Goal: Task Accomplishment & Management: Use online tool/utility

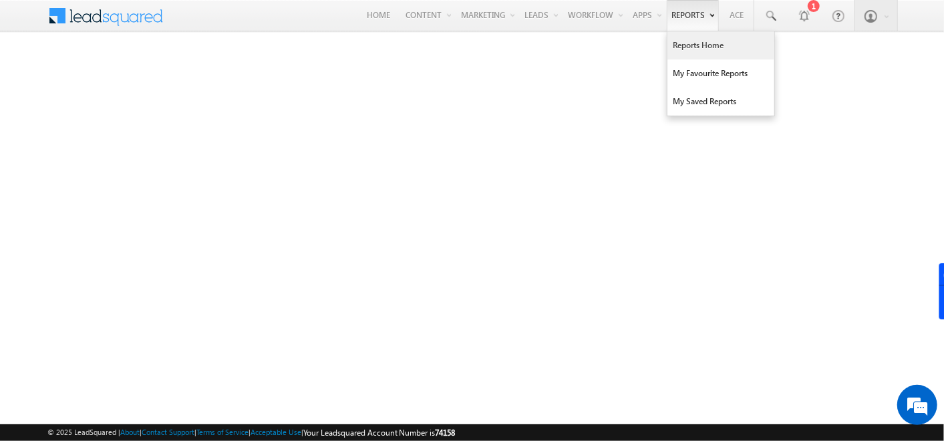
click at [689, 41] on link "Reports Home" at bounding box center [721, 45] width 107 height 28
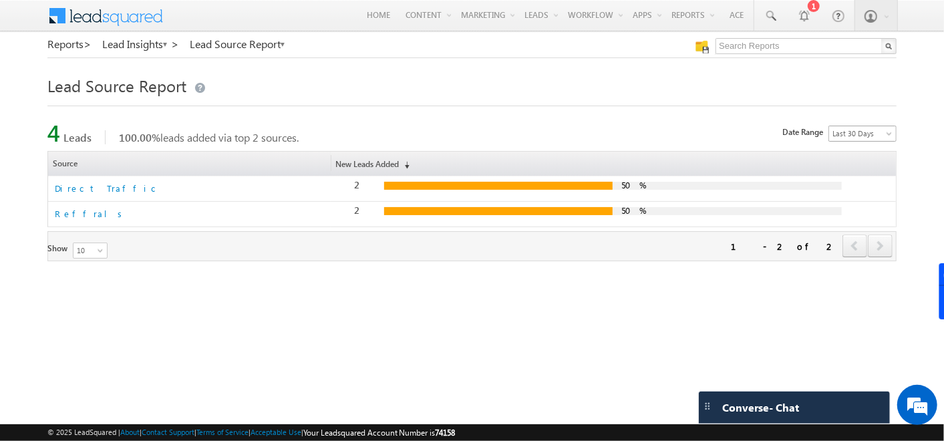
scroll to position [47, 0]
click at [883, 136] on span "Last 30 Days" at bounding box center [860, 134] width 63 height 12
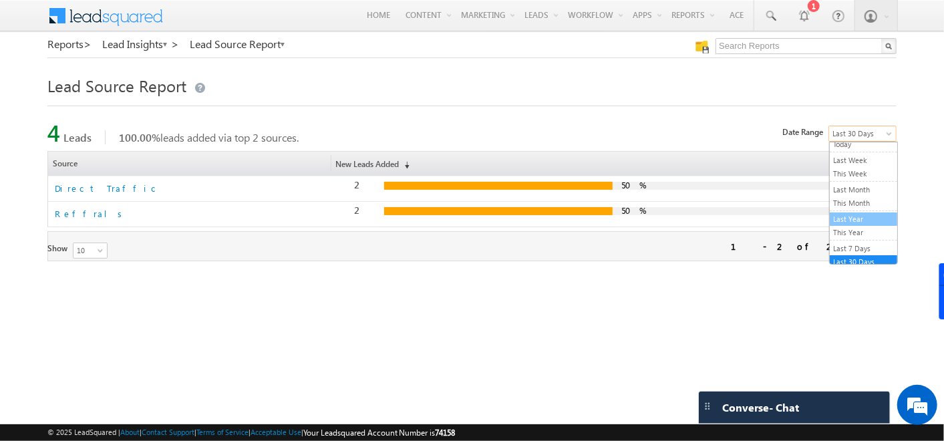
drag, startPoint x: 861, startPoint y: 198, endPoint x: 861, endPoint y: 217, distance: 18.7
click at [861, 217] on ul "All Time Custom Yesterday Today Last Week This Week Last Month This Month Last …" at bounding box center [863, 203] width 69 height 123
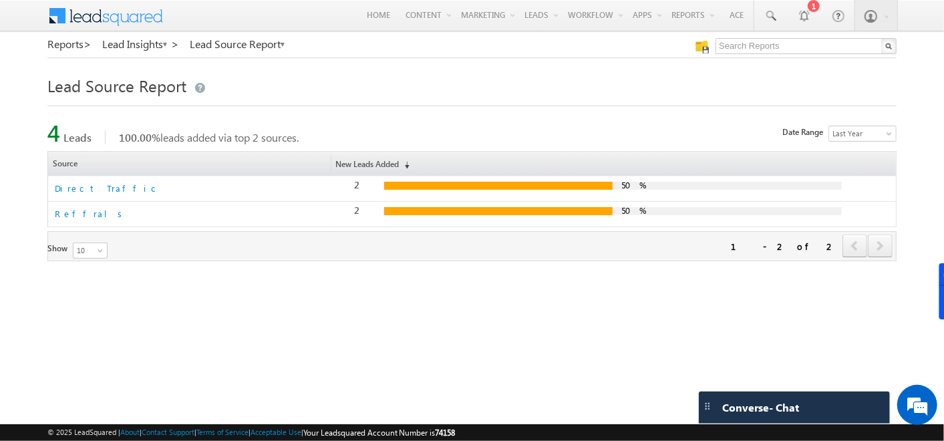
click at [861, 217] on div "2 50%" at bounding box center [613, 214] width 552 height 19
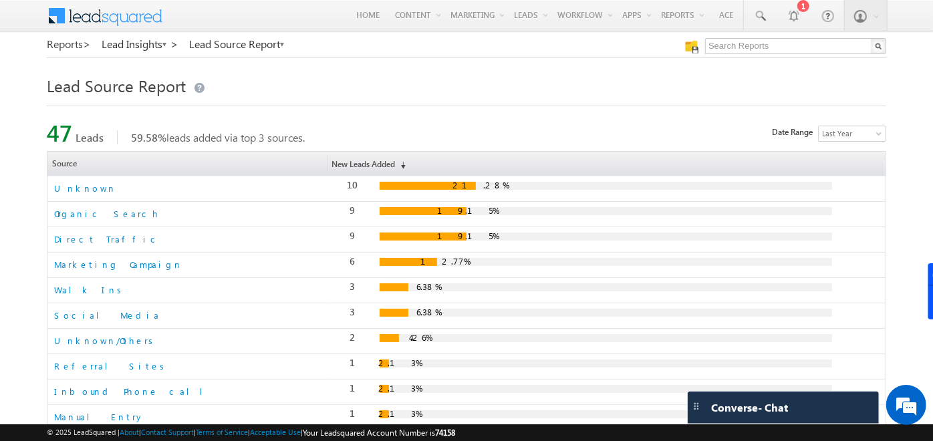
click at [74, 41] on link "Reports >" at bounding box center [69, 44] width 44 height 12
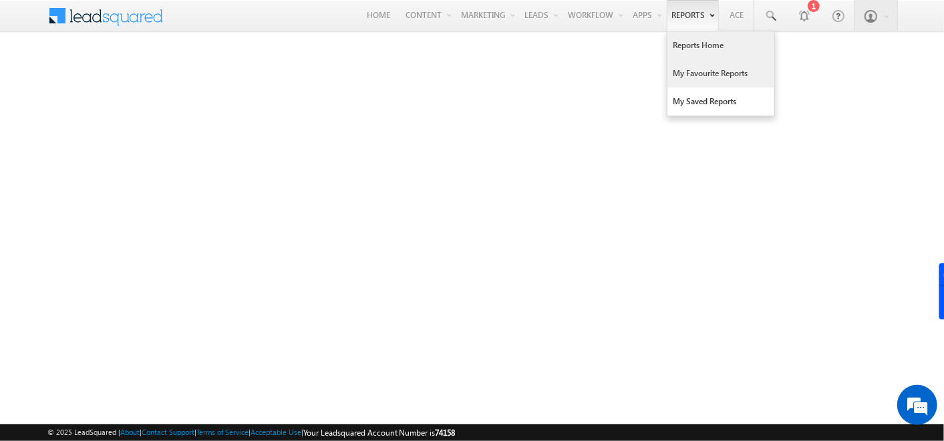
click at [689, 59] on link "My Favourite Reports" at bounding box center [721, 73] width 107 height 28
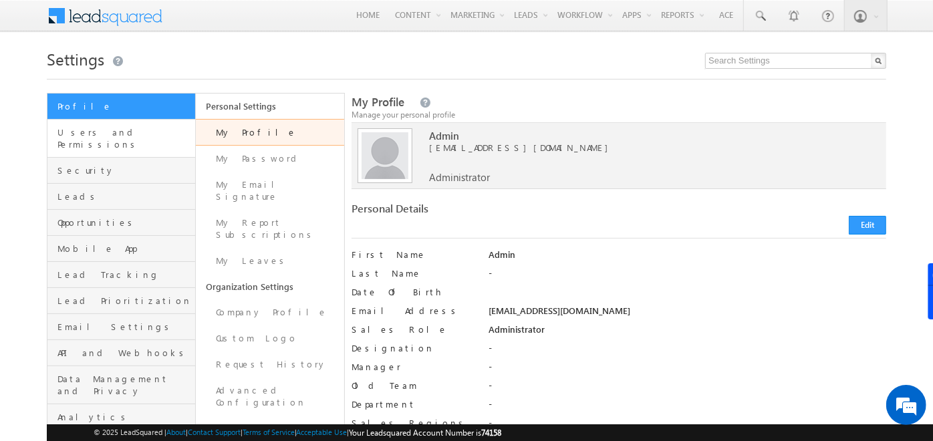
click at [114, 141] on link "Users and Permissions" at bounding box center [121, 139] width 148 height 38
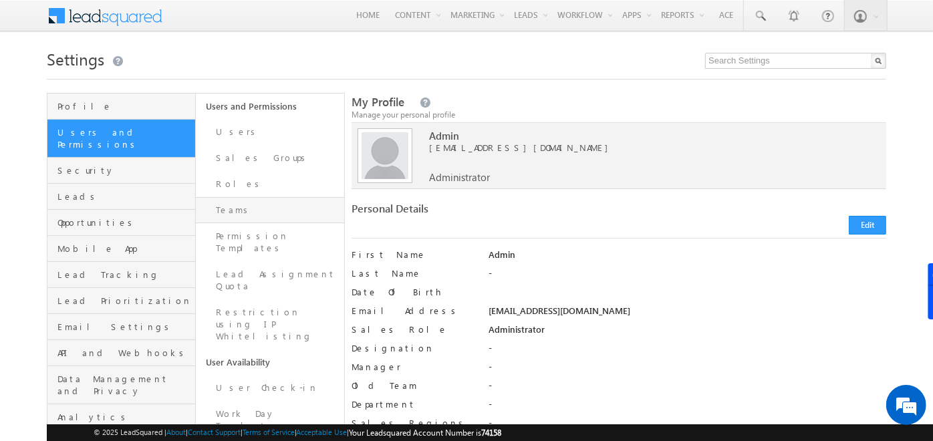
click at [237, 210] on link "Teams" at bounding box center [270, 210] width 148 height 26
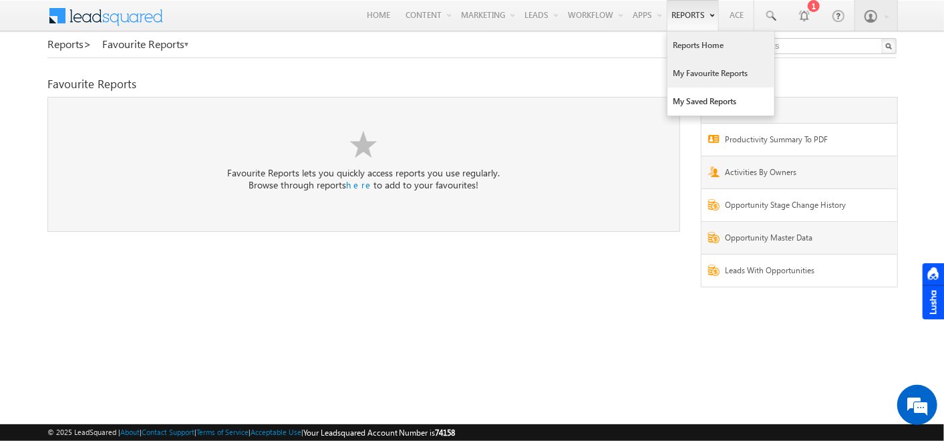
click at [689, 53] on link "Reports Home" at bounding box center [721, 45] width 107 height 28
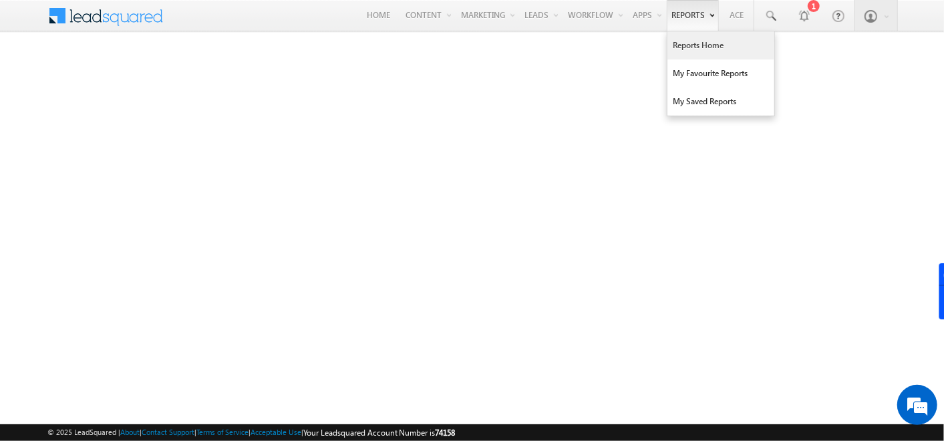
click at [702, 53] on link "Reports Home" at bounding box center [721, 45] width 107 height 28
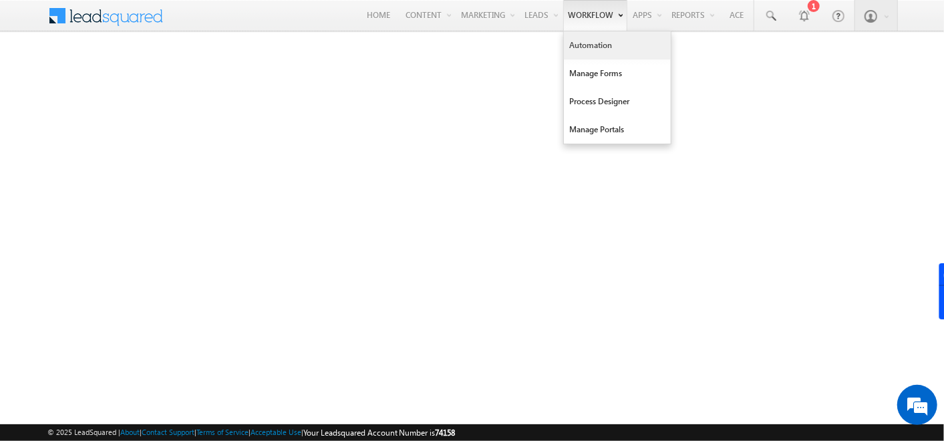
click at [593, 49] on link "Automation" at bounding box center [617, 45] width 107 height 28
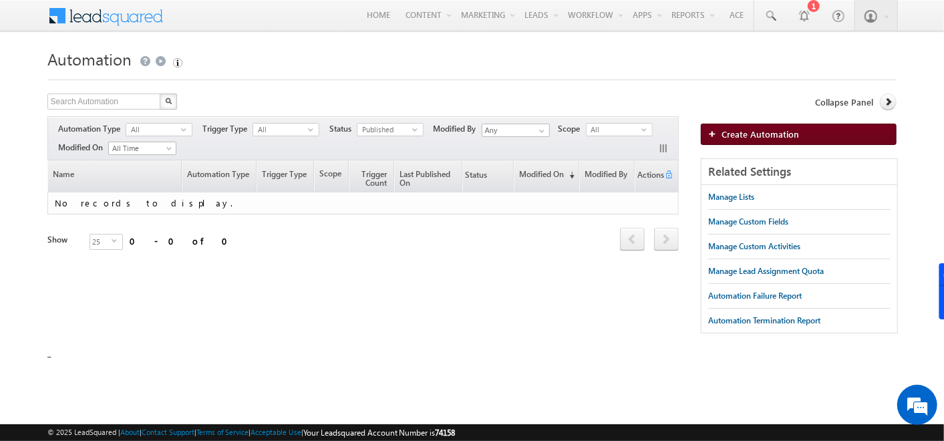
click at [754, 132] on span "Create Automation" at bounding box center [761, 133] width 78 height 11
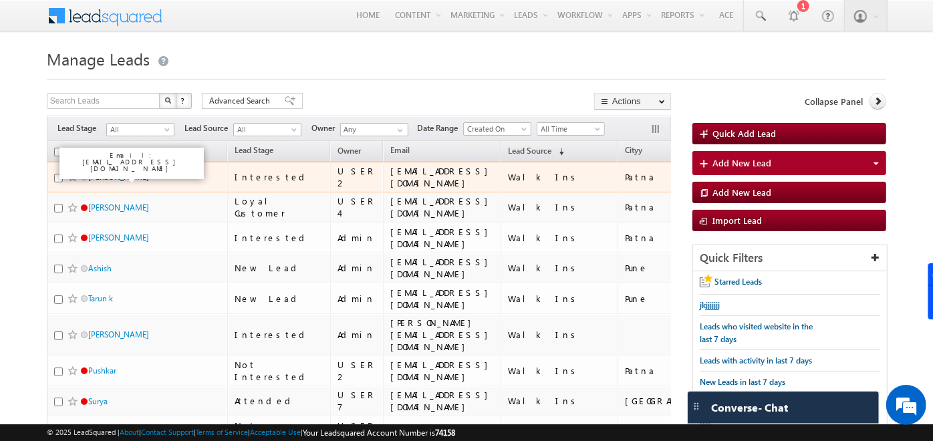
click at [90, 177] on link "[PERSON_NAME]" at bounding box center [118, 177] width 61 height 10
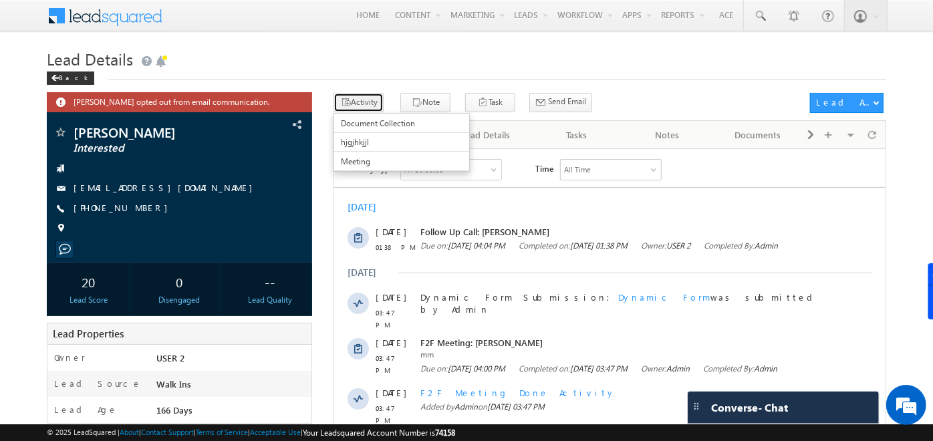
click at [363, 106] on button "Activity" at bounding box center [358, 102] width 50 height 19
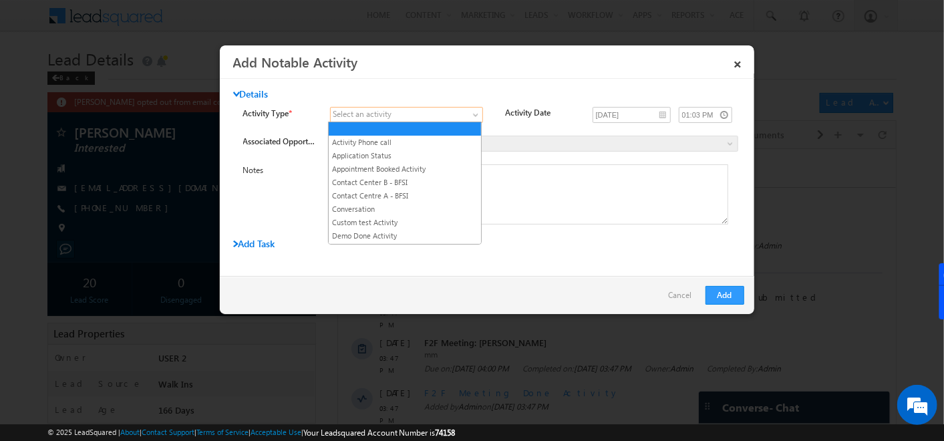
click at [472, 118] on span at bounding box center [477, 117] width 11 height 11
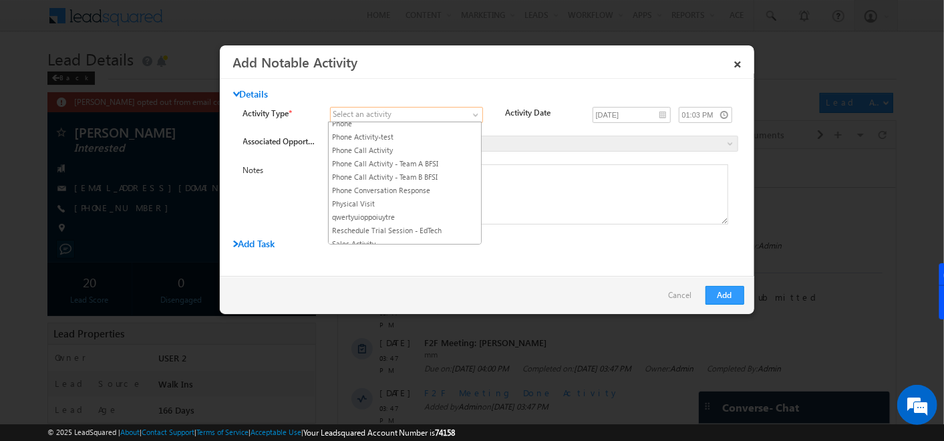
scroll to position [546, 0]
click at [374, 152] on link "Phone Call Activity" at bounding box center [405, 158] width 152 height 12
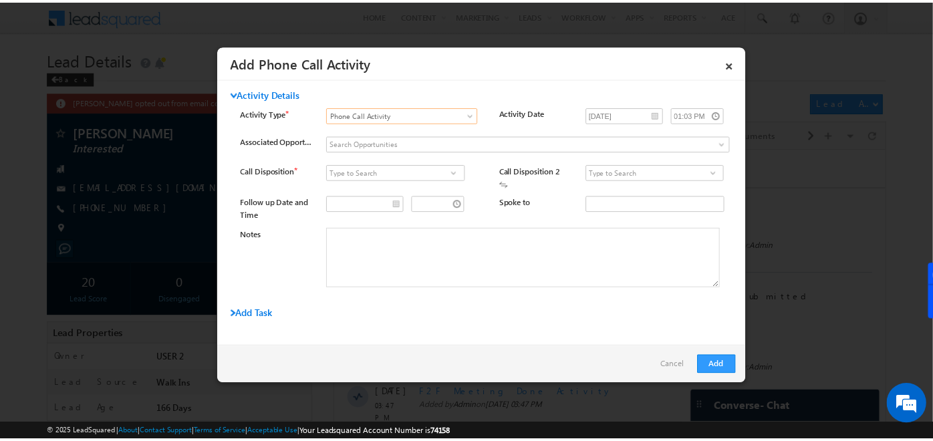
scroll to position [0, 0]
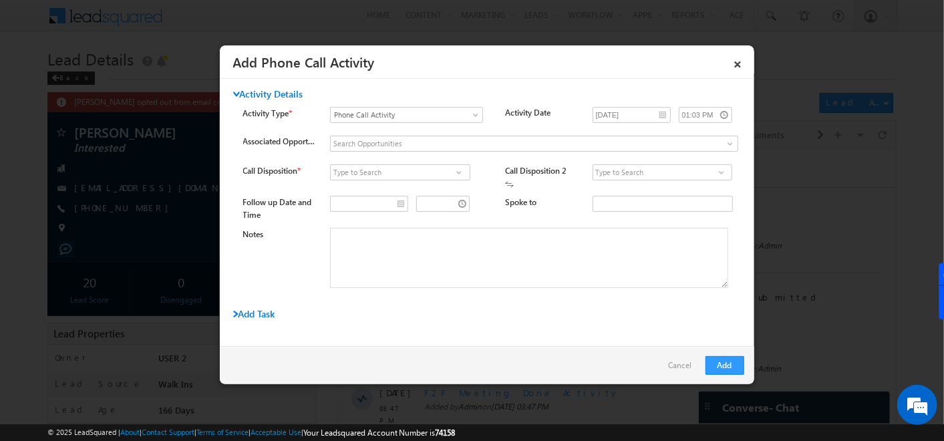
click at [458, 168] on span at bounding box center [458, 172] width 13 height 11
click at [367, 190] on link "Connected" at bounding box center [400, 187] width 140 height 15
type input "Connected"
click at [715, 174] on span at bounding box center [721, 172] width 13 height 11
click at [609, 198] on link "Interested" at bounding box center [663, 200] width 140 height 15
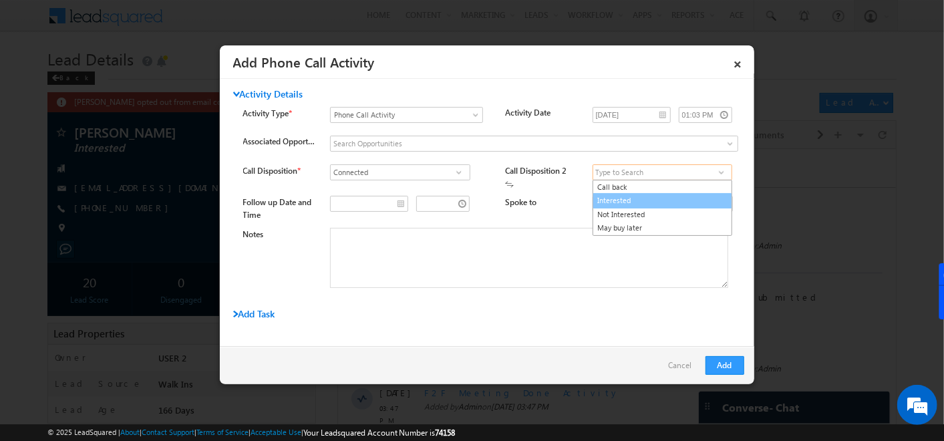
type input "Interested"
click at [735, 59] on link "×" at bounding box center [738, 61] width 23 height 23
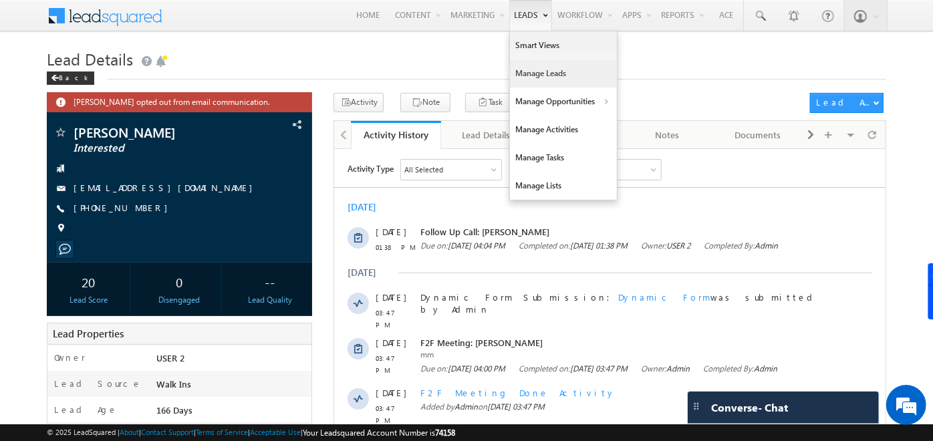
click at [548, 65] on link "Manage Leads" at bounding box center [563, 73] width 107 height 28
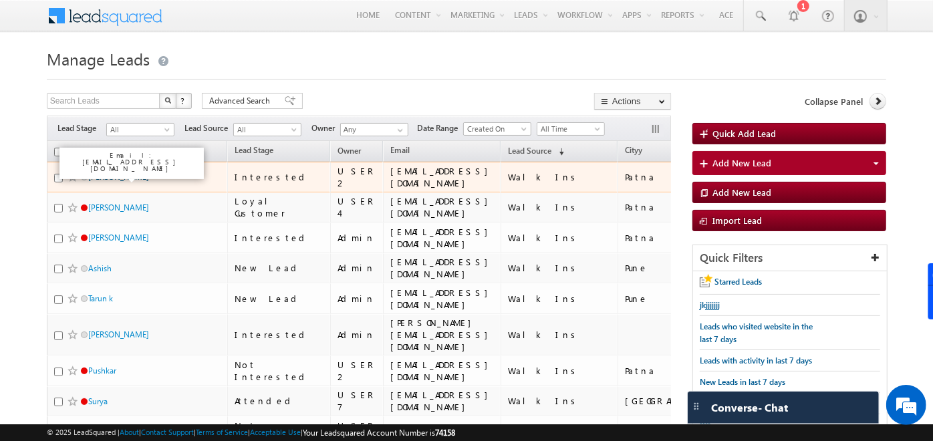
click at [96, 176] on link "[PERSON_NAME]" at bounding box center [118, 177] width 61 height 10
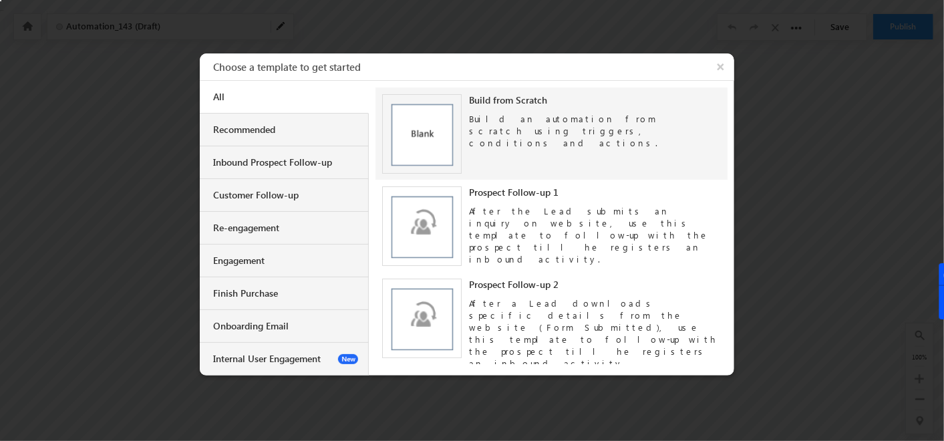
click at [428, 130] on img at bounding box center [422, 134] width 80 height 80
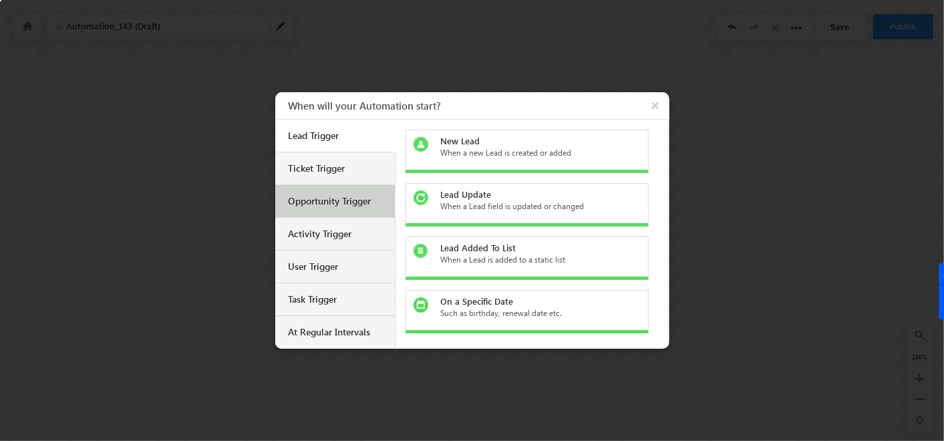
click at [346, 204] on div "Opportunity Trigger" at bounding box center [337, 201] width 96 height 12
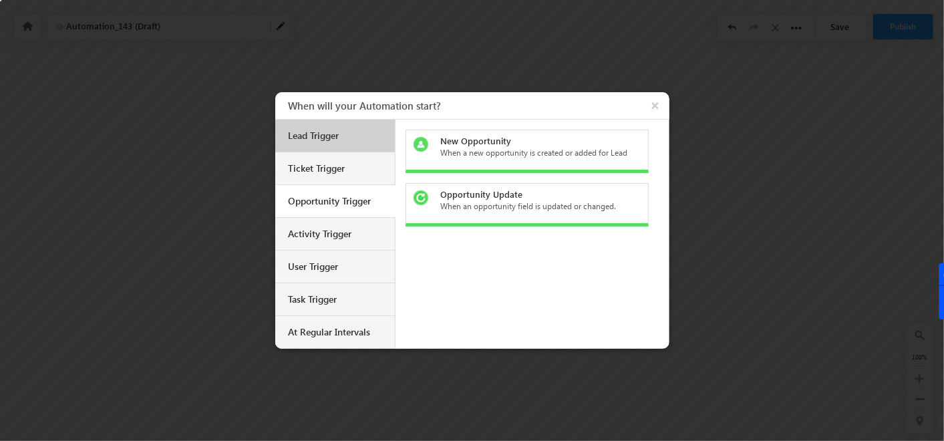
click at [345, 142] on div "Lead Trigger" at bounding box center [335, 136] width 120 height 33
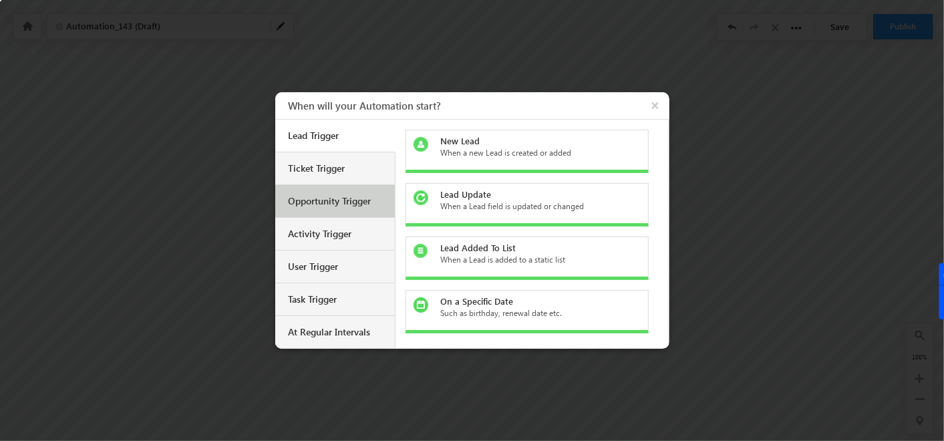
click at [346, 200] on div "Opportunity Trigger" at bounding box center [337, 201] width 96 height 12
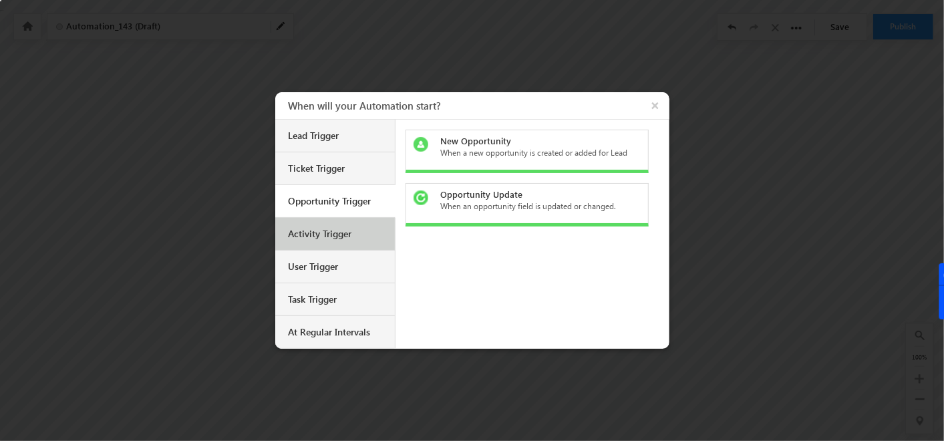
click at [345, 239] on div "Activity Trigger" at bounding box center [337, 234] width 96 height 12
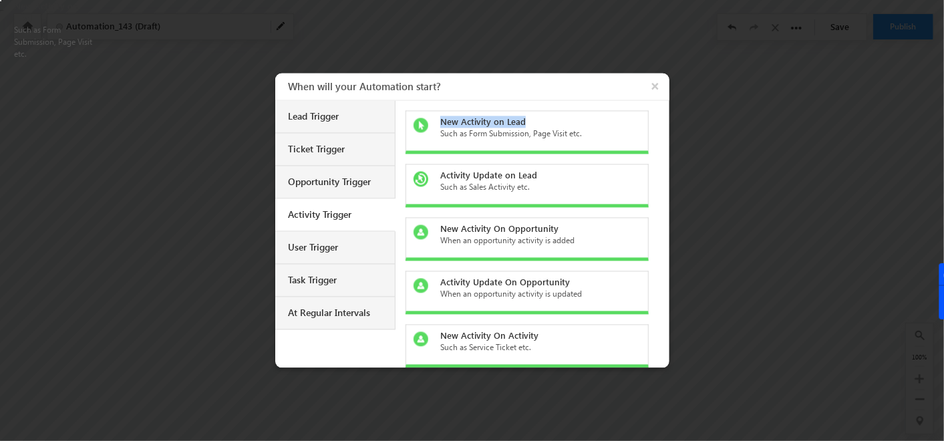
drag, startPoint x: 435, startPoint y: 119, endPoint x: 540, endPoint y: 125, distance: 105.1
click at [540, 125] on div "New Activity on Lead Such as Form Submission, Page Visit etc." at bounding box center [527, 132] width 243 height 43
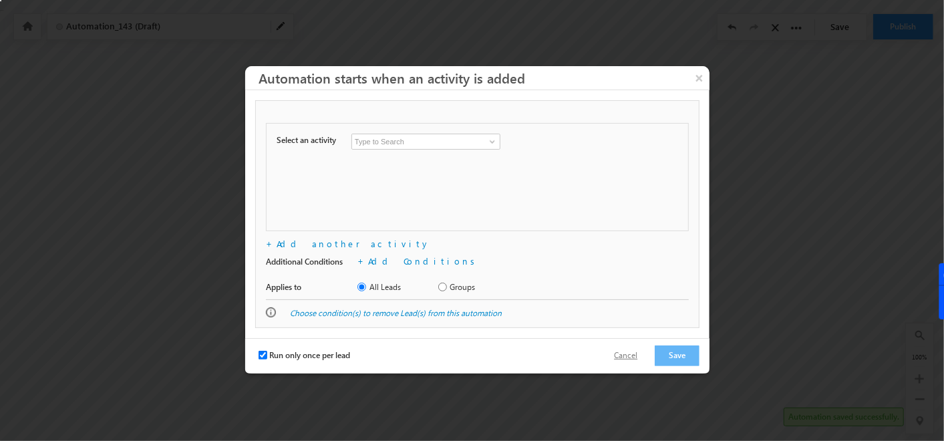
click at [633, 357] on button "Cancel" at bounding box center [626, 355] width 50 height 19
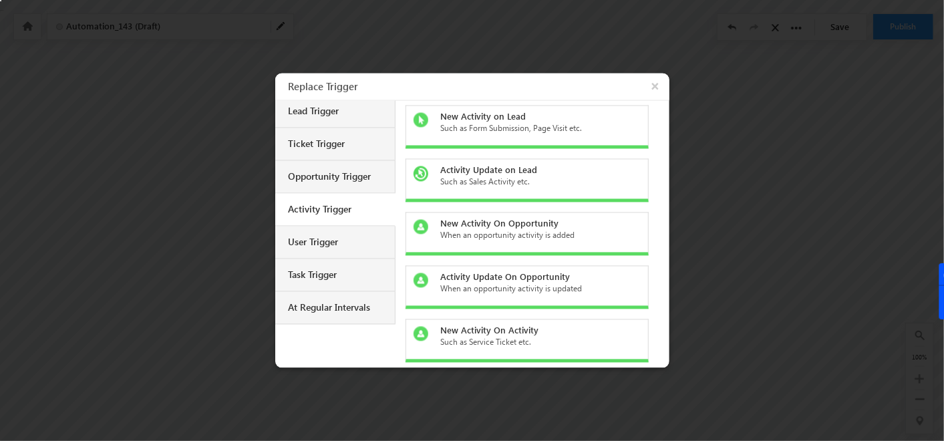
scroll to position [59, 0]
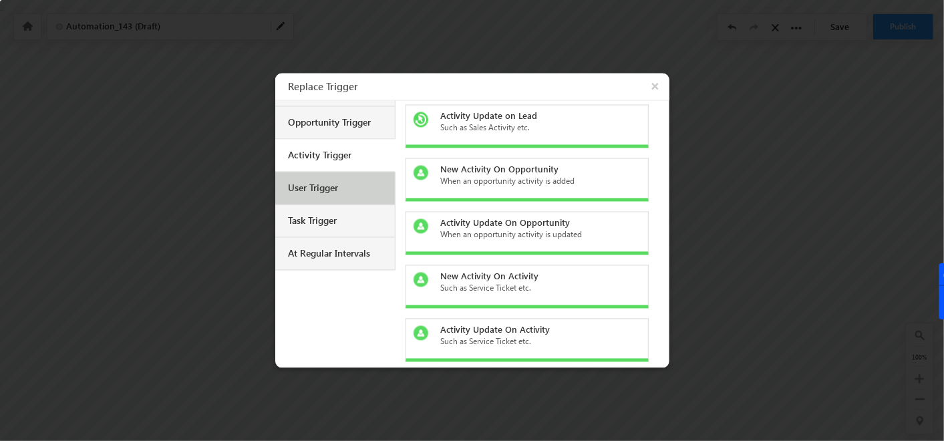
click at [343, 190] on div "User Trigger" at bounding box center [337, 188] width 96 height 12
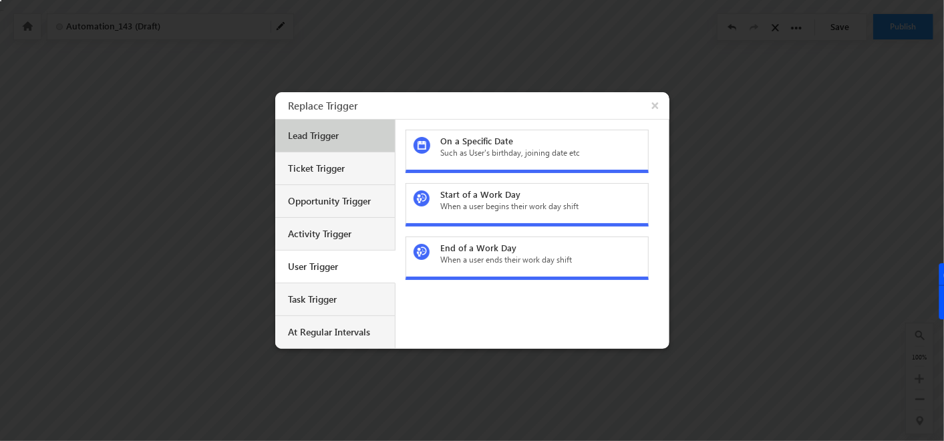
click at [321, 134] on div "Lead Trigger" at bounding box center [337, 136] width 96 height 12
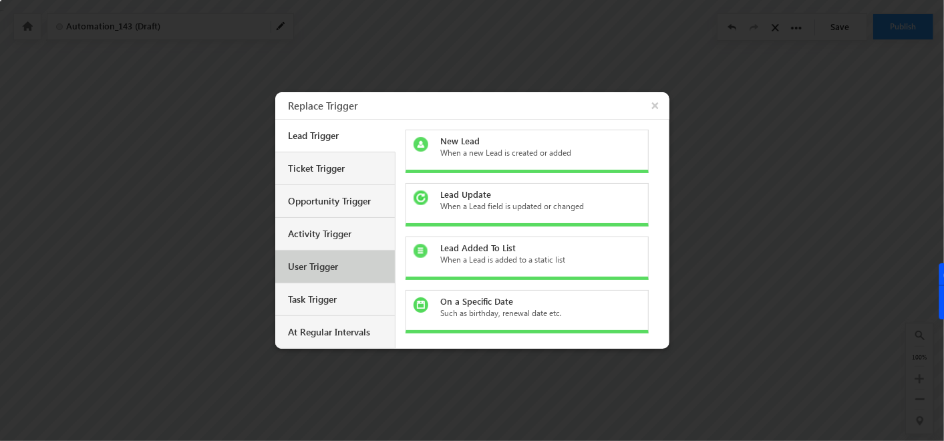
click at [317, 257] on div "User Trigger" at bounding box center [335, 267] width 120 height 33
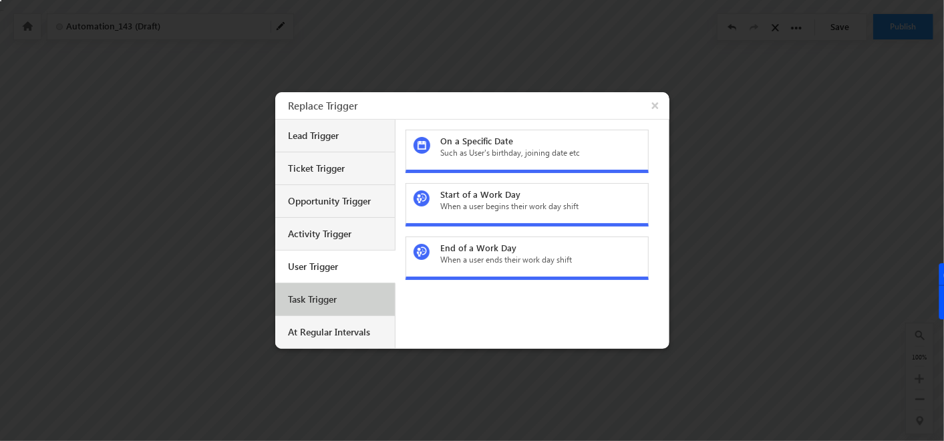
click at [332, 288] on div "Task Trigger" at bounding box center [335, 299] width 120 height 33
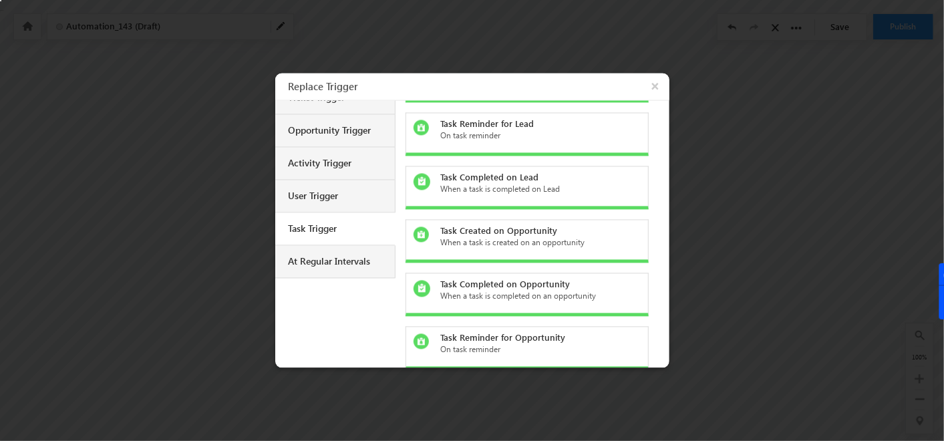
scroll to position [59, 0]
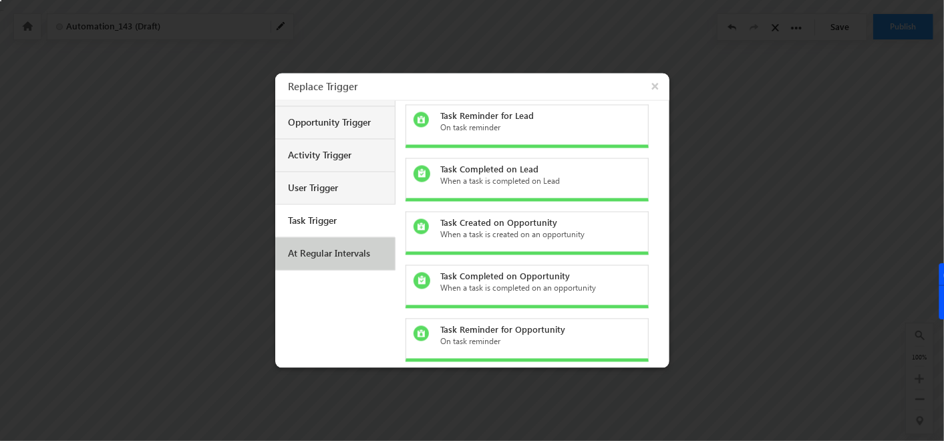
click at [333, 244] on div "At Regular Intervals" at bounding box center [335, 254] width 120 height 33
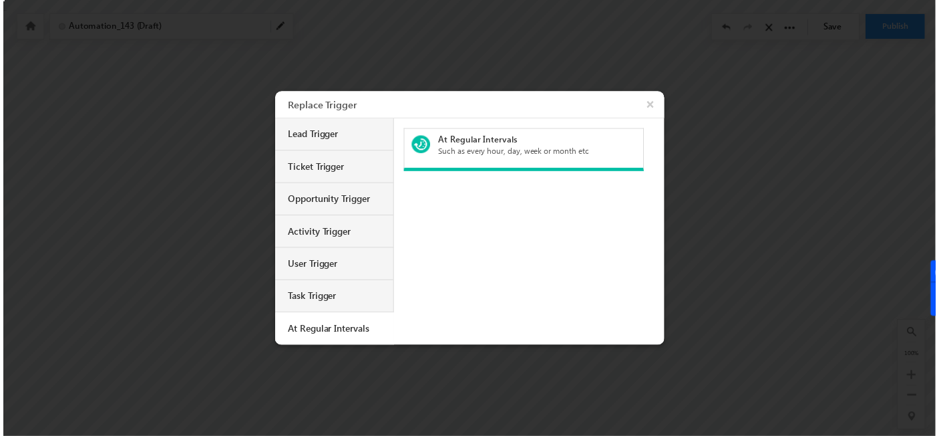
scroll to position [0, 0]
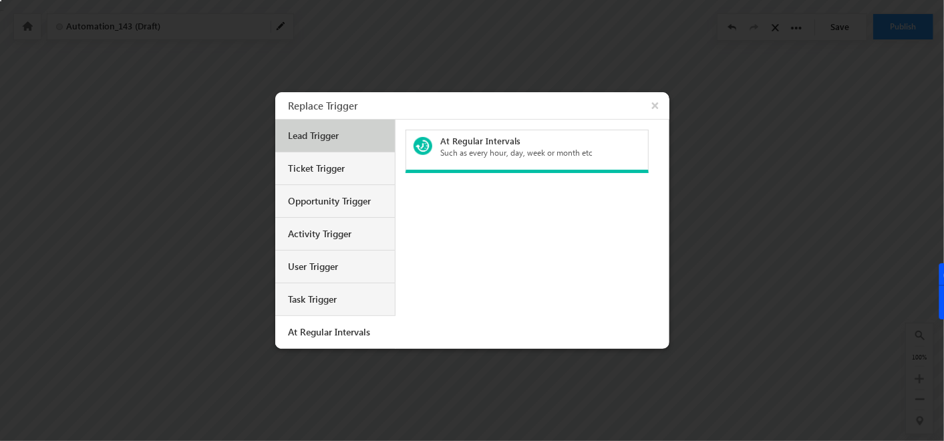
click at [370, 148] on div "Lead Trigger" at bounding box center [335, 136] width 120 height 33
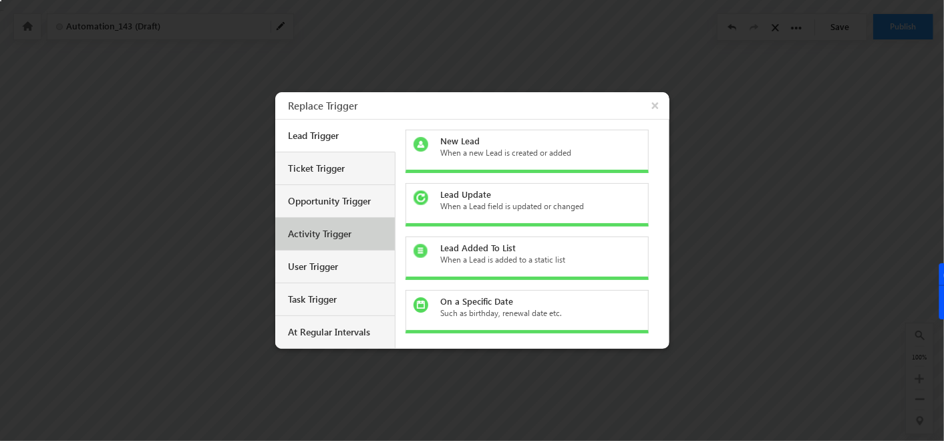
click at [335, 226] on div "Activity Trigger" at bounding box center [335, 234] width 120 height 33
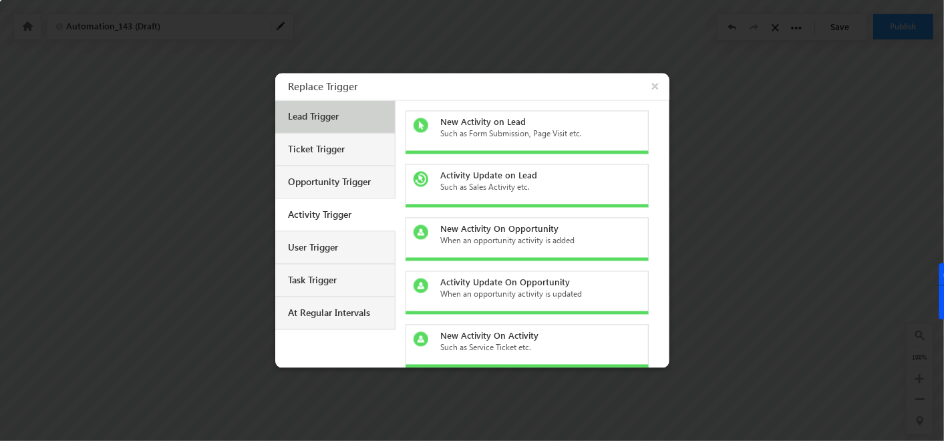
click at [330, 118] on div "Lead Trigger" at bounding box center [337, 117] width 96 height 12
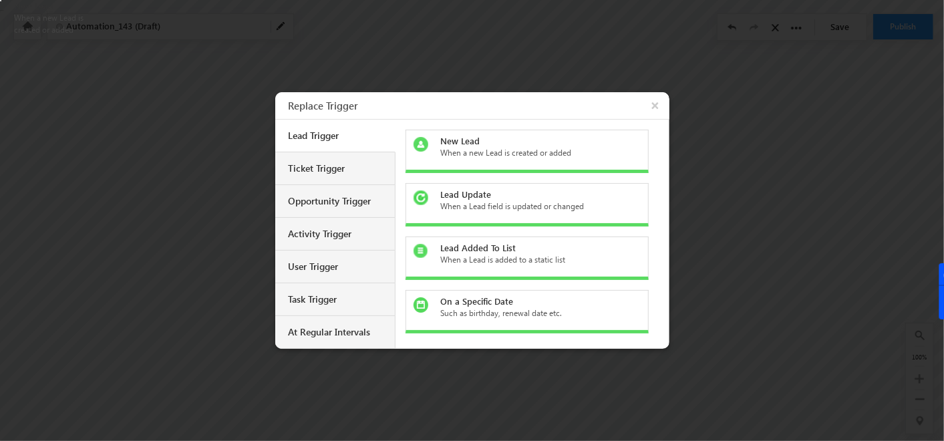
click at [474, 137] on div "New Lead" at bounding box center [534, 141] width 188 height 12
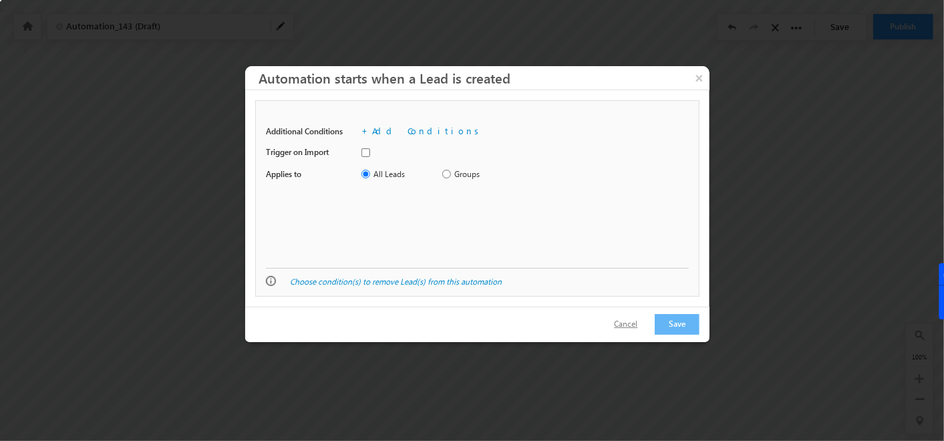
click at [631, 318] on button "Cancel" at bounding box center [626, 324] width 50 height 19
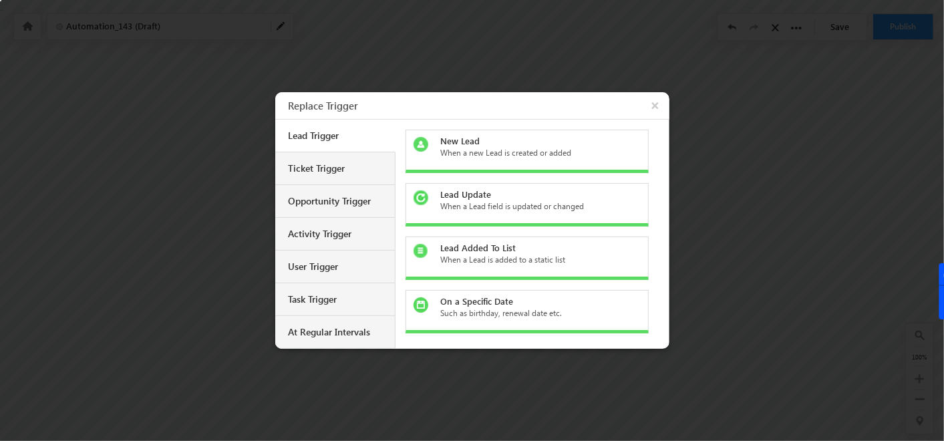
click at [473, 138] on div "New Lead" at bounding box center [534, 141] width 188 height 12
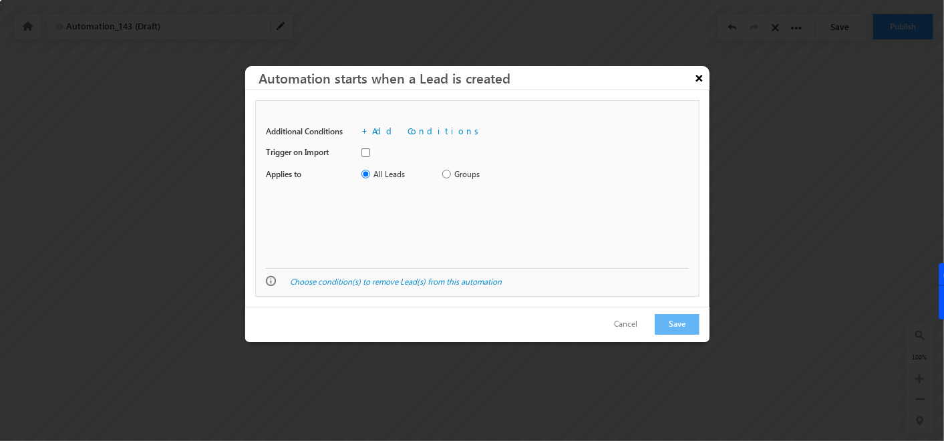
click at [692, 76] on button "×" at bounding box center [699, 77] width 21 height 23
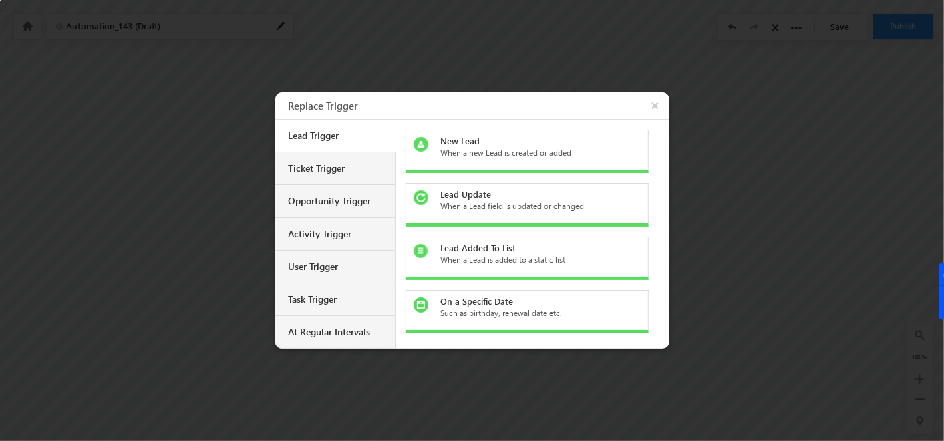
click at [545, 67] on div at bounding box center [472, 220] width 944 height 441
click at [448, 148] on div "When a new Lead is created or added" at bounding box center [534, 153] width 188 height 12
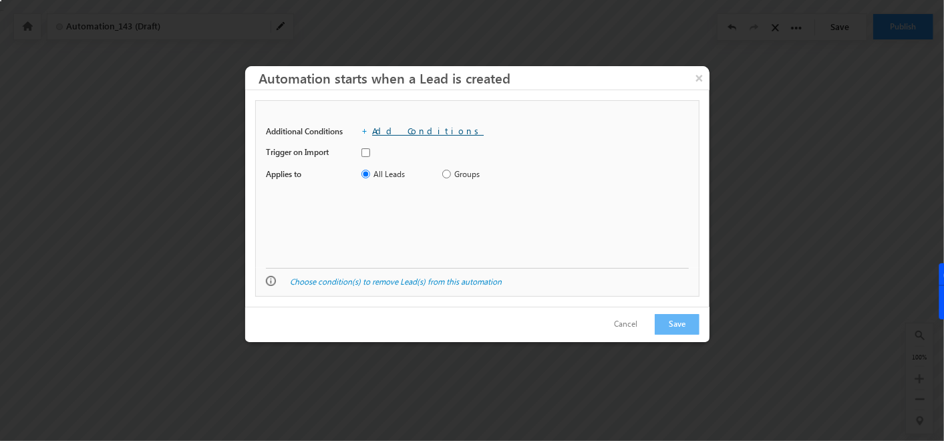
click at [406, 126] on link "Add Conditions" at bounding box center [428, 130] width 112 height 11
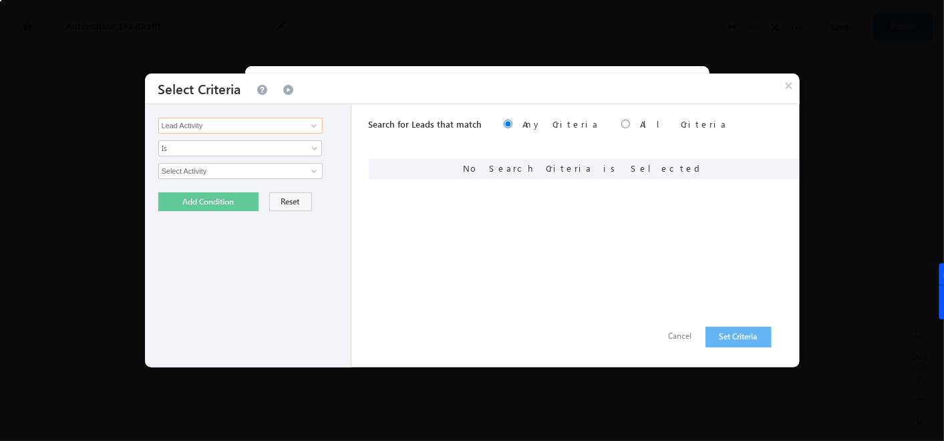
click at [260, 124] on input "Lead Activity" at bounding box center [240, 126] width 164 height 16
click at [227, 123] on input "Lead Activity" at bounding box center [240, 126] width 164 height 16
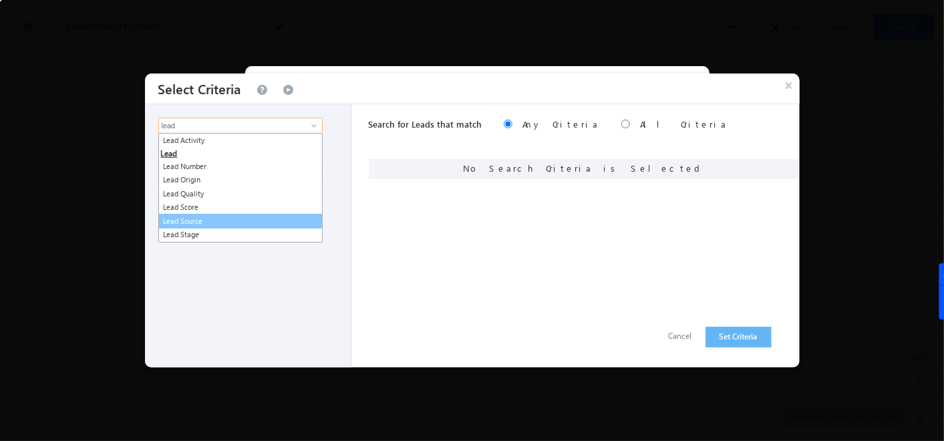
click at [204, 223] on link "Lead Source" at bounding box center [240, 221] width 164 height 15
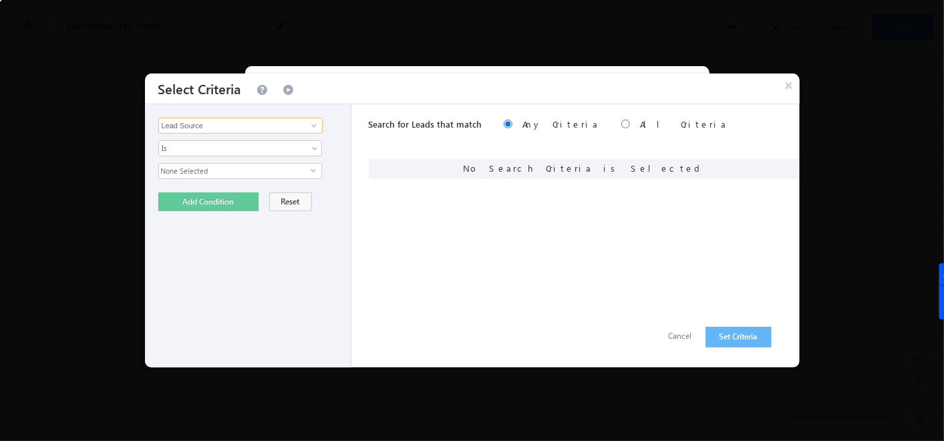
type input "Lead Source"
click at [265, 174] on span "None Selected" at bounding box center [235, 171] width 152 height 15
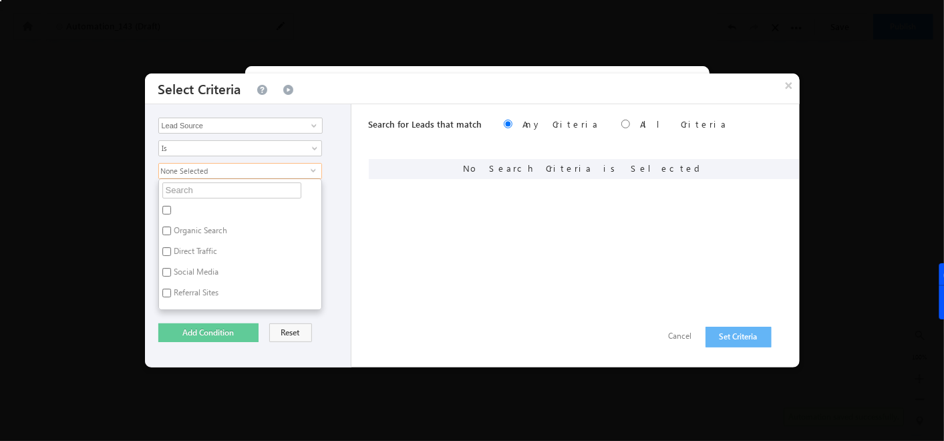
click at [210, 269] on label "Social Media" at bounding box center [196, 274] width 74 height 21
click at [171, 269] on input "Social Media" at bounding box center [166, 272] width 9 height 9
checkbox input "true"
click at [211, 332] on button "Add Condition" at bounding box center [208, 332] width 100 height 19
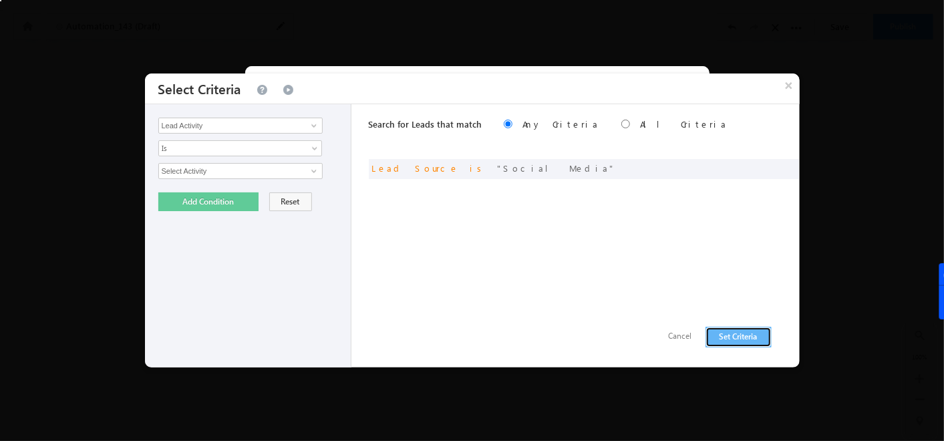
click at [764, 335] on button "Set Criteria" at bounding box center [739, 337] width 66 height 21
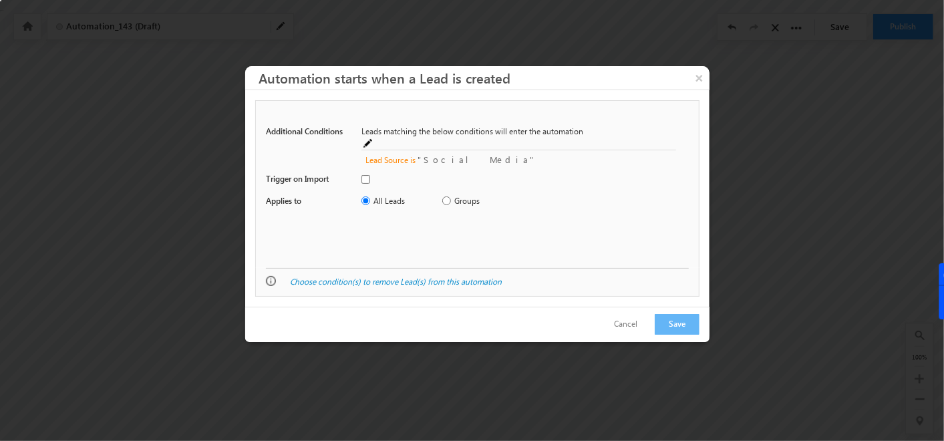
click at [374, 139] on span at bounding box center [368, 144] width 11 height 11
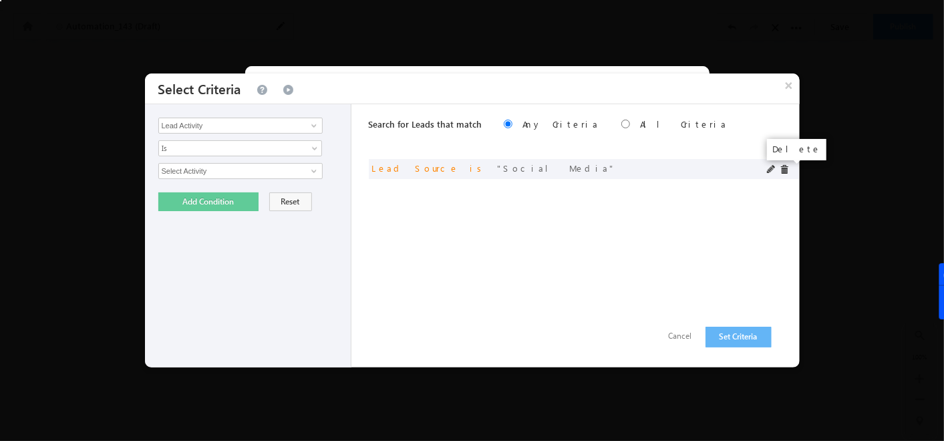
click at [784, 170] on span at bounding box center [784, 169] width 9 height 9
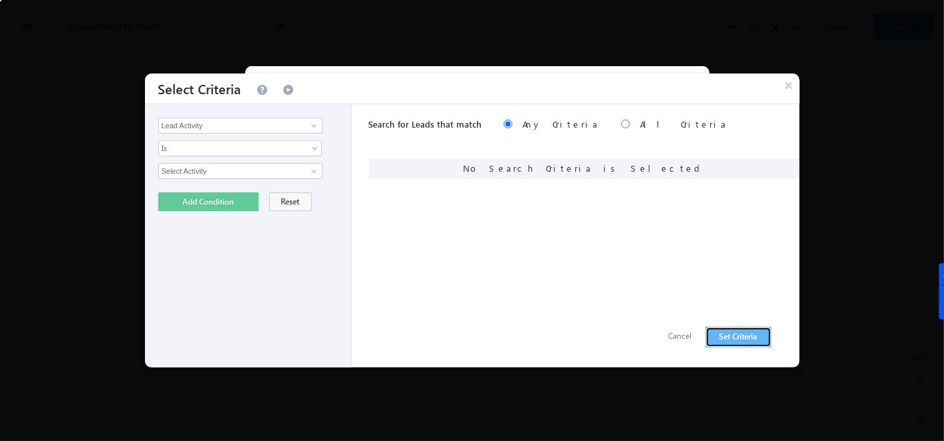
click at [718, 338] on button "Set Criteria" at bounding box center [739, 337] width 66 height 21
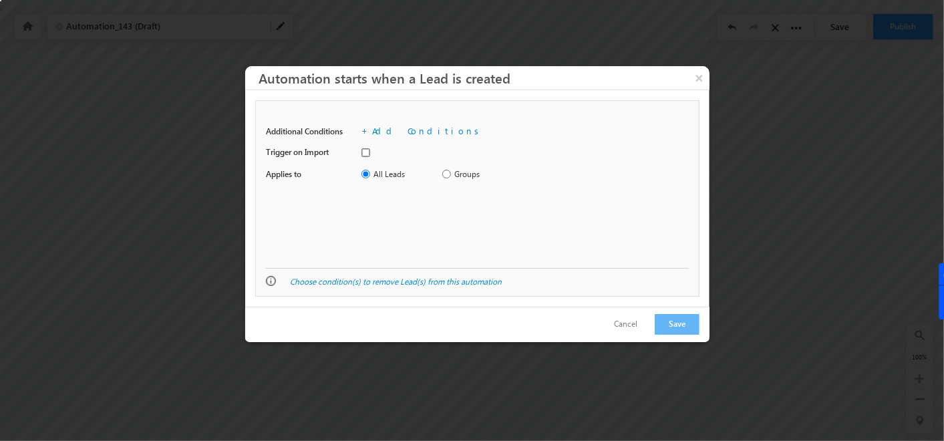
click at [367, 150] on input "checkbox" at bounding box center [365, 152] width 9 height 9
checkbox input "true"
click at [448, 173] on input "Groups" at bounding box center [446, 174] width 9 height 9
radio input "true"
click at [365, 174] on input "All Leads" at bounding box center [365, 174] width 9 height 9
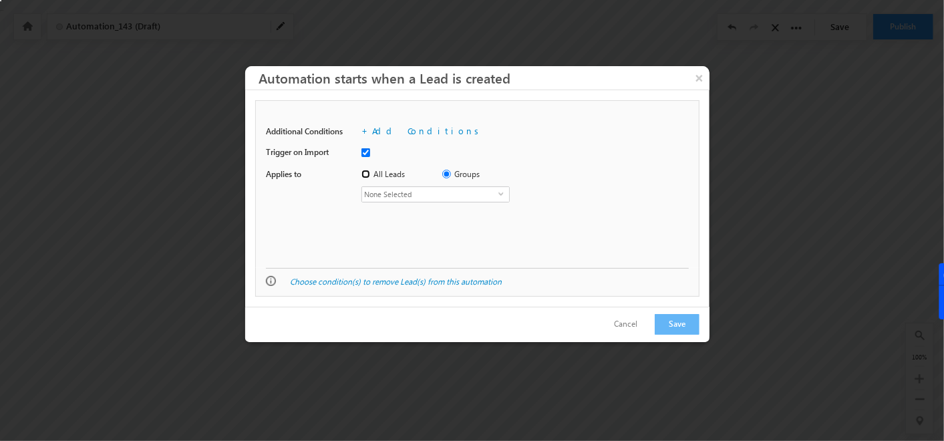
radio input "true"
click at [446, 174] on input "Groups" at bounding box center [446, 174] width 9 height 9
radio input "true"
click at [446, 194] on span "None Selected" at bounding box center [430, 194] width 136 height 15
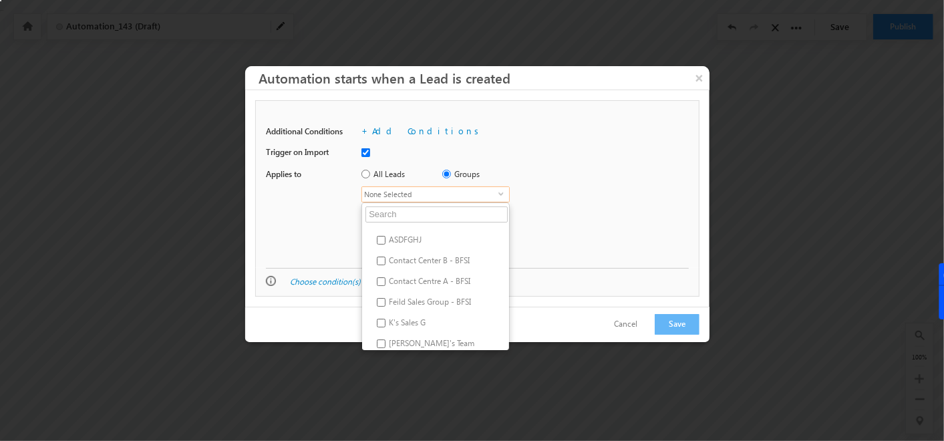
click at [533, 221] on div "Lead Type Additional Conditions + Add Conditions Leads matching the below condi…" at bounding box center [477, 184] width 444 height 168
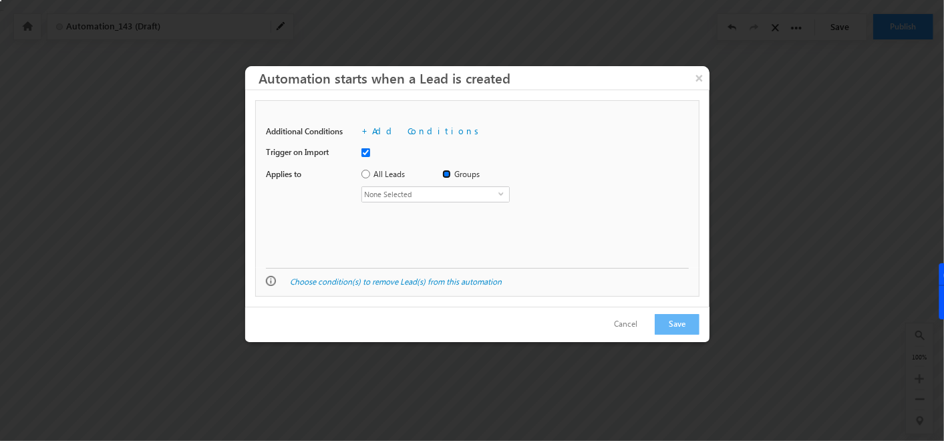
click at [448, 176] on input "Groups" at bounding box center [446, 174] width 9 height 9
click at [367, 174] on input "All Leads" at bounding box center [365, 174] width 9 height 9
radio input "true"
click at [680, 318] on button "Save" at bounding box center [677, 324] width 45 height 21
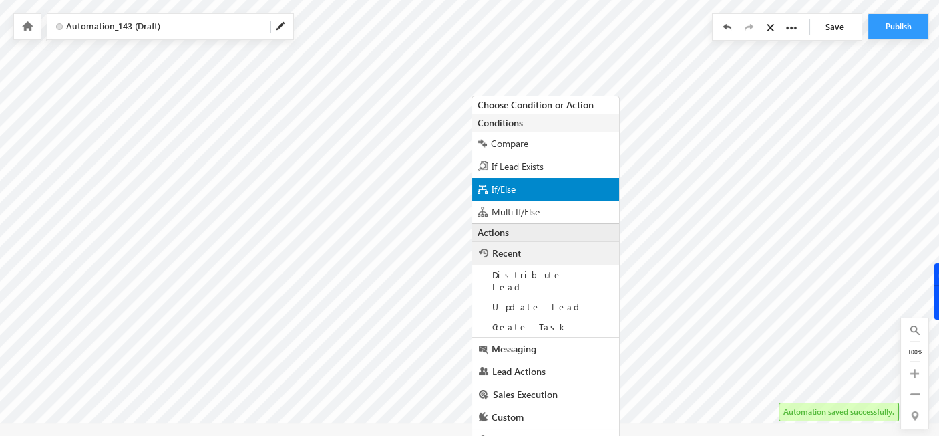
click at [506, 186] on span "If/Else" at bounding box center [504, 188] width 24 height 13
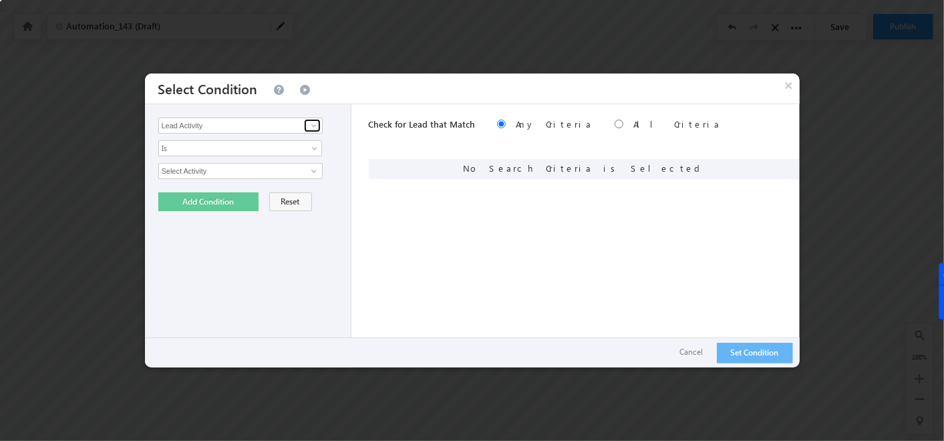
click at [311, 126] on span at bounding box center [314, 125] width 11 height 11
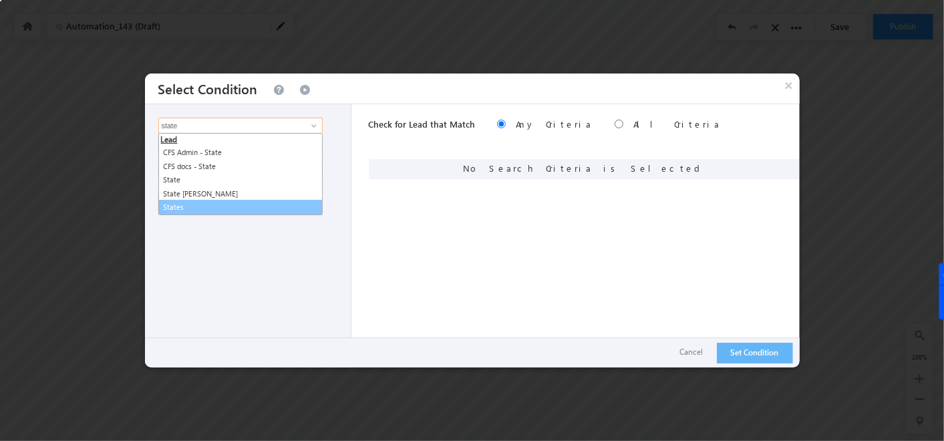
click at [178, 208] on link "States" at bounding box center [240, 207] width 164 height 15
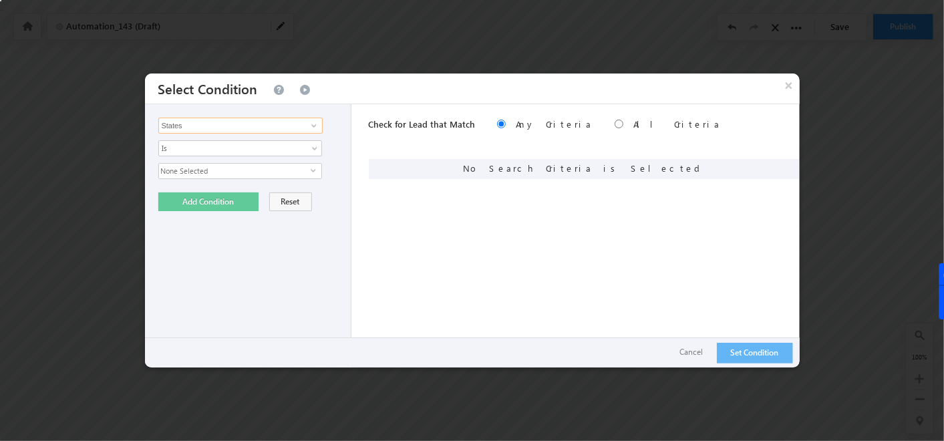
type input "States"
click at [309, 170] on span "None Selected" at bounding box center [235, 171] width 152 height 15
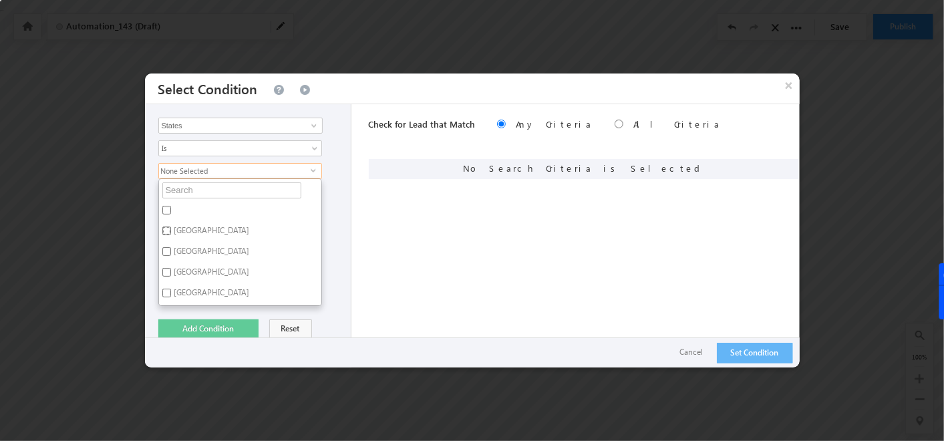
click at [165, 231] on input "Maharashtra" at bounding box center [166, 231] width 9 height 9
checkbox input "true"
click at [164, 249] on input "Bihar" at bounding box center [166, 251] width 9 height 9
checkbox input "false"
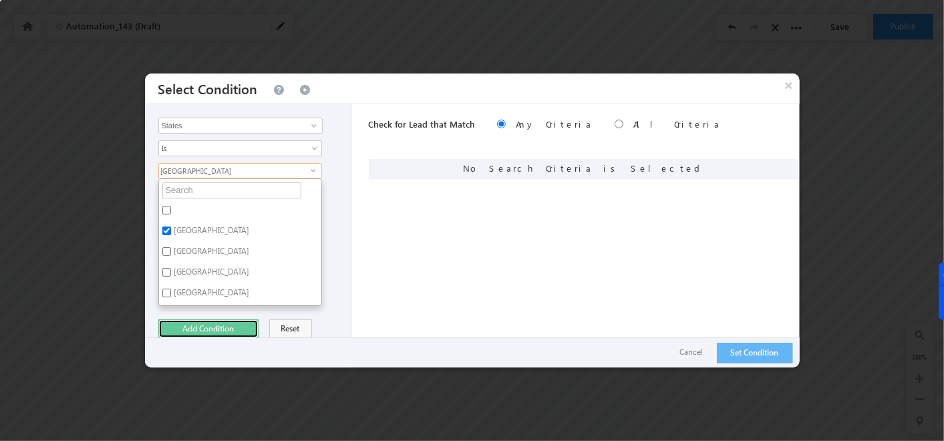
click at [201, 328] on button "Add Condition" at bounding box center [208, 328] width 100 height 19
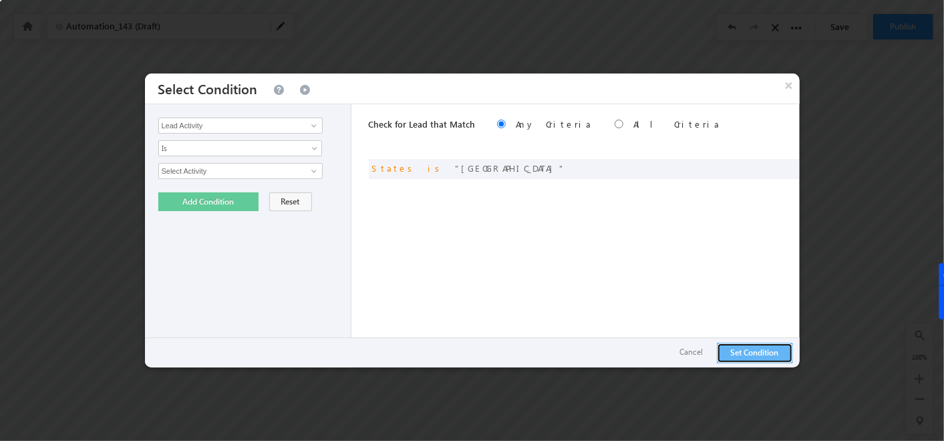
click at [737, 343] on button "Set Condition" at bounding box center [755, 353] width 76 height 21
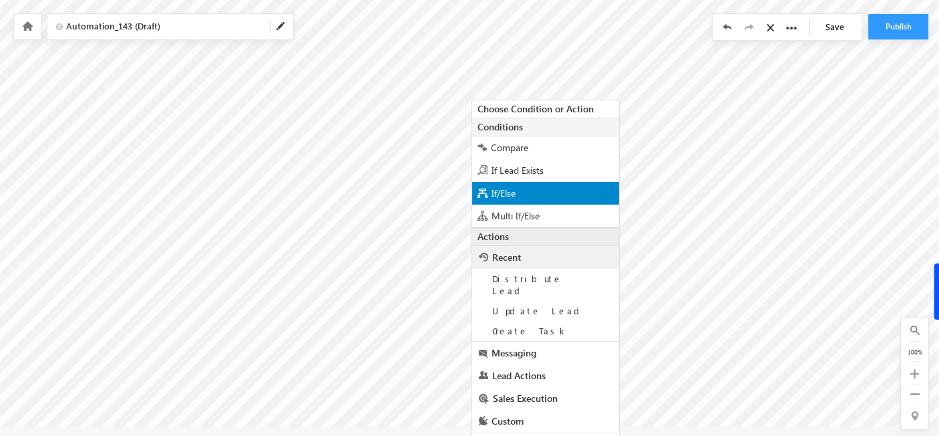
scroll to position [18, 0]
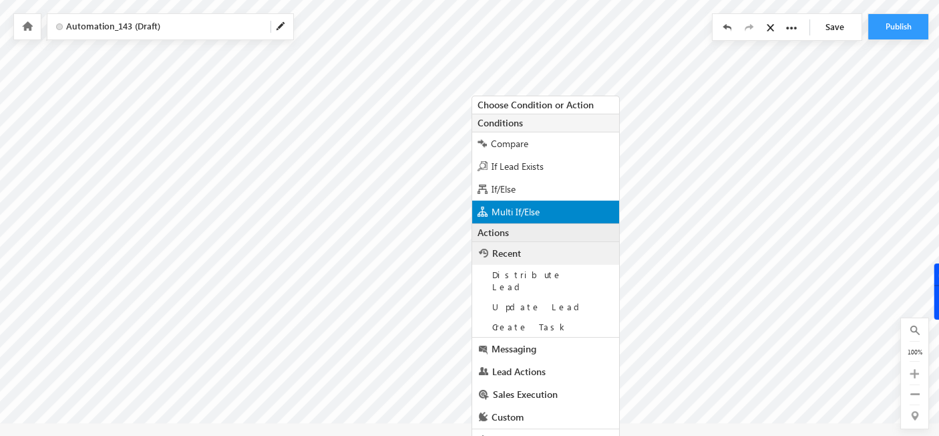
click at [536, 208] on span "Multi If/Else" at bounding box center [516, 211] width 48 height 13
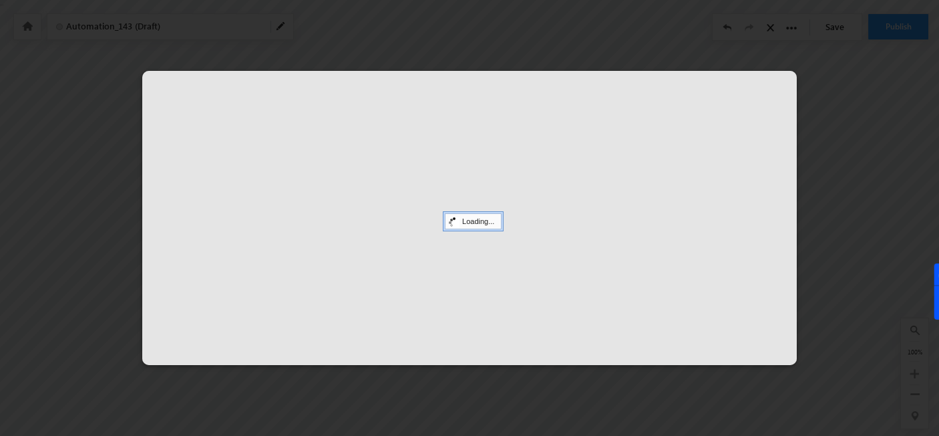
scroll to position [0, 0]
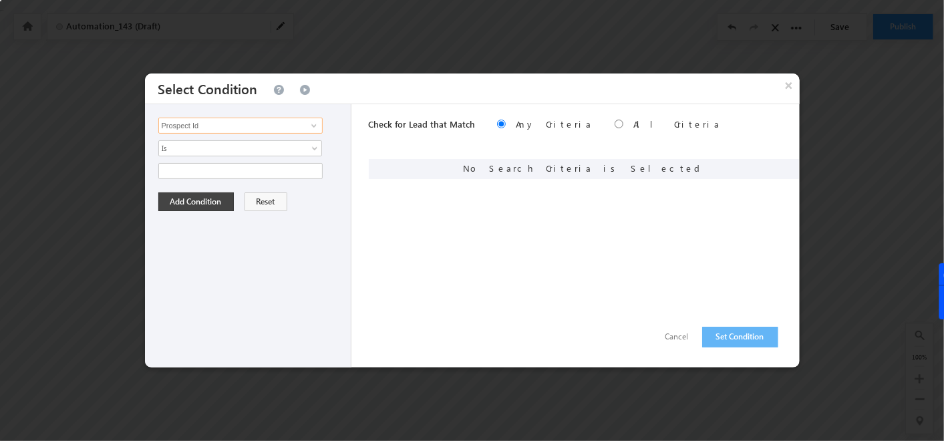
click at [252, 126] on input "Prospect Id" at bounding box center [240, 126] width 164 height 16
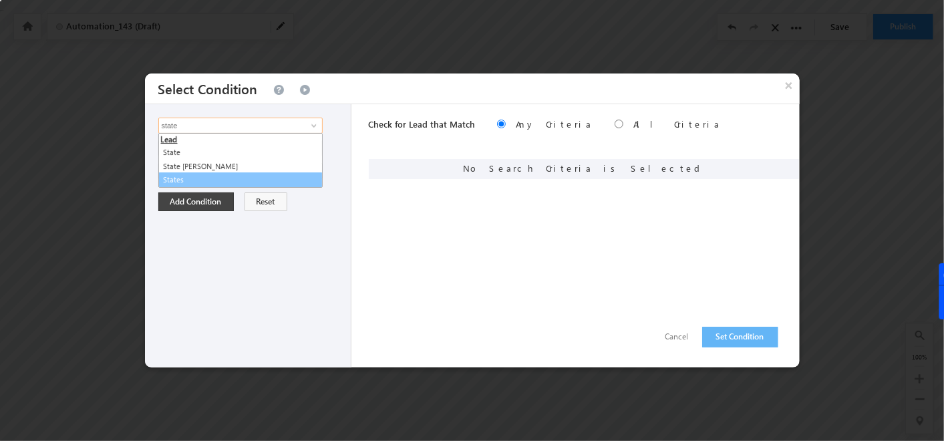
click at [204, 173] on link "States" at bounding box center [240, 179] width 164 height 15
type input "States"
click at [204, 170] on span "None Selected" at bounding box center [235, 171] width 152 height 15
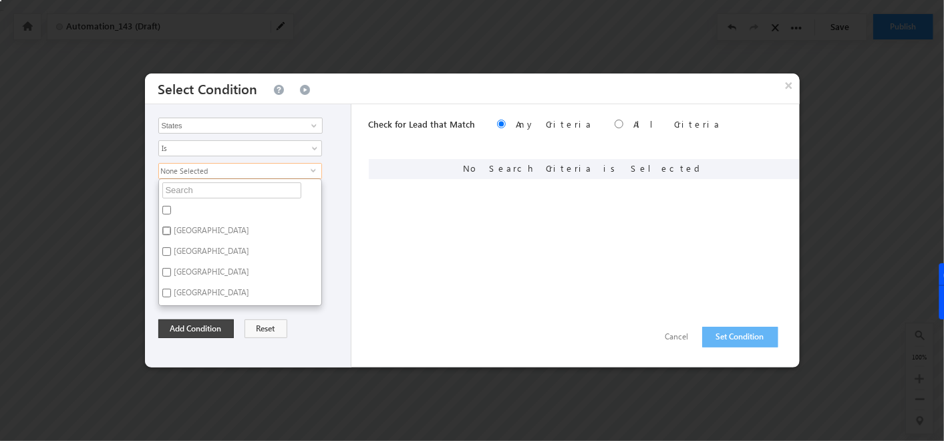
click at [162, 229] on input "Maharashtra" at bounding box center [166, 231] width 9 height 9
checkbox input "true"
click at [193, 330] on button "Add Condition" at bounding box center [196, 328] width 76 height 19
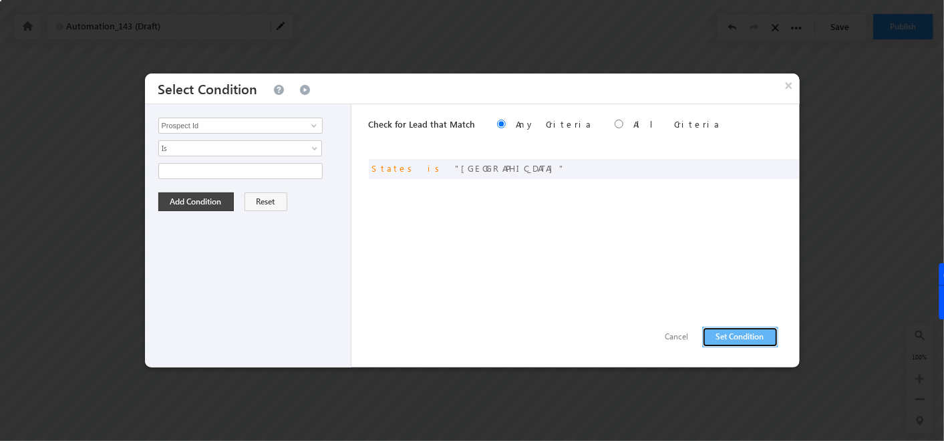
click at [723, 337] on button "Set Condition" at bounding box center [740, 337] width 76 height 21
click at [229, 124] on input "Prospect Id" at bounding box center [240, 126] width 164 height 16
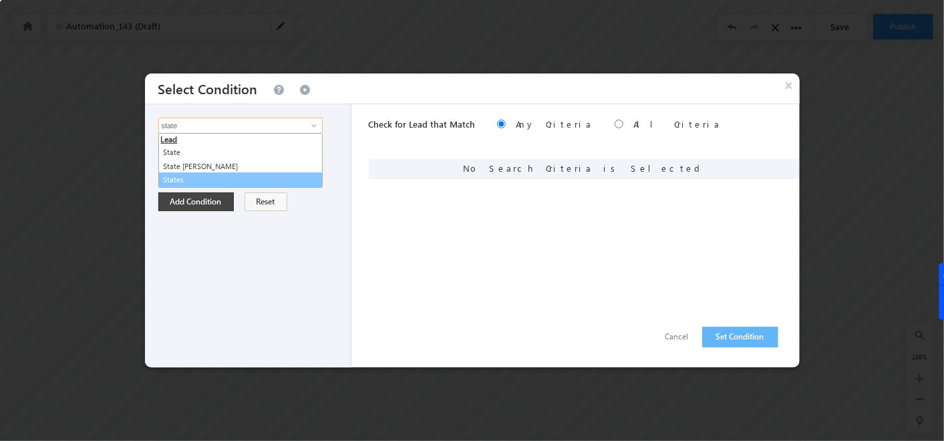
click at [194, 172] on link "States" at bounding box center [240, 179] width 164 height 15
type input "States"
click at [200, 170] on span "None Selected" at bounding box center [235, 171] width 152 height 15
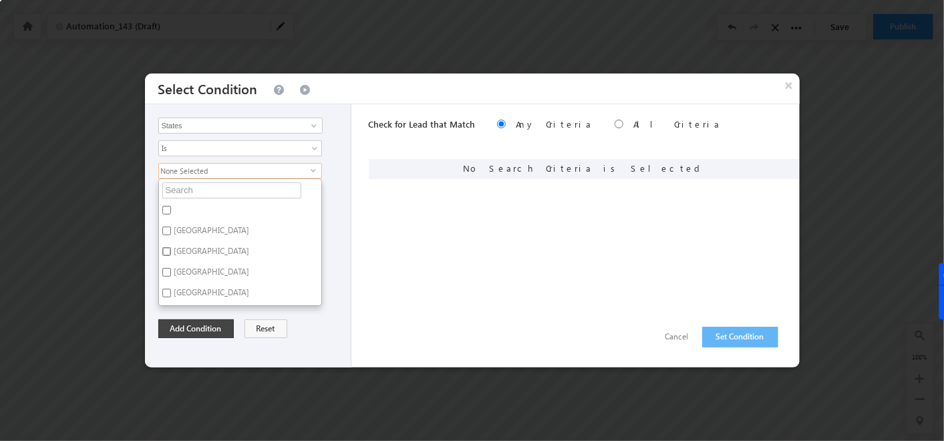
click at [167, 251] on input "Bihar" at bounding box center [166, 251] width 9 height 9
checkbox input "true"
click at [199, 333] on button "Add Condition" at bounding box center [196, 328] width 76 height 19
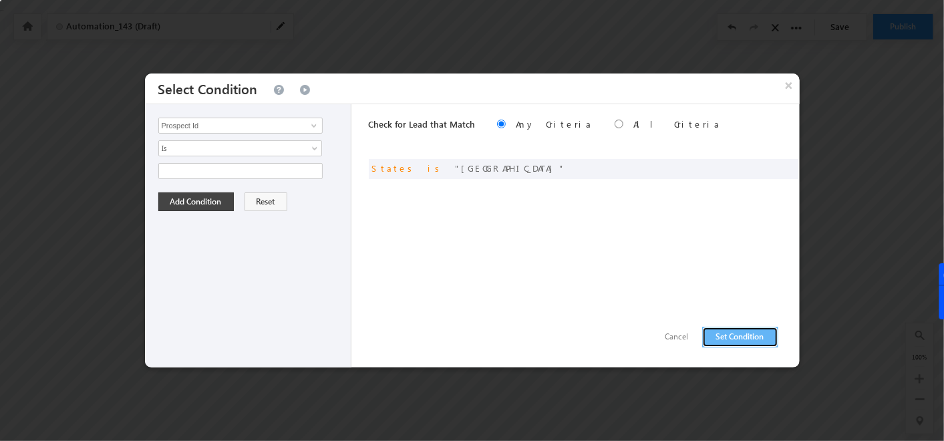
click at [746, 338] on button "Set Condition" at bounding box center [740, 337] width 76 height 21
click at [266, 122] on input "Prospect Id" at bounding box center [240, 126] width 164 height 16
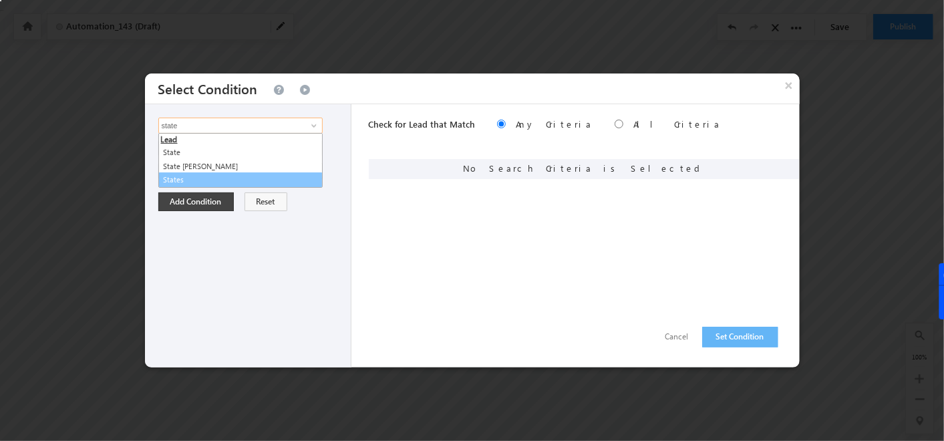
click at [183, 175] on link "States" at bounding box center [240, 179] width 164 height 15
type input "States"
click at [204, 166] on span "None Selected" at bounding box center [235, 171] width 152 height 15
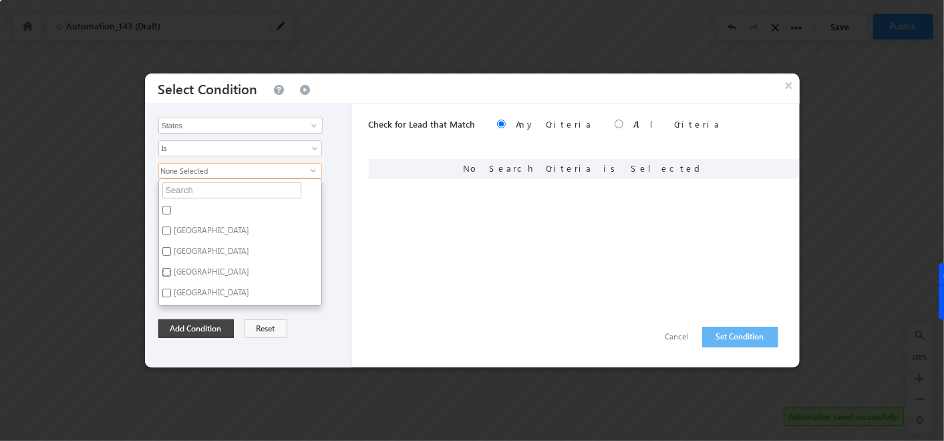
click at [162, 268] on input "Karnataka" at bounding box center [166, 272] width 9 height 9
checkbox input "true"
click at [196, 321] on button "Add Condition" at bounding box center [196, 328] width 76 height 19
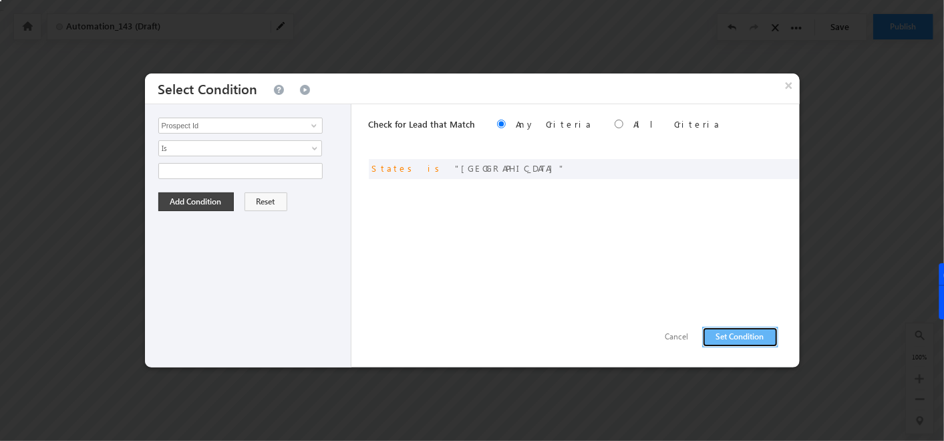
click at [720, 340] on button "Set Condition" at bounding box center [740, 337] width 76 height 21
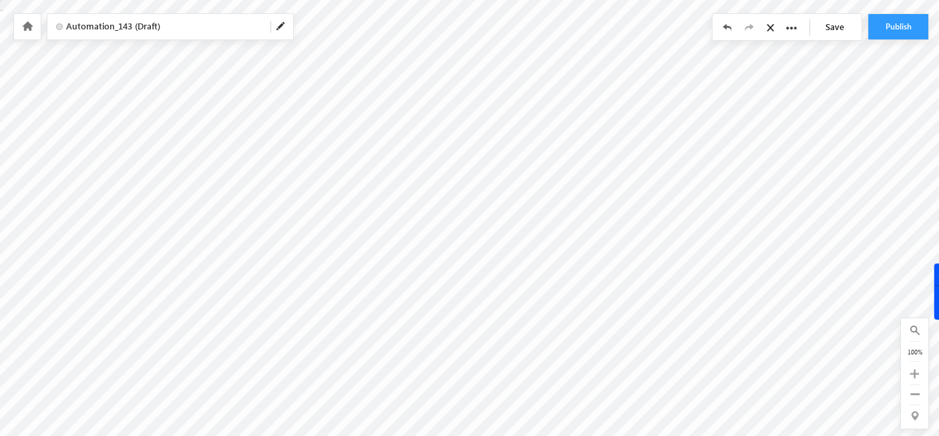
scroll to position [5, 0]
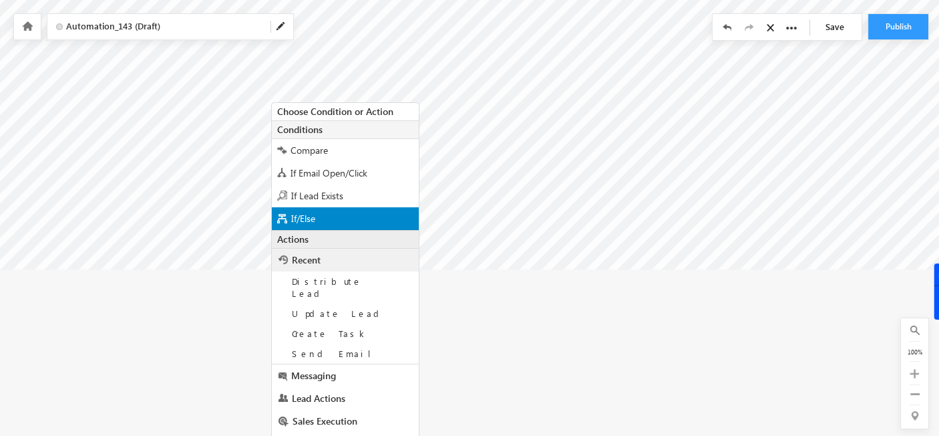
click at [324, 208] on div "If/Else" at bounding box center [345, 218] width 147 height 23
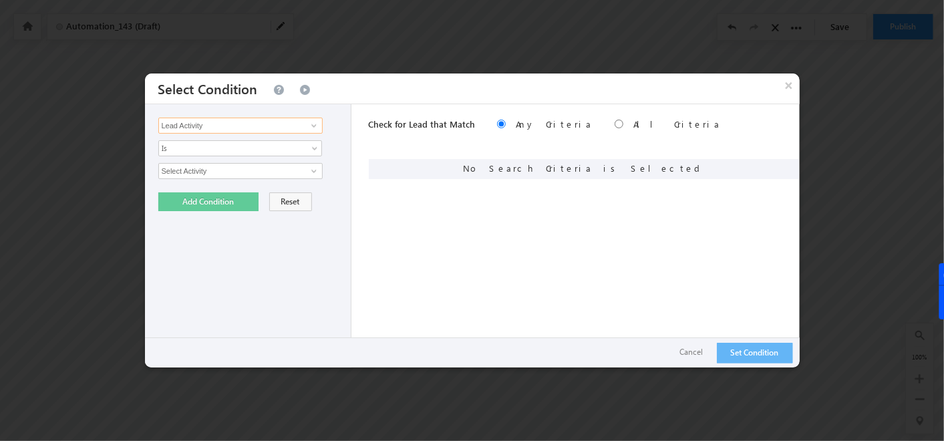
click at [288, 130] on input "Lead Activity" at bounding box center [240, 126] width 164 height 16
click at [204, 154] on link "Cityy" at bounding box center [240, 152] width 164 height 15
type input "Cityy"
click at [209, 170] on span "None Selected" at bounding box center [235, 171] width 152 height 15
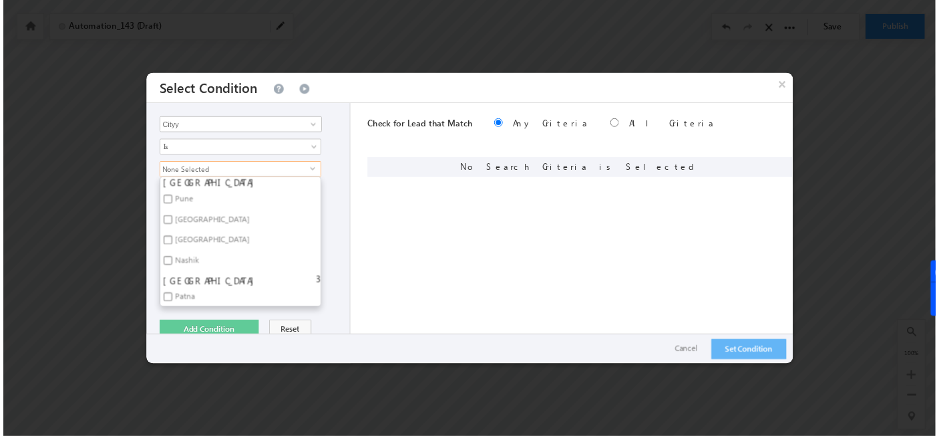
scroll to position [25, 0]
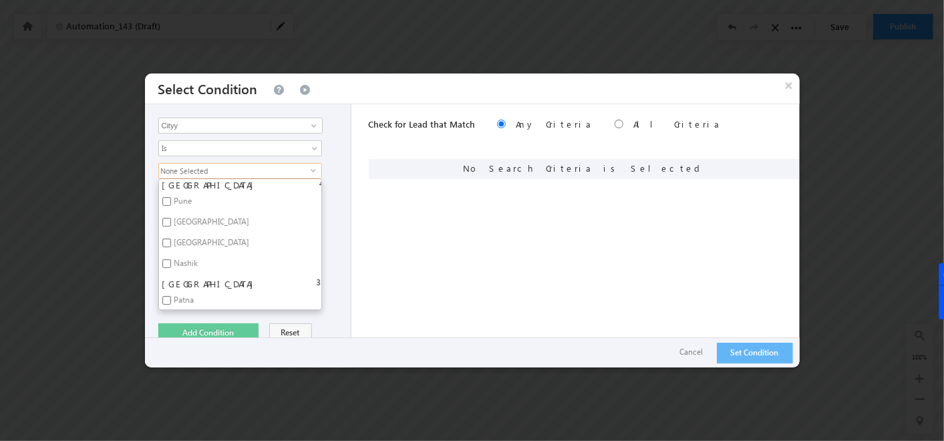
click at [170, 200] on label "Pune" at bounding box center [182, 203] width 47 height 21
click at [170, 200] on input "Pune" at bounding box center [166, 201] width 9 height 9
checkbox input "true"
click at [168, 222] on input "Mumbai" at bounding box center [166, 222] width 9 height 9
checkbox input "true"
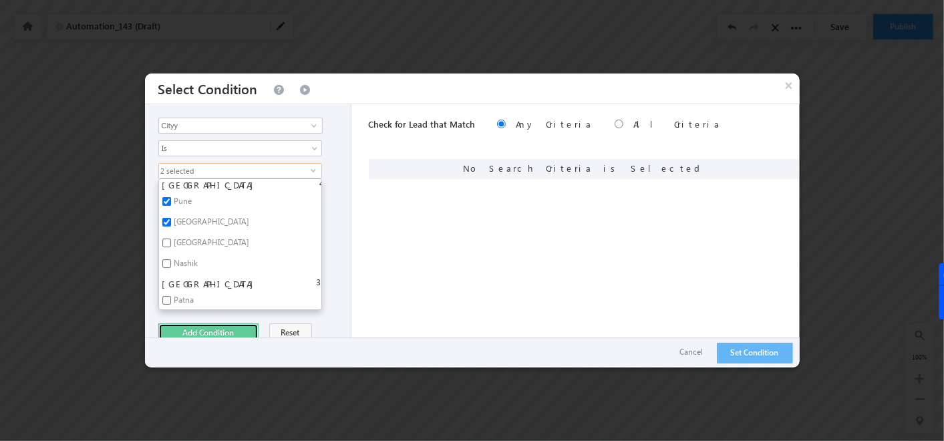
click at [194, 327] on button "Add Condition" at bounding box center [208, 332] width 100 height 19
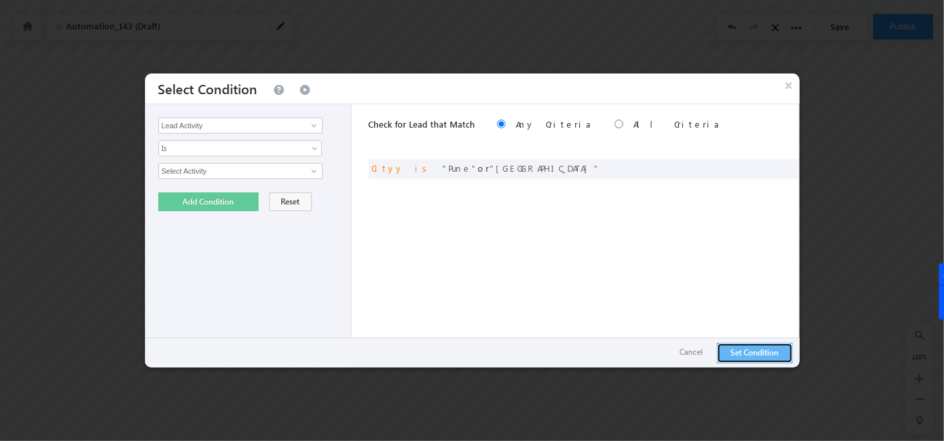
click at [769, 351] on button "Set Condition" at bounding box center [755, 353] width 76 height 21
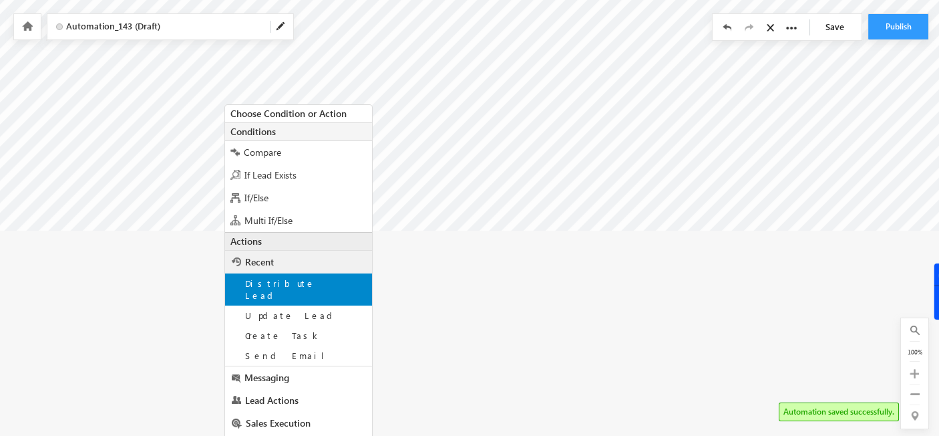
scroll to position [279, 0]
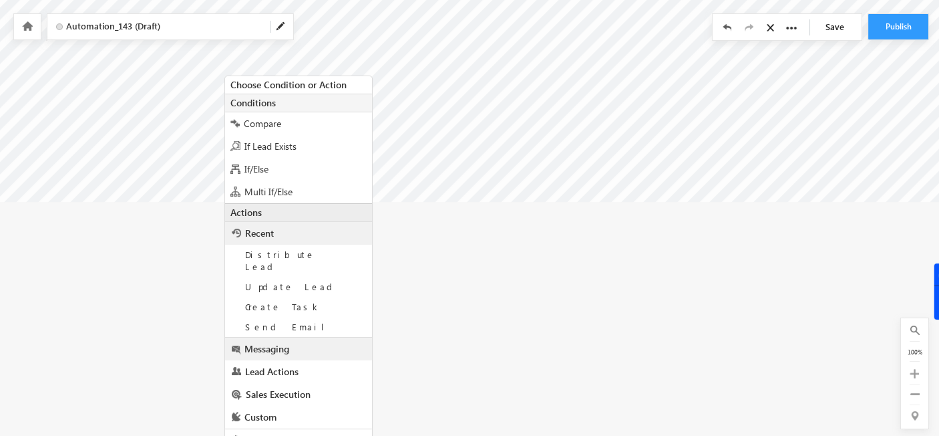
click at [279, 342] on span "Messaging" at bounding box center [267, 348] width 45 height 13
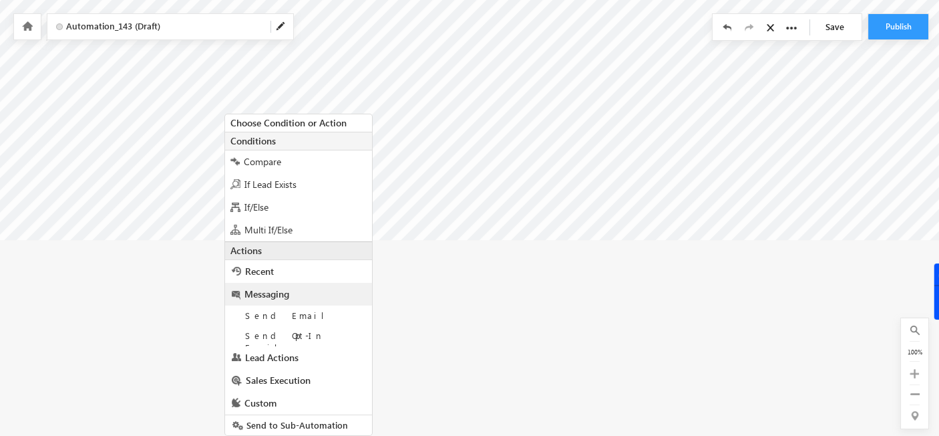
scroll to position [239, 0]
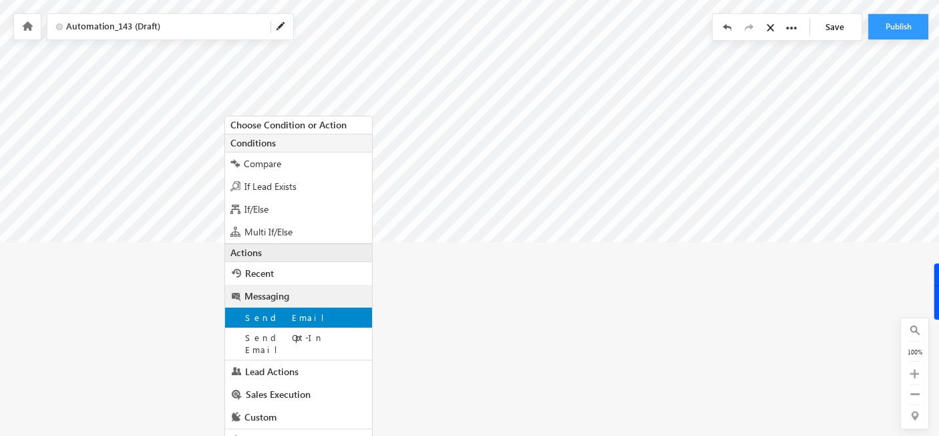
click at [273, 321] on span "Send Email" at bounding box center [290, 316] width 90 height 11
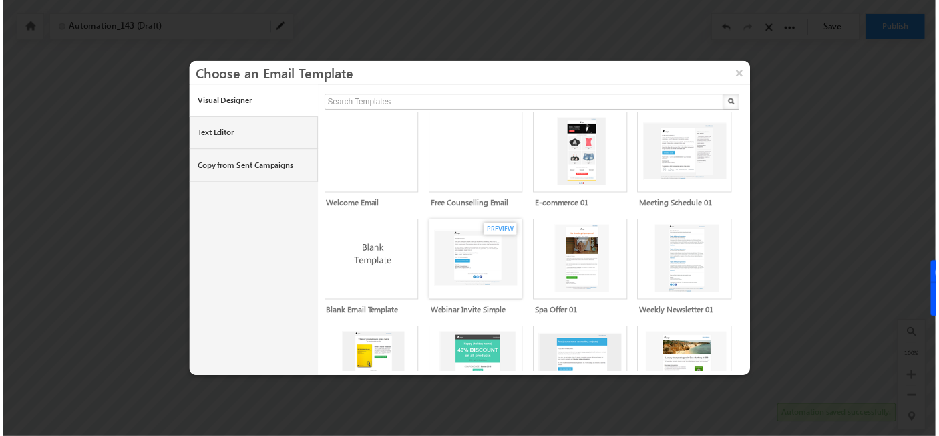
scroll to position [0, 0]
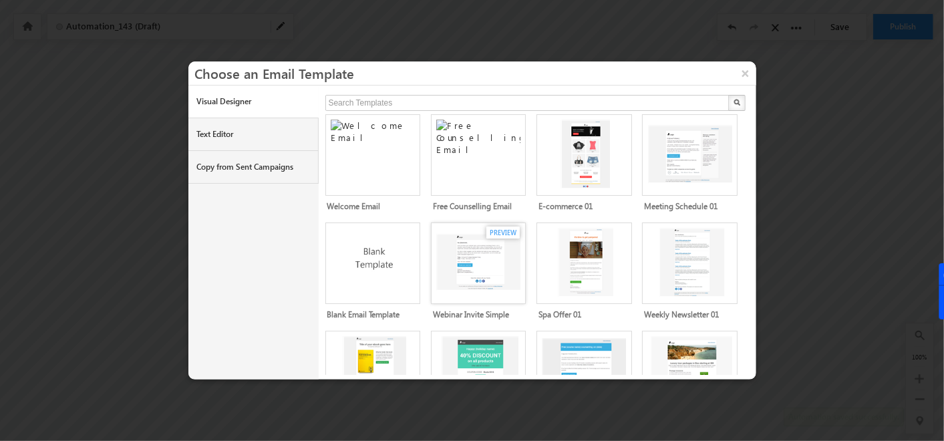
click at [473, 246] on img at bounding box center [480, 262] width 88 height 69
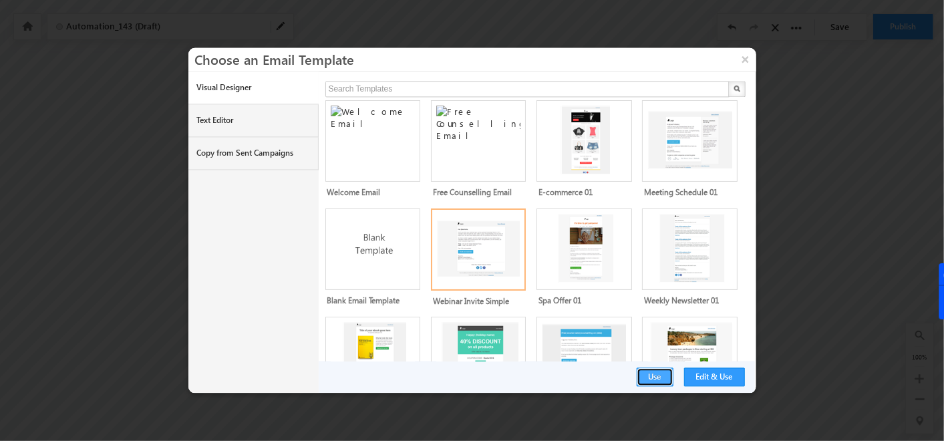
click at [663, 380] on button "Use" at bounding box center [655, 377] width 37 height 19
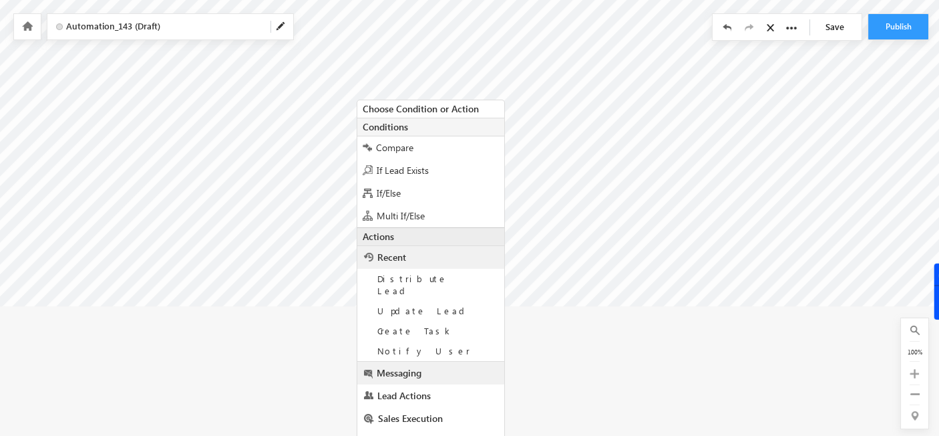
scroll to position [279, 0]
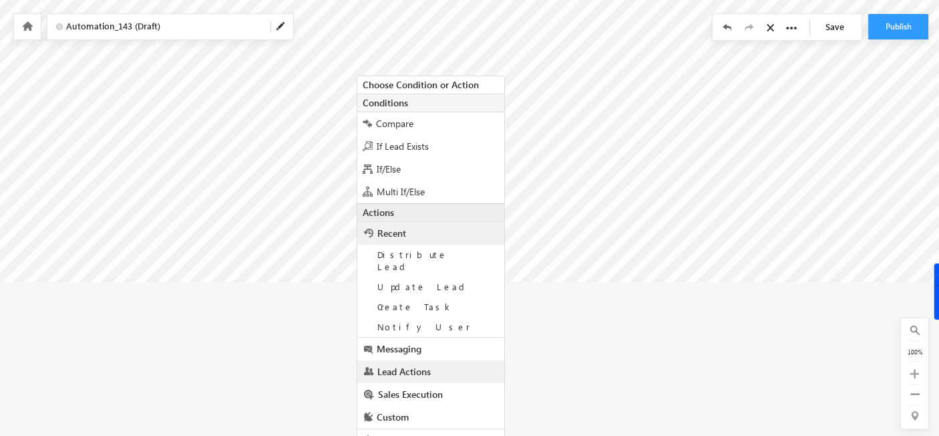
click at [435, 362] on link "Lead Actions" at bounding box center [430, 371] width 147 height 23
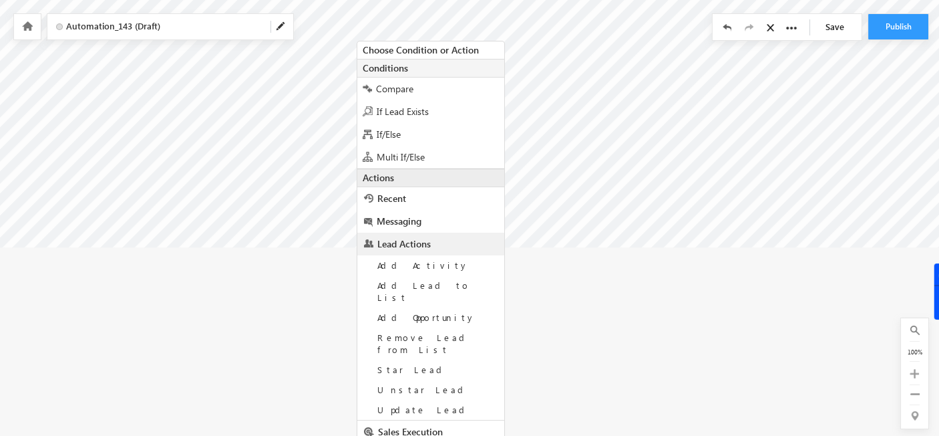
scroll to position [339, 0]
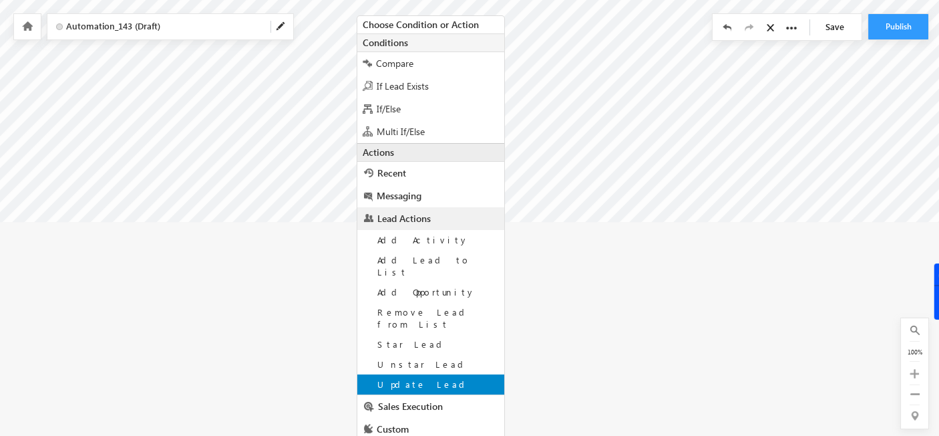
click at [388, 378] on span "Update Lead" at bounding box center [424, 383] width 92 height 11
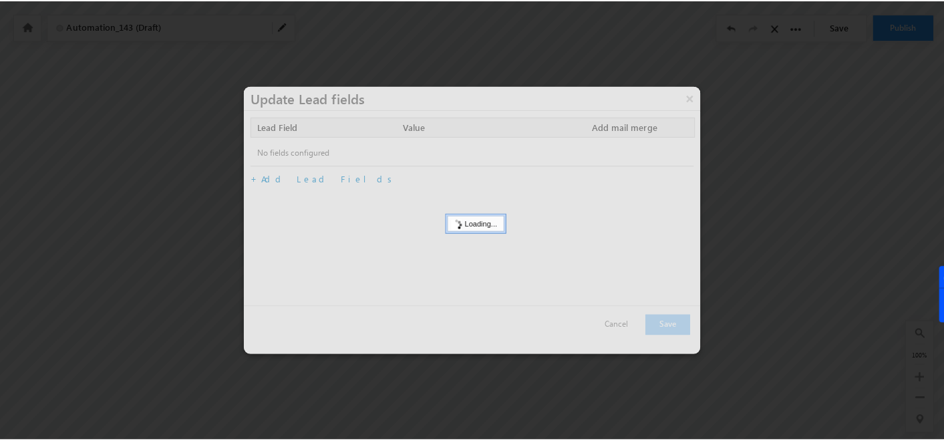
scroll to position [120, 0]
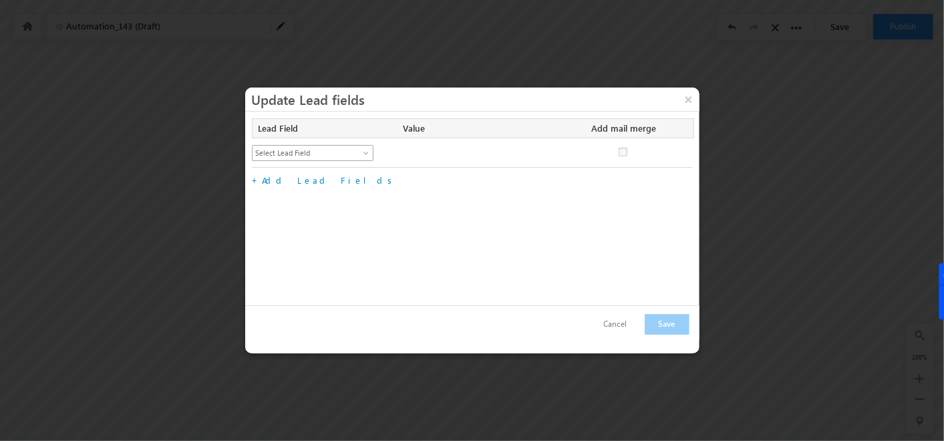
click at [360, 150] on span "Select Lead Field" at bounding box center [307, 153] width 109 height 12
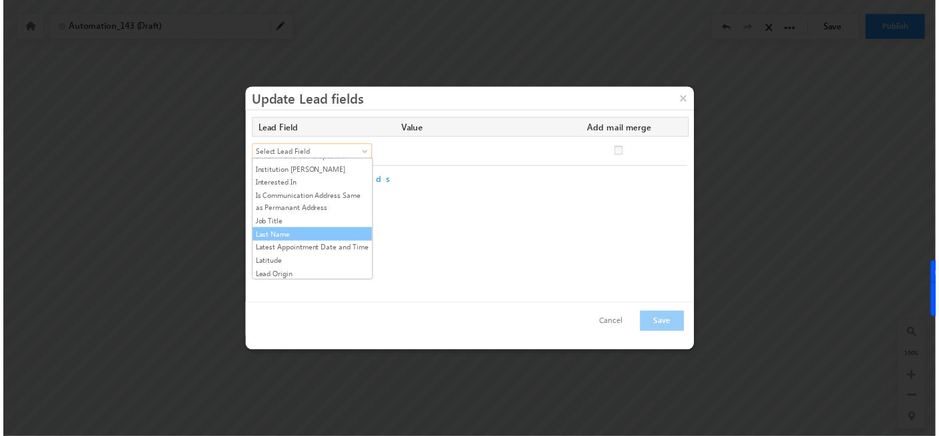
scroll to position [618, 0]
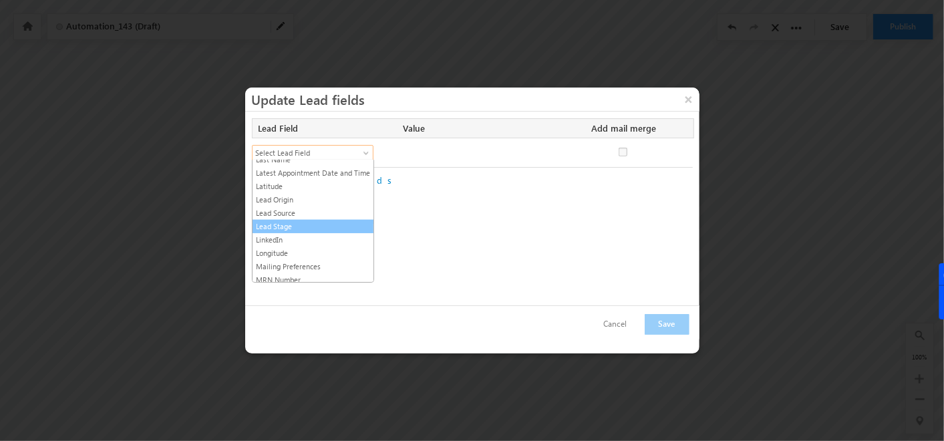
click at [302, 221] on link "Lead Stage" at bounding box center [313, 227] width 121 height 12
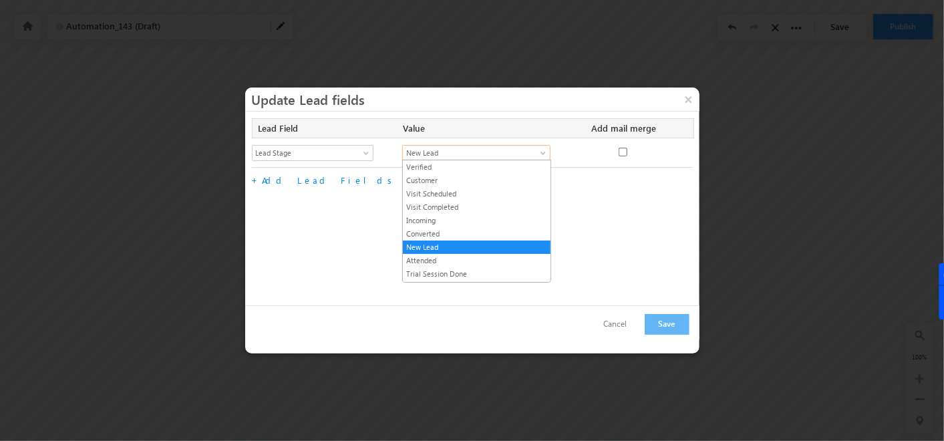
click at [472, 154] on span "New Lead" at bounding box center [469, 153] width 132 height 12
click at [416, 165] on link "Verified" at bounding box center [477, 167] width 148 height 12
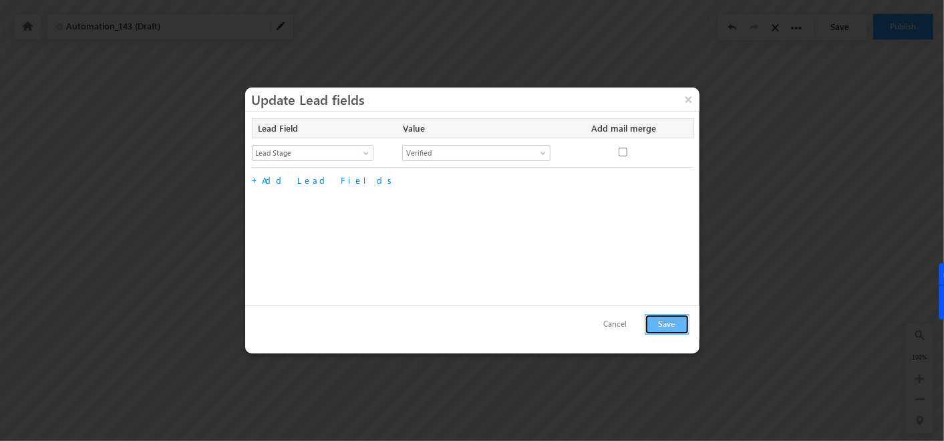
click at [670, 324] on button "Save" at bounding box center [667, 324] width 45 height 21
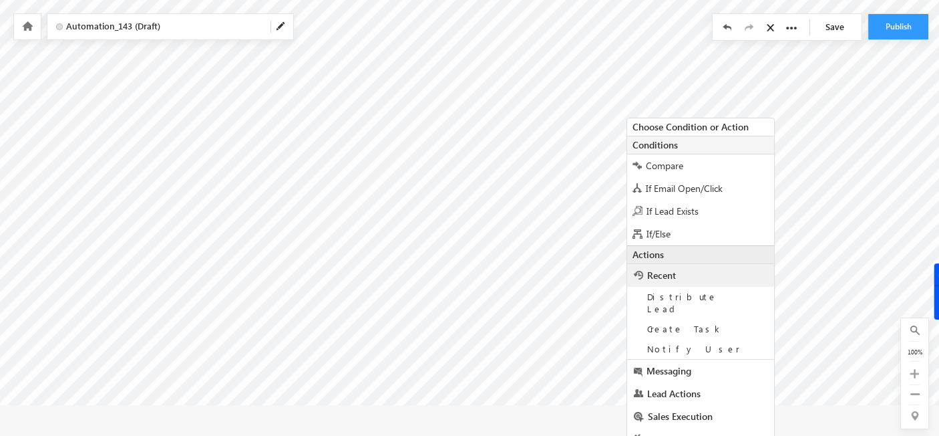
scroll to position [178, 5]
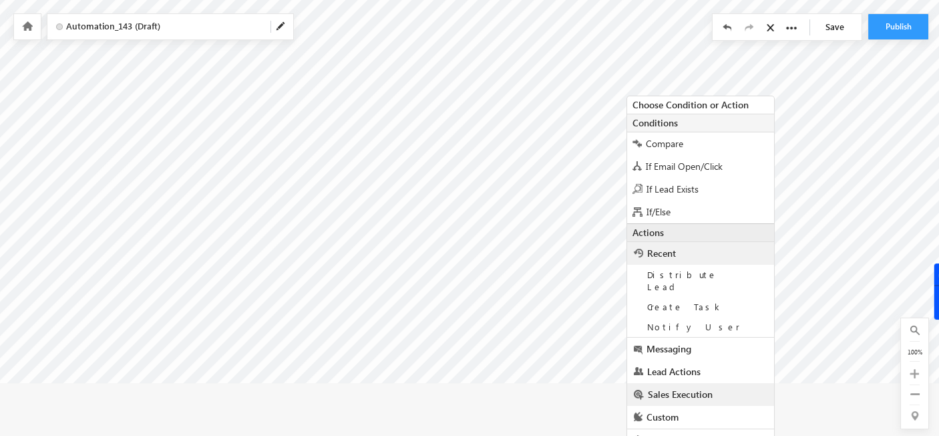
click at [665, 388] on span "Sales Execution" at bounding box center [680, 394] width 65 height 13
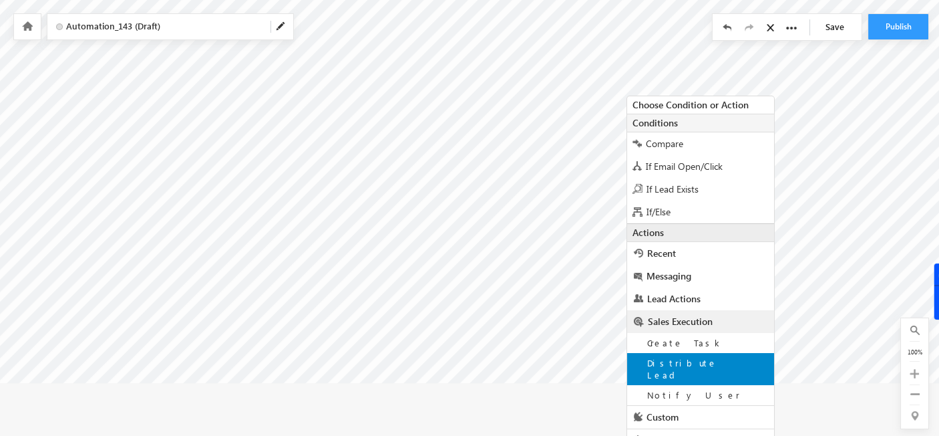
click at [682, 362] on span "Distribute Lead" at bounding box center [682, 368] width 70 height 23
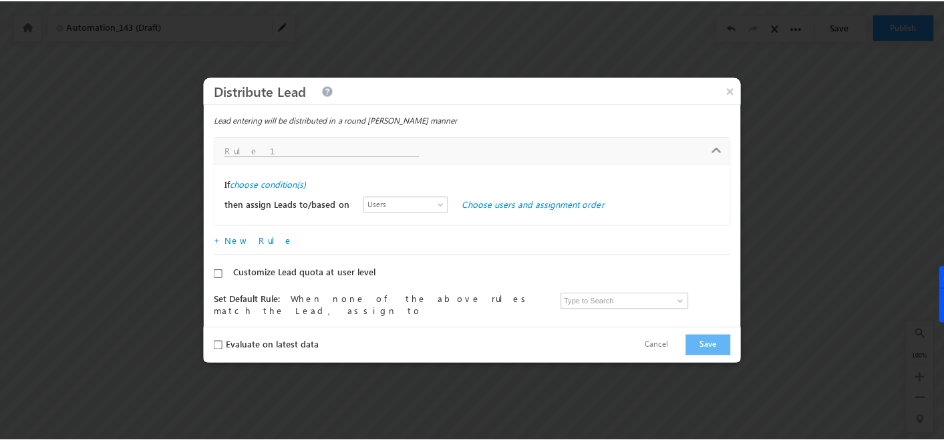
scroll to position [120, 5]
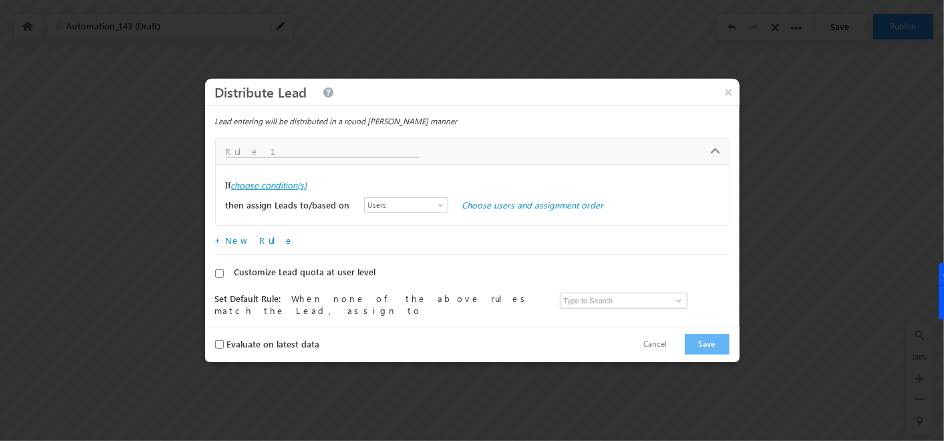
click at [273, 186] on label "choose condition(s)" at bounding box center [269, 185] width 76 height 12
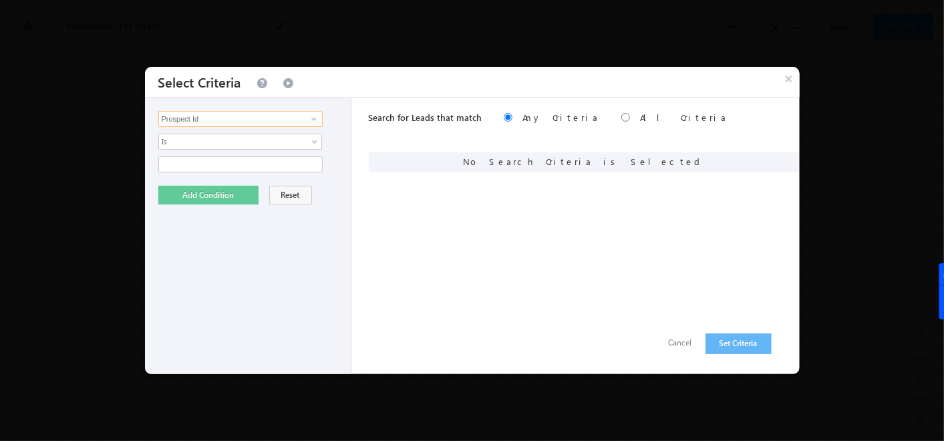
click at [257, 118] on input "Prospect Id" at bounding box center [240, 119] width 164 height 16
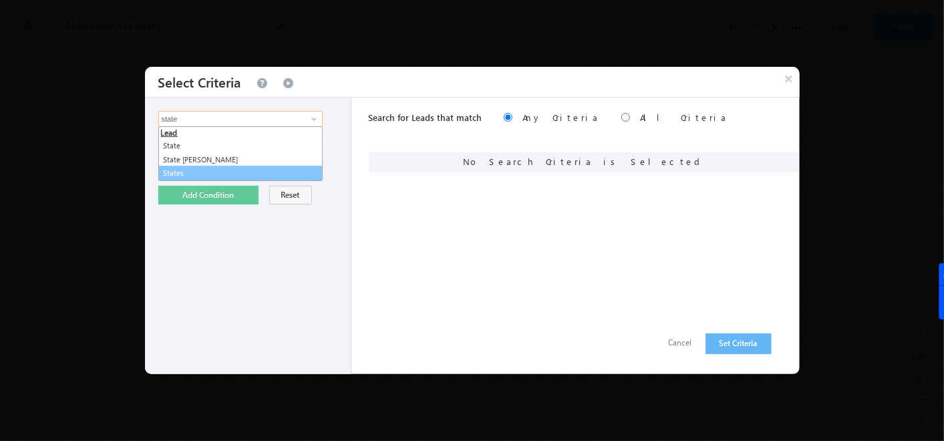
click at [206, 169] on link "States" at bounding box center [240, 173] width 164 height 15
type input "States"
click at [206, 159] on span "None Selected" at bounding box center [235, 164] width 152 height 15
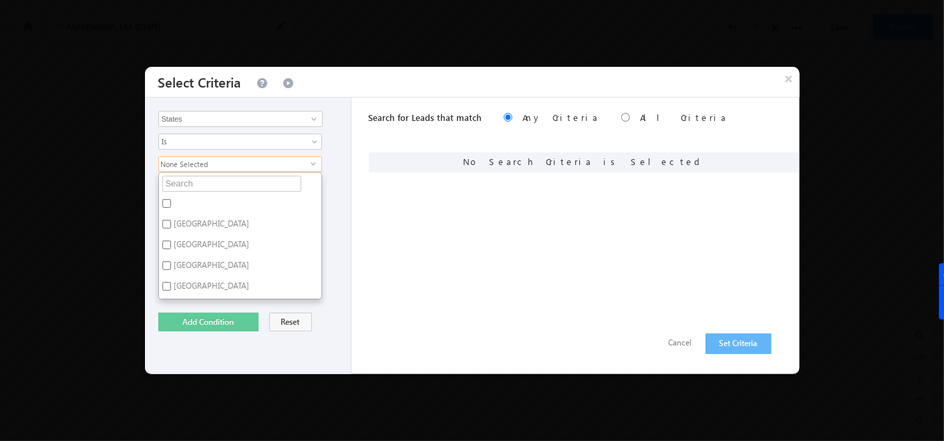
click at [162, 247] on label "Bihar" at bounding box center [211, 247] width 104 height 21
click at [162, 247] on input "Bihar" at bounding box center [166, 245] width 9 height 9
checkbox input "true"
click at [200, 313] on button "Add Condition" at bounding box center [208, 322] width 100 height 19
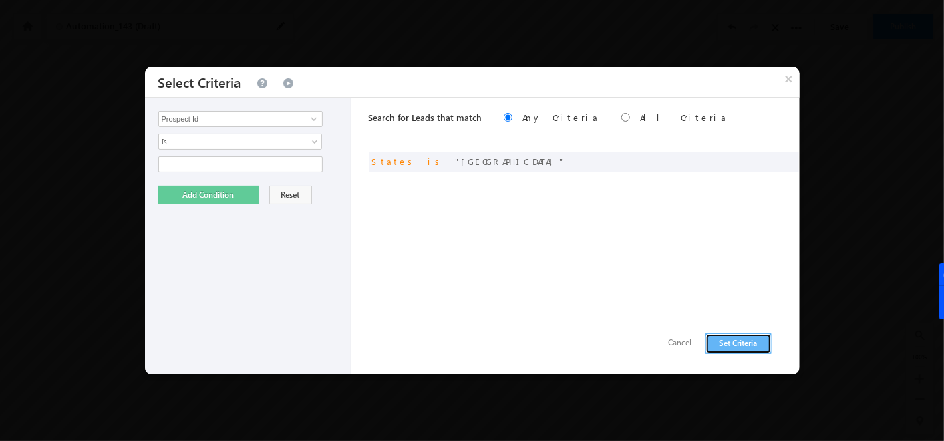
click at [742, 342] on button "Set Criteria" at bounding box center [739, 343] width 66 height 21
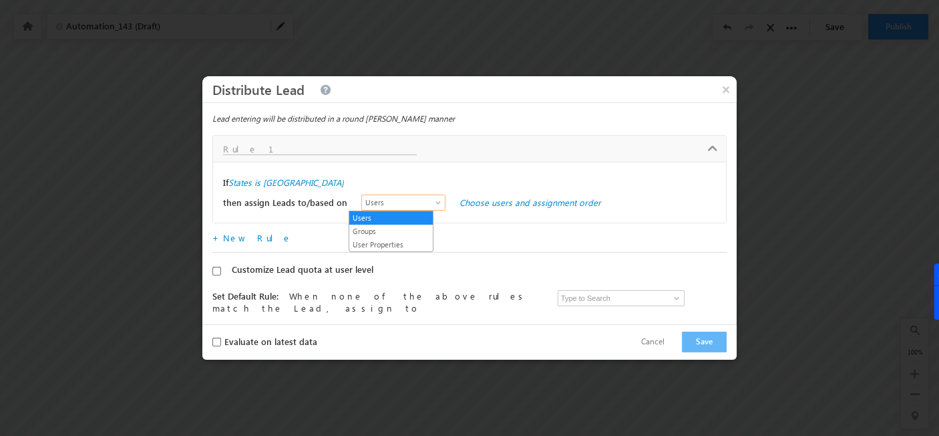
click at [367, 206] on span "Users" at bounding box center [400, 202] width 77 height 12
click at [402, 216] on link "Users" at bounding box center [391, 218] width 84 height 12
click at [487, 198] on link "Choose users and assignment order" at bounding box center [531, 201] width 142 height 11
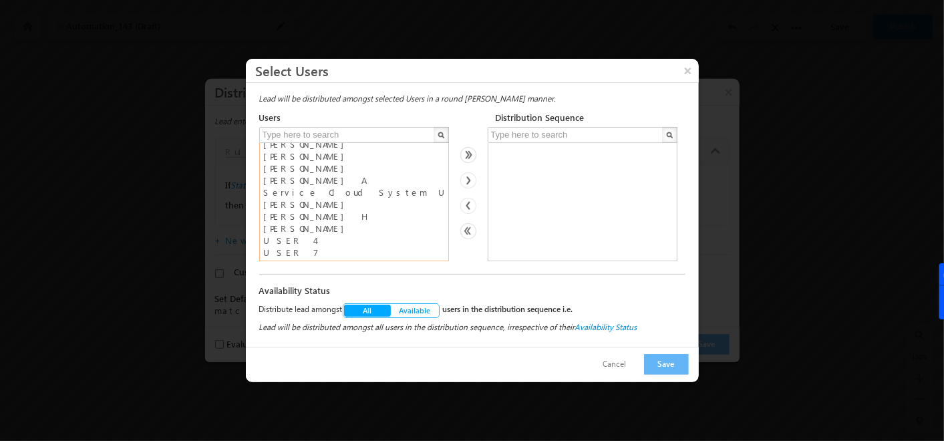
scroll to position [21, 0]
drag, startPoint x: 281, startPoint y: 240, endPoint x: 283, endPoint y: 254, distance: 14.1
select select "1f1fa499-11eb-11ef-807d-02e22ea38447"
click at [283, 254] on select "Admin Neil Sanghavi Nimit Sanghavi Prathamesh M Priya Sri Bharathi A Service Cl…" at bounding box center [354, 202] width 190 height 118
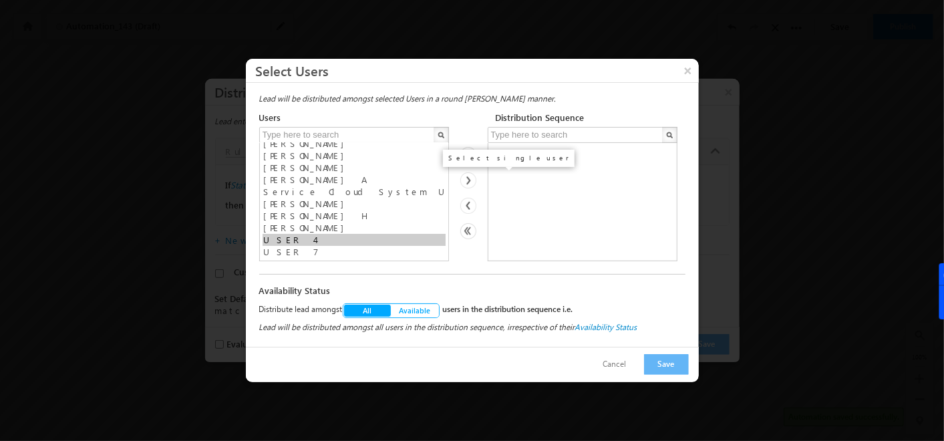
scroll to position [20, 0]
click at [470, 181] on img at bounding box center [468, 180] width 16 height 16
select select
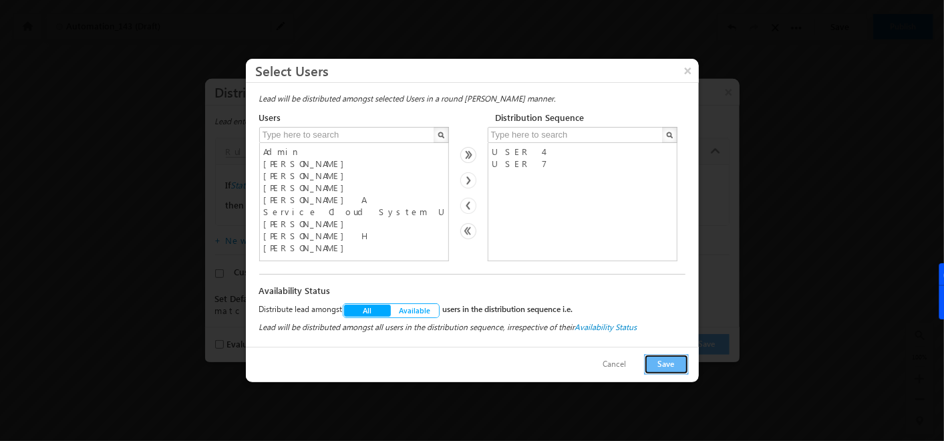
click at [662, 366] on button "Save" at bounding box center [666, 364] width 45 height 21
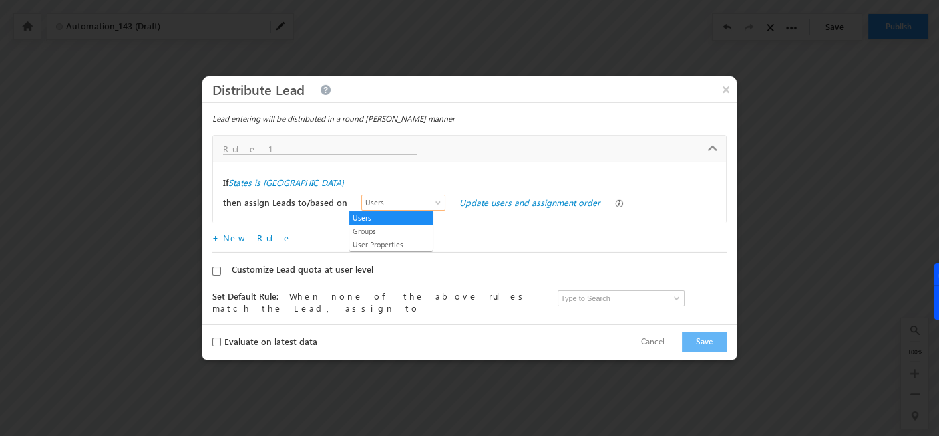
click at [416, 200] on span "Users" at bounding box center [400, 202] width 77 height 12
click at [374, 227] on link "Groups" at bounding box center [391, 231] width 84 height 12
click at [489, 206] on link "Choose groups and assignment order" at bounding box center [534, 201] width 149 height 11
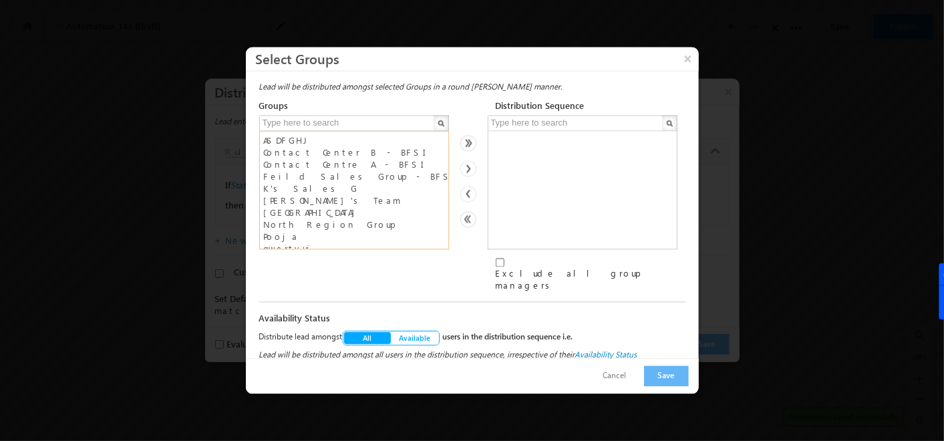
select select "6af90017-b877-11ef-be59-0259d35f5843"
click at [281, 206] on option "Khushi's Team" at bounding box center [354, 201] width 183 height 12
click at [467, 170] on img at bounding box center [468, 169] width 16 height 16
click at [500, 267] on input "Exclude all group managers" at bounding box center [500, 263] width 9 height 9
checkbox input "true"
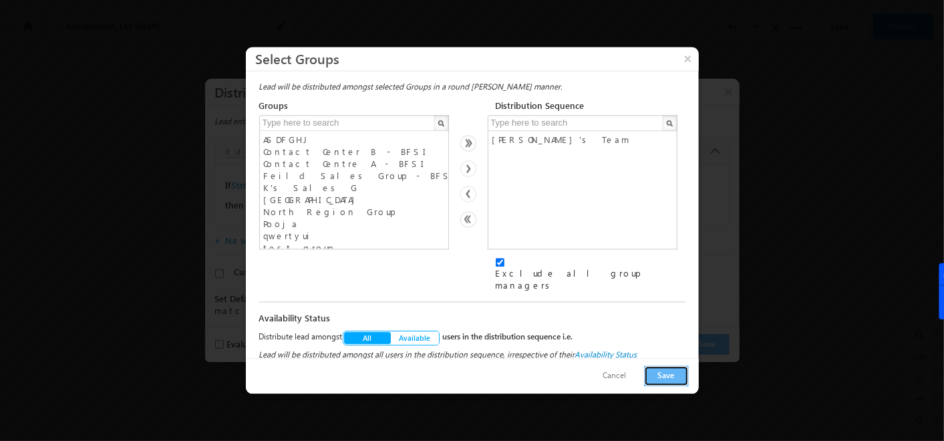
click at [666, 374] on button "Save" at bounding box center [666, 376] width 45 height 21
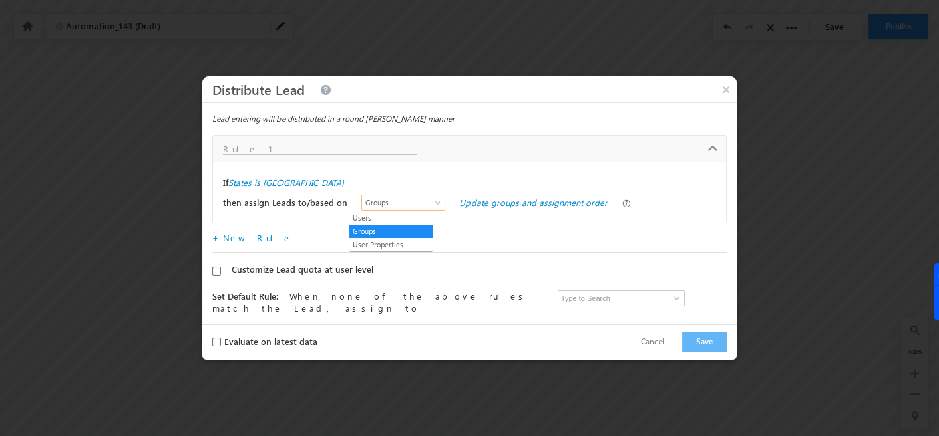
click at [414, 199] on span "Groups" at bounding box center [400, 202] width 77 height 12
click at [384, 246] on link "User Properties" at bounding box center [391, 245] width 84 height 12
click at [480, 202] on link "Choose user properties" at bounding box center [506, 201] width 92 height 11
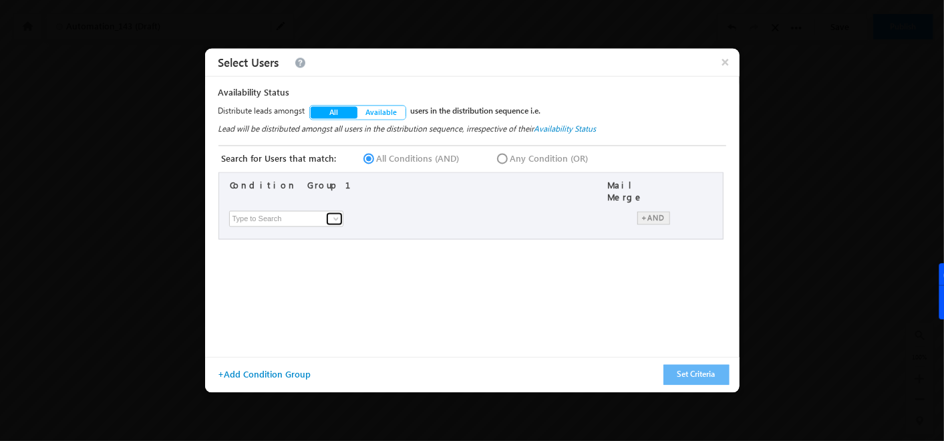
click at [335, 215] on span at bounding box center [336, 219] width 11 height 11
click at [271, 239] on link "Sales Groups" at bounding box center [290, 246] width 116 height 15
type input "Sales Groups"
click at [514, 210] on span "None Selected" at bounding box center [519, 217] width 146 height 15
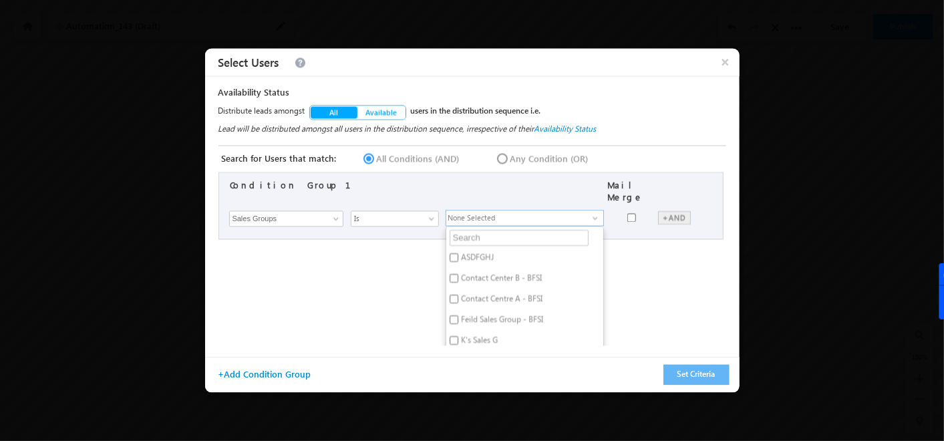
scroll to position [32, 0]
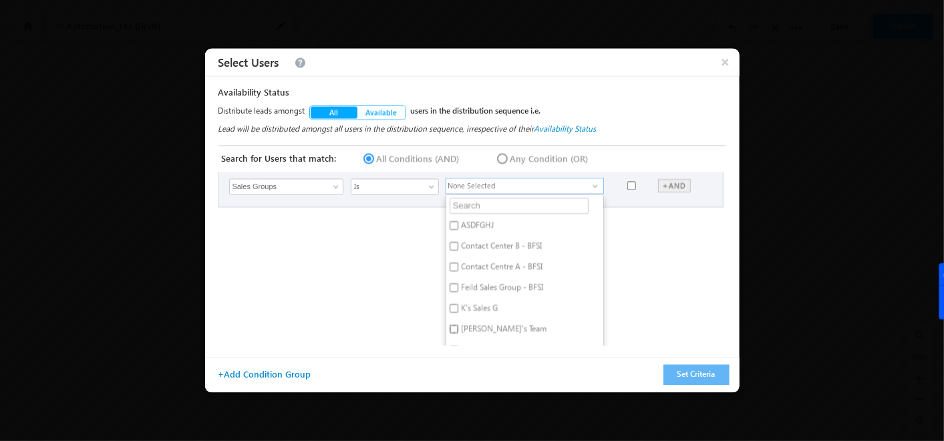
click at [450, 325] on input "Khushi's Team" at bounding box center [454, 329] width 9 height 9
checkbox input "true"
click at [662, 268] on div "Condition Group 1 Mail Merge × First Name Last Name Email Address User Type Rol…" at bounding box center [474, 259] width 511 height 174
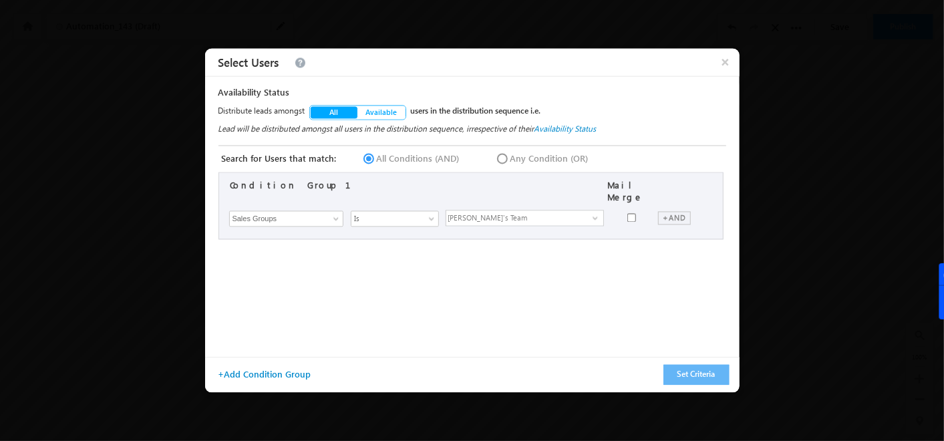
click at [675, 212] on div "+AND" at bounding box center [674, 218] width 33 height 13
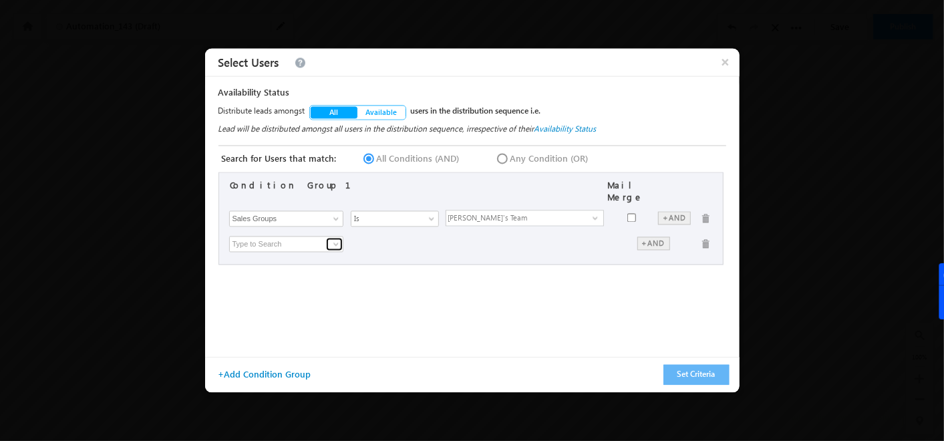
click at [337, 242] on span at bounding box center [336, 244] width 11 height 11
click at [245, 264] on link "City" at bounding box center [290, 271] width 116 height 15
type input "City"
click at [557, 238] on input "text" at bounding box center [525, 245] width 158 height 16
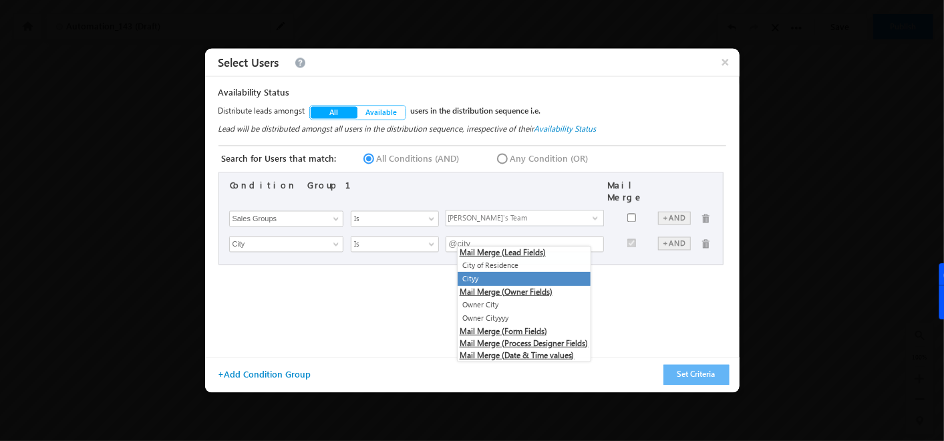
click at [504, 279] on li "Cityy" at bounding box center [524, 279] width 133 height 14
type input "@{Lead:mx_Cityy,}"
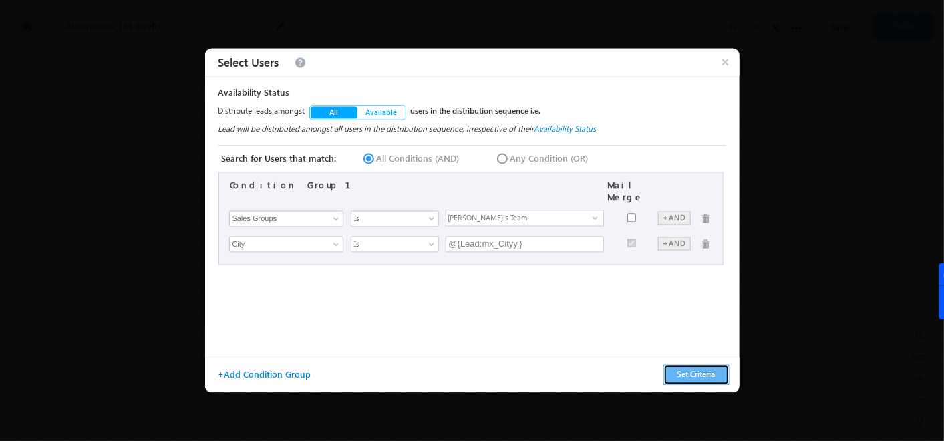
click at [712, 370] on button "Set Criteria" at bounding box center [697, 375] width 66 height 21
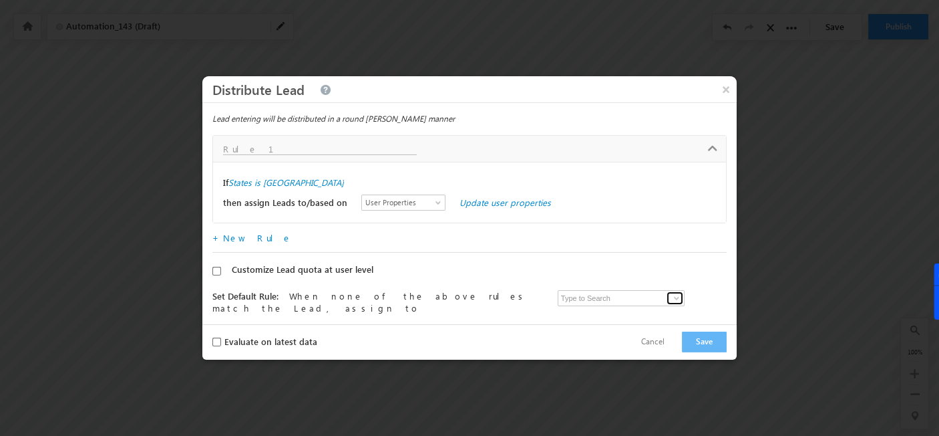
click at [672, 303] on span at bounding box center [677, 298] width 11 height 11
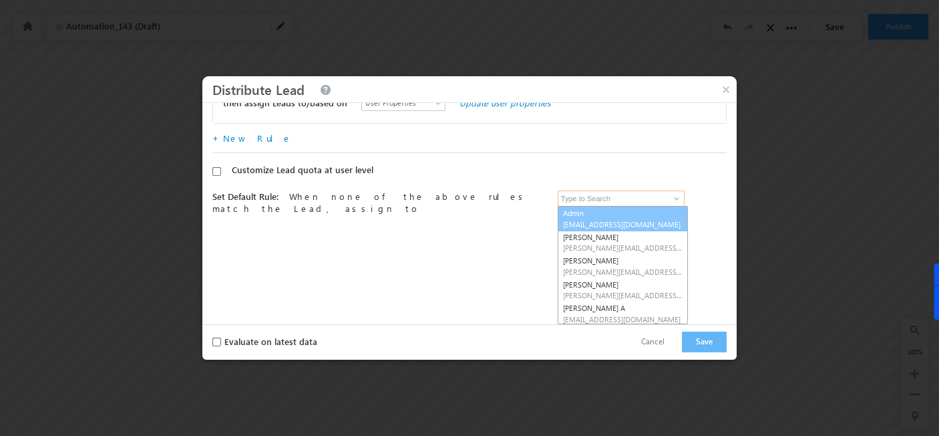
click at [581, 219] on span "soumyahoskoti7@gmail.com" at bounding box center [623, 224] width 120 height 10
type input "Admin"
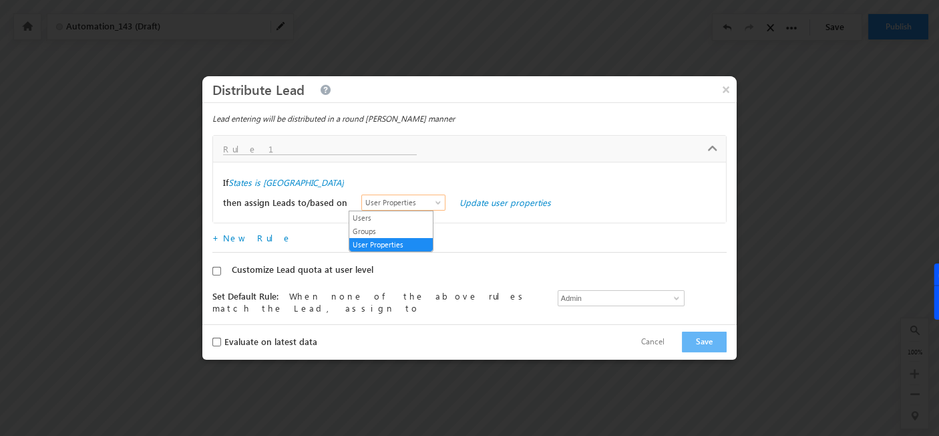
click at [401, 204] on span "User Properties" at bounding box center [400, 202] width 77 height 12
click at [366, 221] on link "Users" at bounding box center [391, 218] width 84 height 12
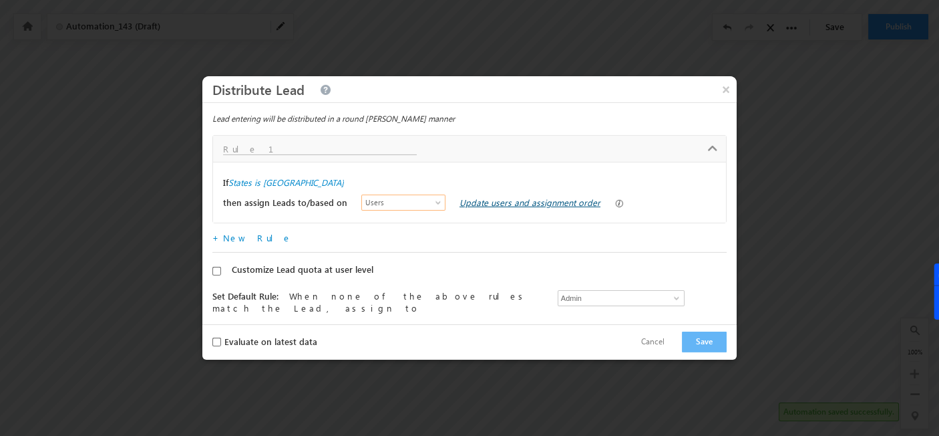
click at [526, 200] on link "Update users and assignment order" at bounding box center [530, 201] width 141 height 11
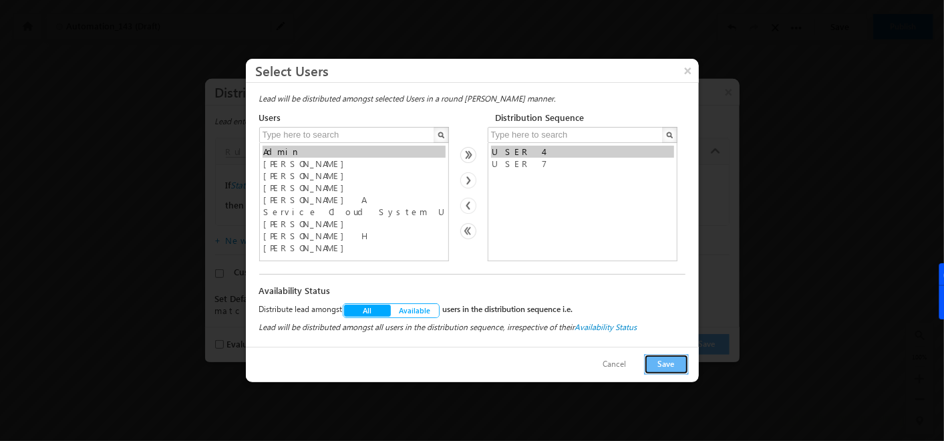
click at [675, 367] on button "Save" at bounding box center [666, 364] width 45 height 21
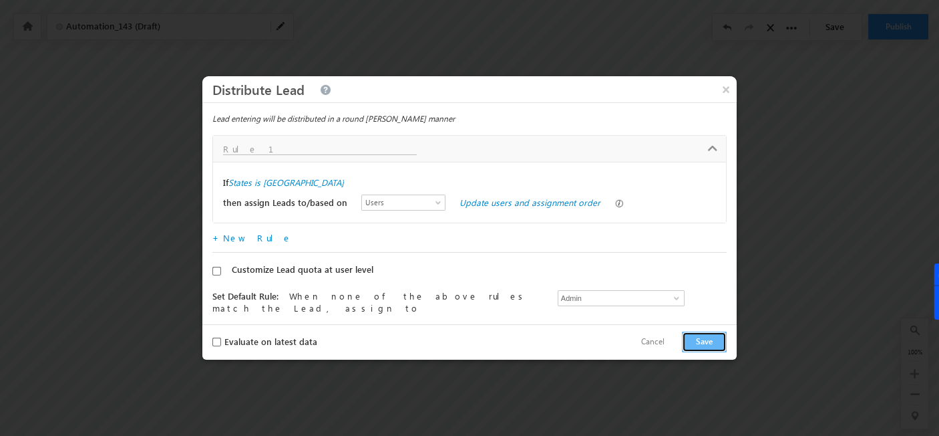
click at [698, 343] on button "Save" at bounding box center [704, 341] width 45 height 21
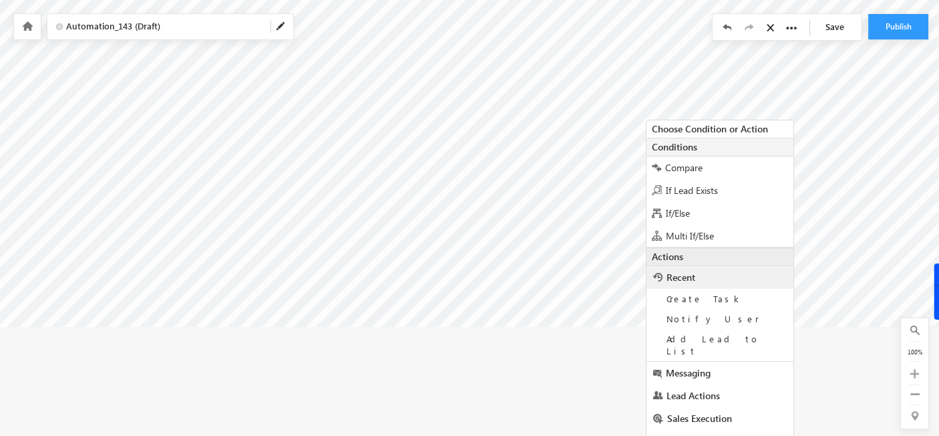
scroll to position [235, 5]
click at [701, 412] on span "Sales Execution" at bounding box center [700, 418] width 65 height 13
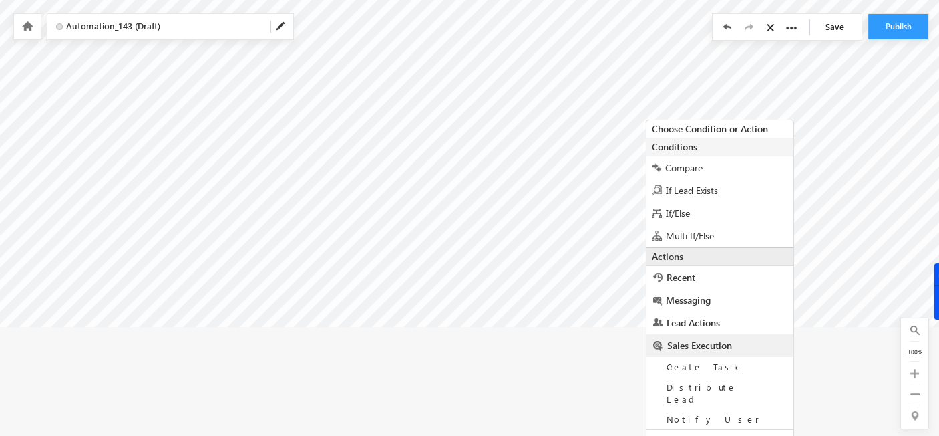
scroll to position [259, 5]
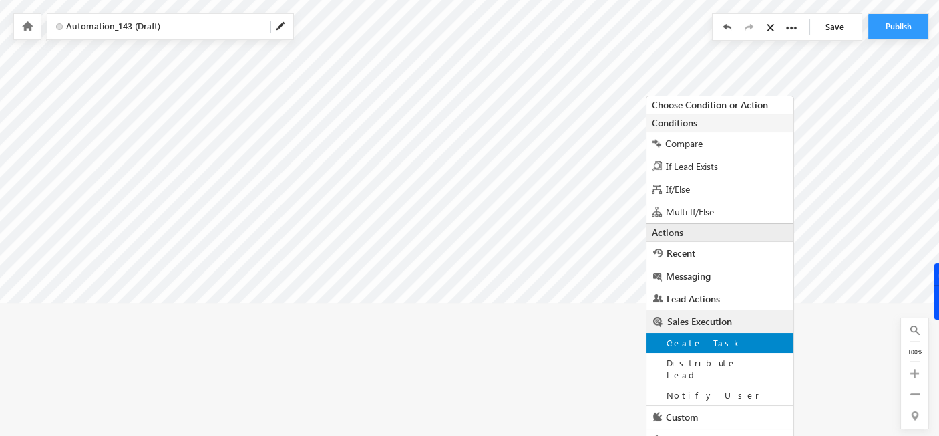
click at [689, 345] on span "Create Task" at bounding box center [705, 342] width 76 height 11
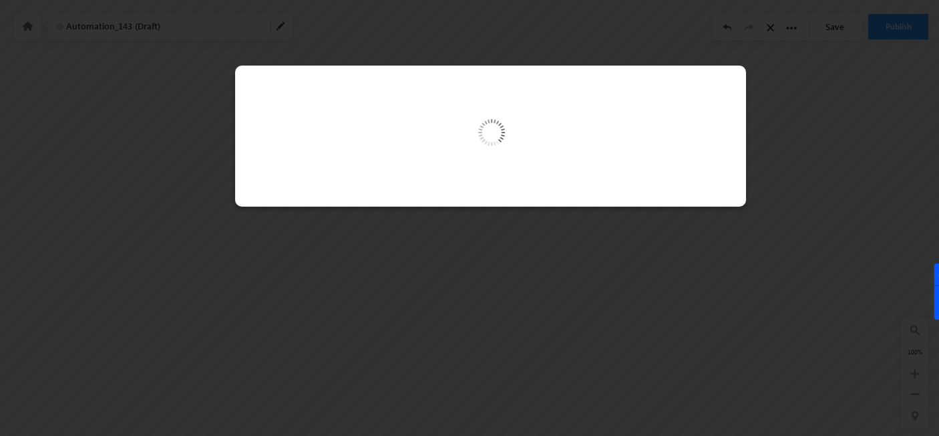
scroll to position [120, 5]
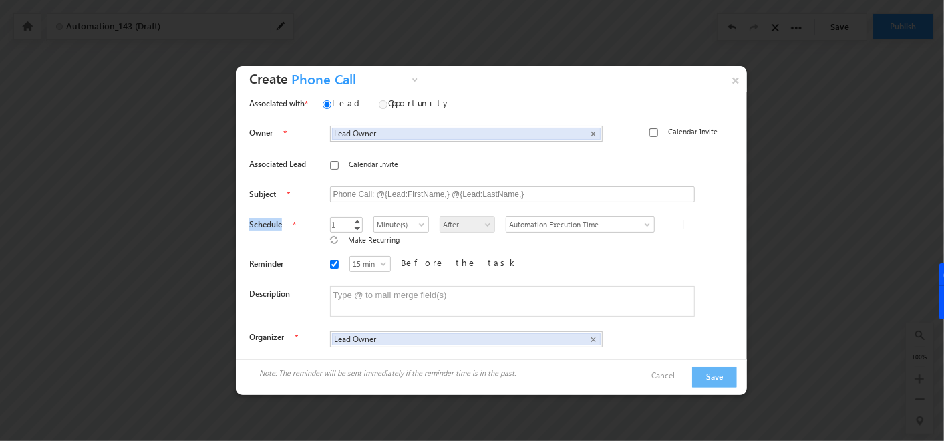
drag, startPoint x: 245, startPoint y: 221, endPoint x: 282, endPoint y: 229, distance: 38.3
click at [282, 229] on div "Owner Lead Owner Lead Owner × Calendar Invite Associated Lead" at bounding box center [491, 234] width 511 height 233
drag, startPoint x: 282, startPoint y: 229, endPoint x: 521, endPoint y: 254, distance: 240.6
click at [521, 256] on div "15 min 30 min 45 min 1 hr 15 min Before the task" at bounding box center [524, 266] width 388 height 20
click at [396, 221] on span "Minute(s)" at bounding box center [400, 225] width 53 height 12
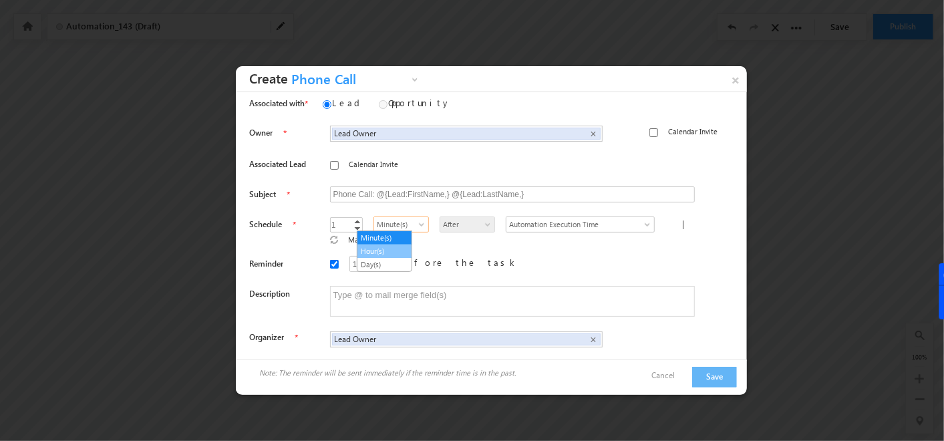
click at [392, 250] on link "Hour(s)" at bounding box center [384, 251] width 54 height 12
click at [352, 218] on link "Increment" at bounding box center [357, 221] width 11 height 7
click at [418, 225] on span at bounding box center [423, 227] width 11 height 11
click at [352, 227] on link "Decrement" at bounding box center [357, 228] width 11 height 7
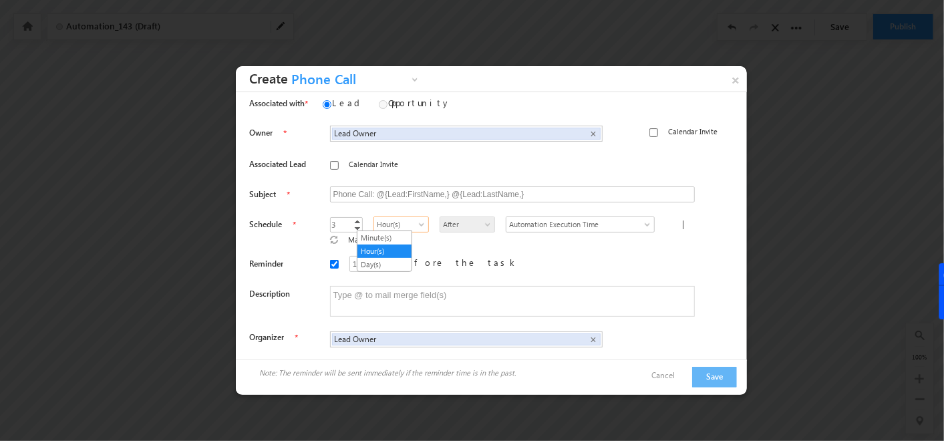
type input "1"
click at [352, 227] on link "Decrement" at bounding box center [357, 228] width 11 height 7
click at [386, 220] on span "Hour(s)" at bounding box center [400, 225] width 53 height 12
click at [386, 259] on link "Day(s)" at bounding box center [384, 265] width 54 height 12
click at [714, 367] on button "Save" at bounding box center [714, 377] width 45 height 21
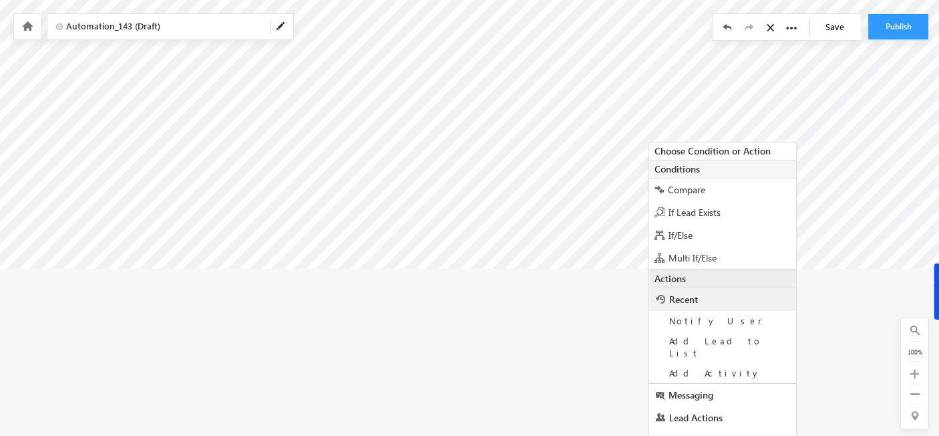
scroll to position [312, 5]
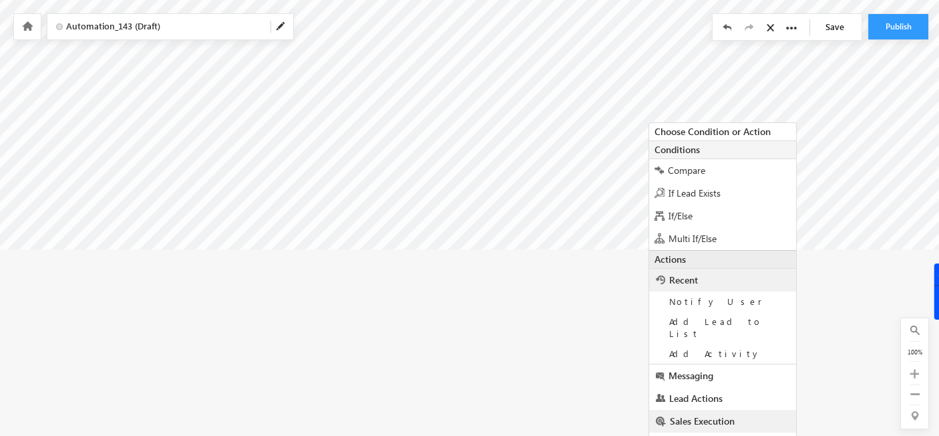
click at [702, 414] on span "Sales Execution" at bounding box center [702, 420] width 65 height 13
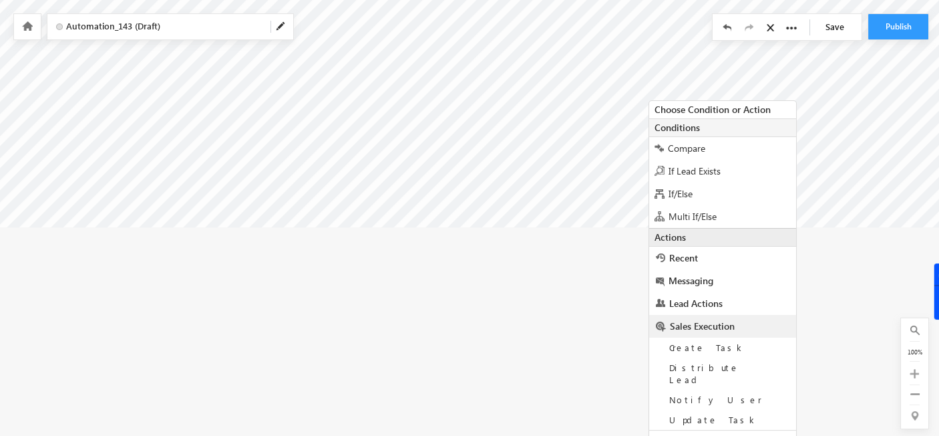
scroll to position [359, 5]
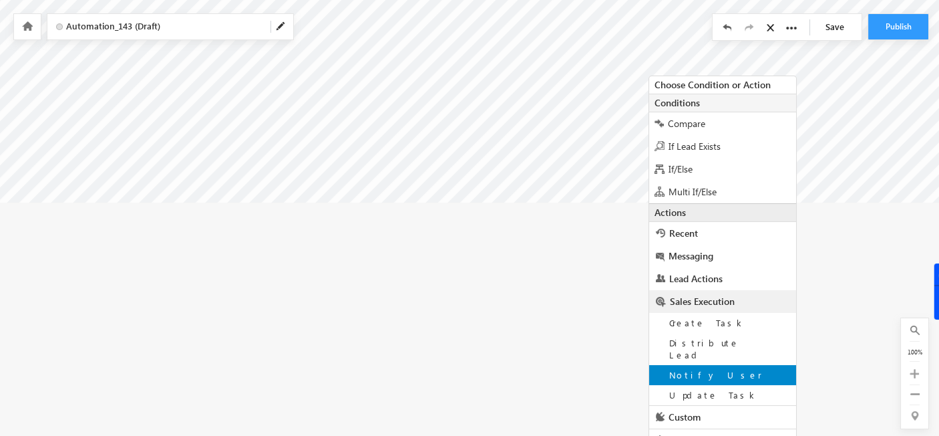
click at [694, 369] on span "Notify User" at bounding box center [716, 374] width 93 height 11
type input "Admin <soumyahoskoti7@gmail.com>"
type input "About @{Lead:FirstName,}"
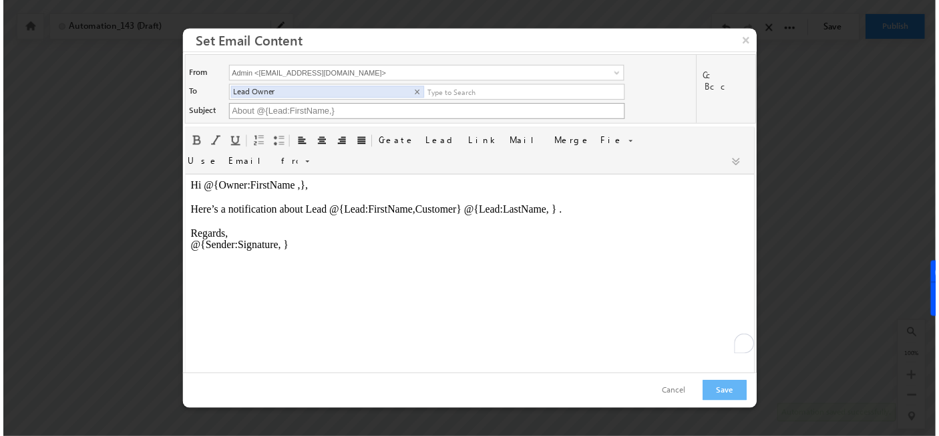
scroll to position [0, 0]
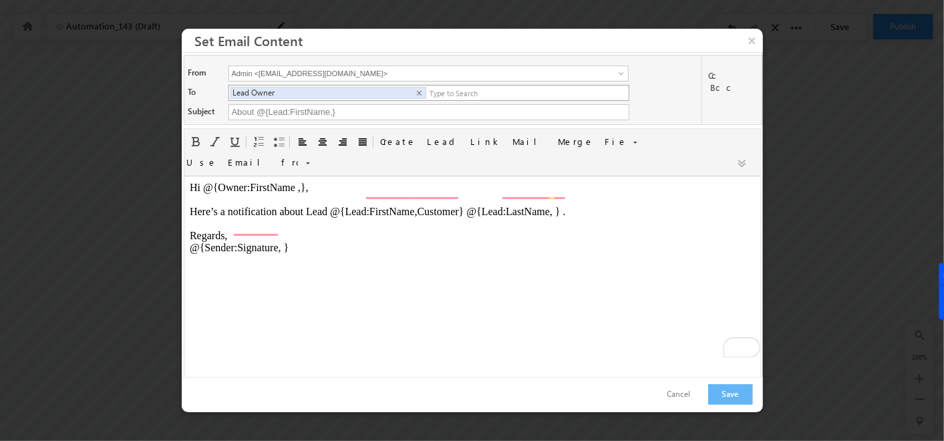
click at [480, 100] on input "text" at bounding box center [526, 93] width 196 height 15
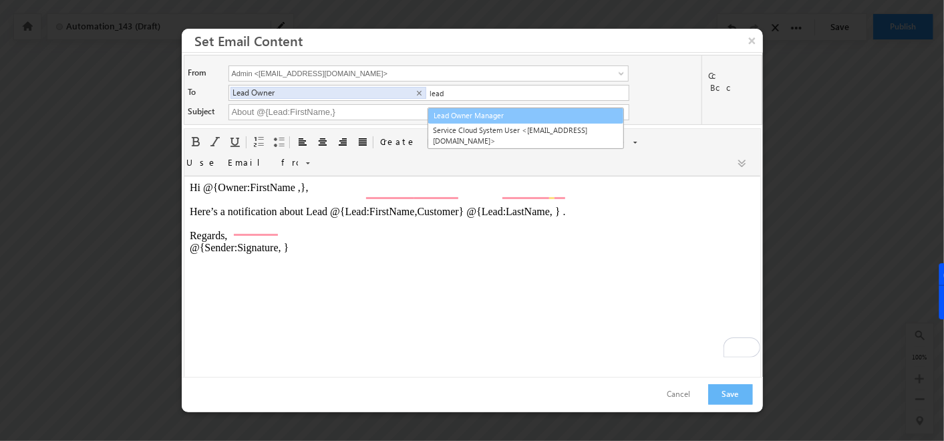
type input "Lead Owner Manager"
click at [480, 116] on link "Lead Owner Manager" at bounding box center [526, 115] width 196 height 15
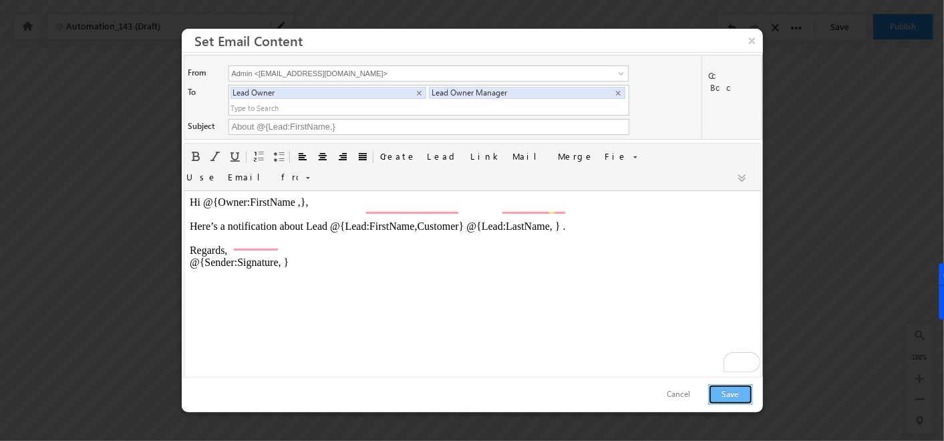
click at [742, 390] on button "Save" at bounding box center [730, 394] width 45 height 21
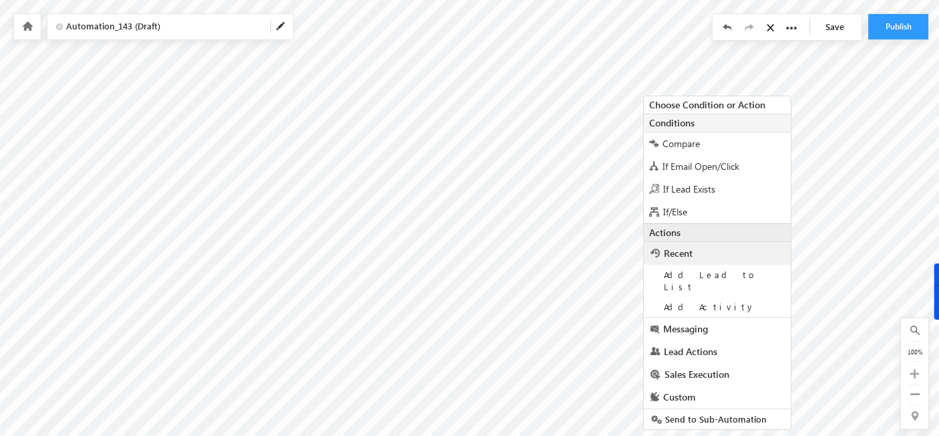
scroll to position [190, 191]
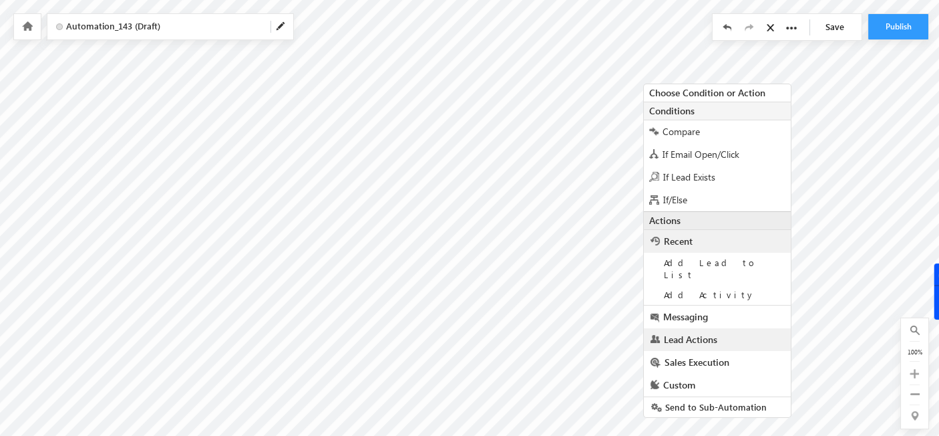
click at [687, 328] on link "Lead Actions" at bounding box center [717, 339] width 147 height 23
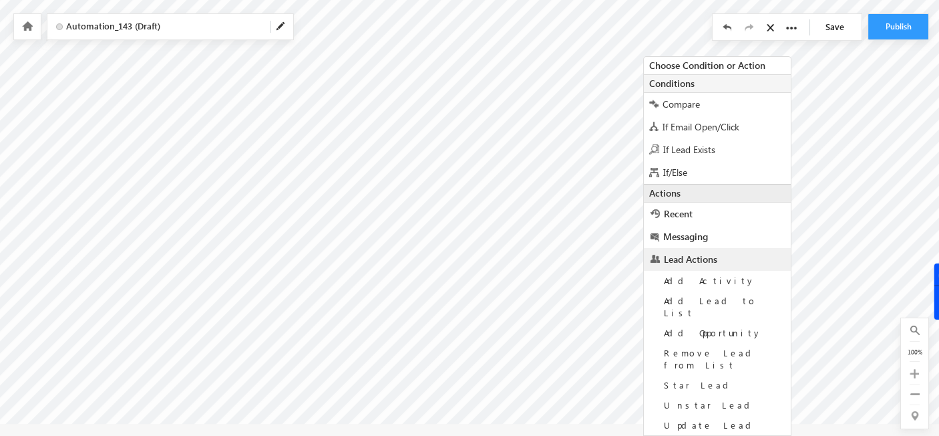
scroll to position [259, 191]
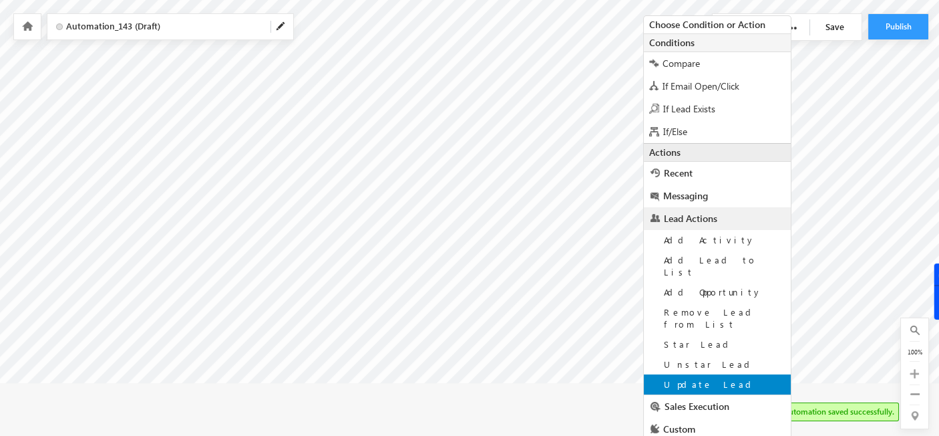
click at [689, 374] on div "Update Lead" at bounding box center [717, 384] width 147 height 20
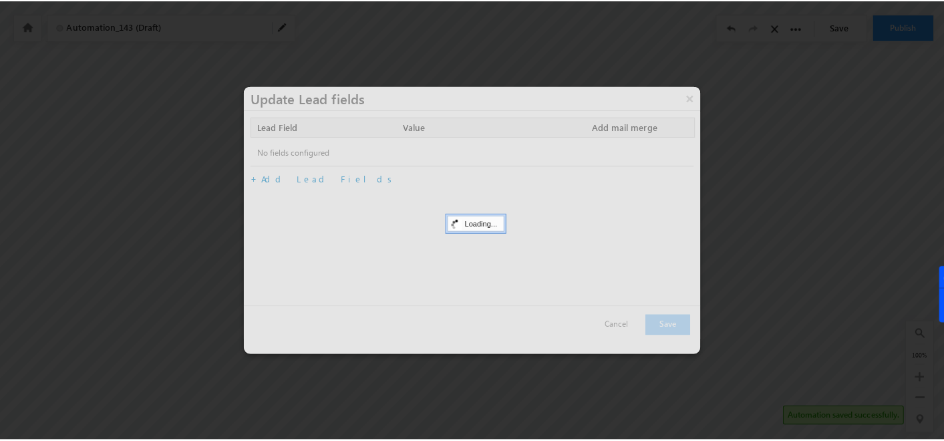
scroll to position [200, 191]
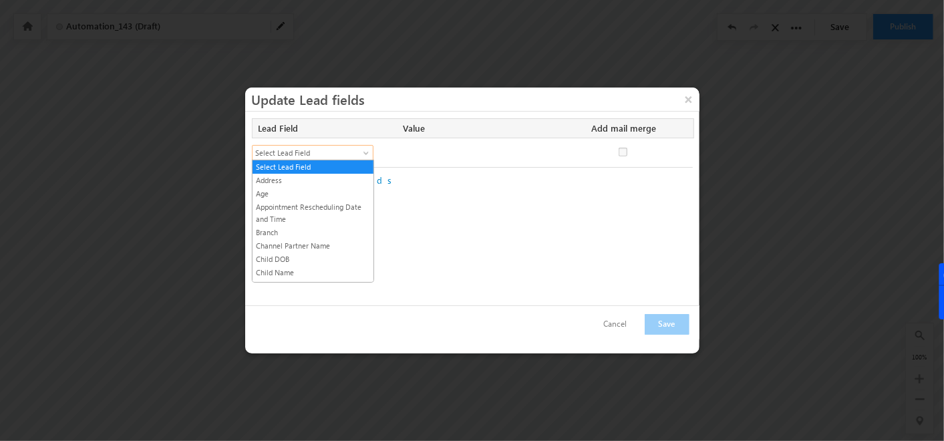
click at [362, 154] on span at bounding box center [367, 155] width 11 height 11
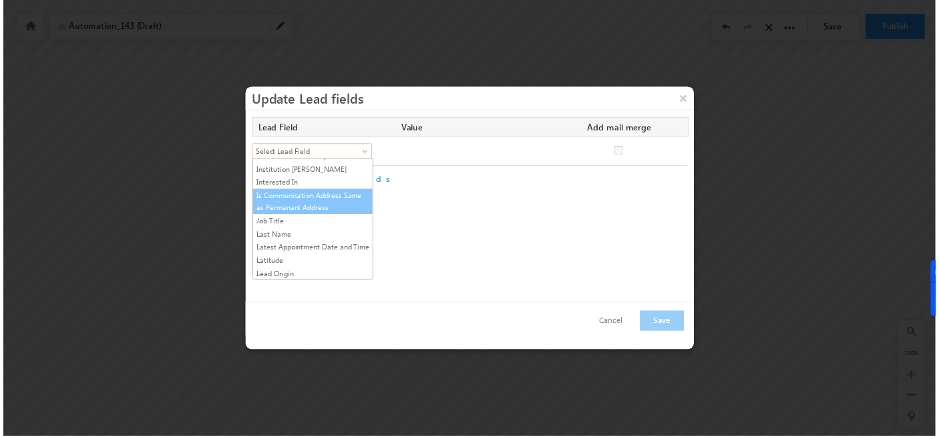
scroll to position [618, 0]
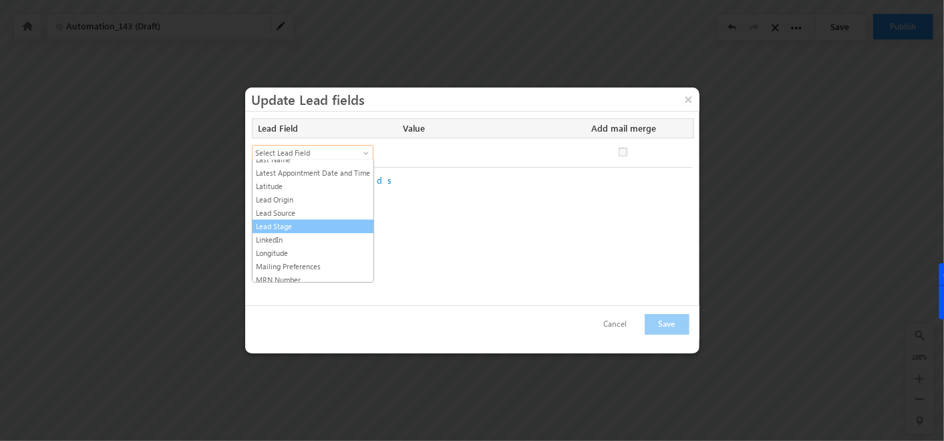
click at [305, 221] on link "Lead Stage" at bounding box center [313, 227] width 121 height 12
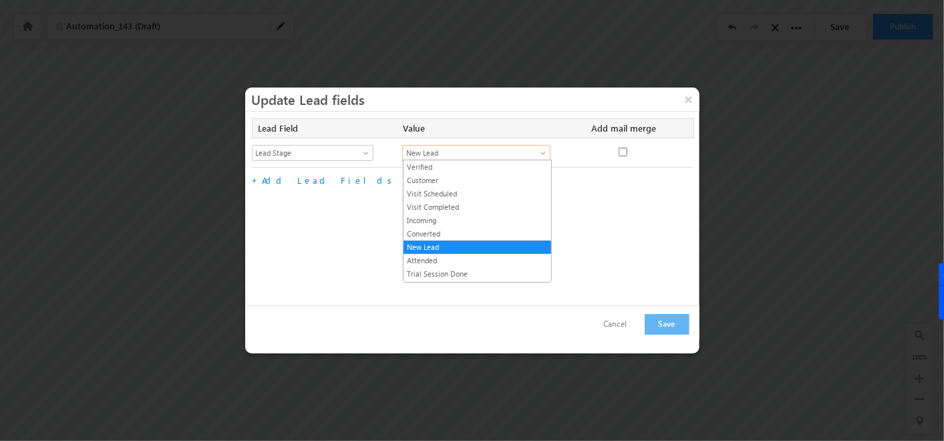
click at [498, 145] on link "New Lead" at bounding box center [476, 153] width 148 height 16
click at [454, 192] on link "Visit Scheduled" at bounding box center [478, 194] width 148 height 12
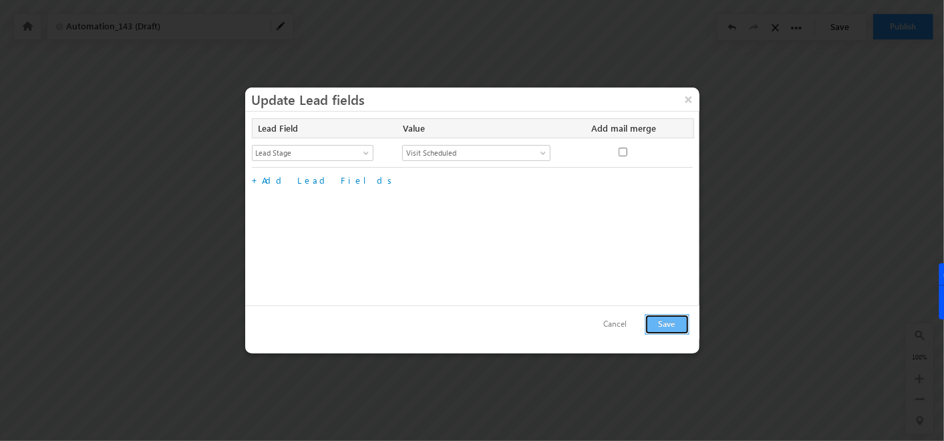
click at [658, 322] on button "Save" at bounding box center [667, 324] width 45 height 21
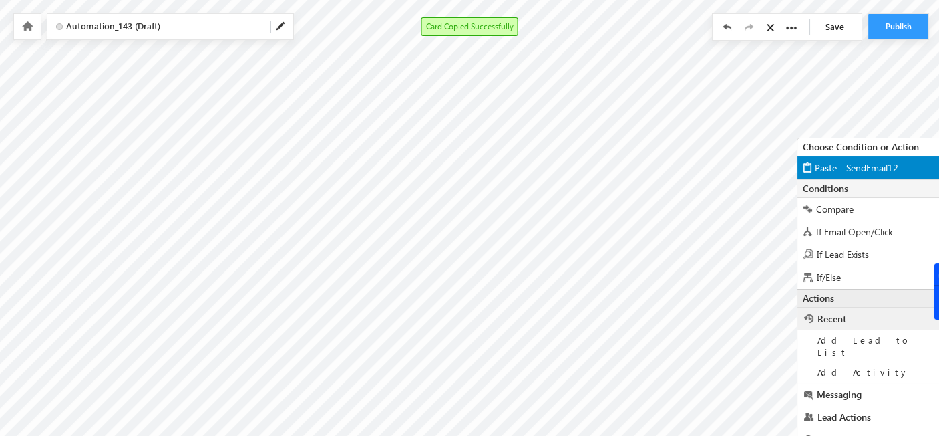
scroll to position [160, 218]
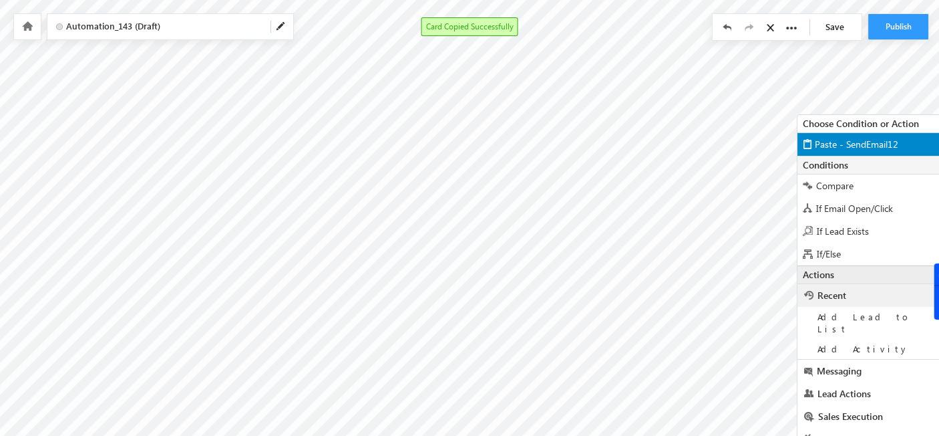
click at [857, 177] on div "Conditions Compare If Email Open/Click If Lead Exists If/Else Multi If/Else Spl…" at bounding box center [871, 211] width 147 height 110
click at [857, 144] on span "Paste - SendEmail12" at bounding box center [857, 144] width 84 height 13
click at [840, 138] on span "Paste - UpdateLead17" at bounding box center [861, 144] width 92 height 13
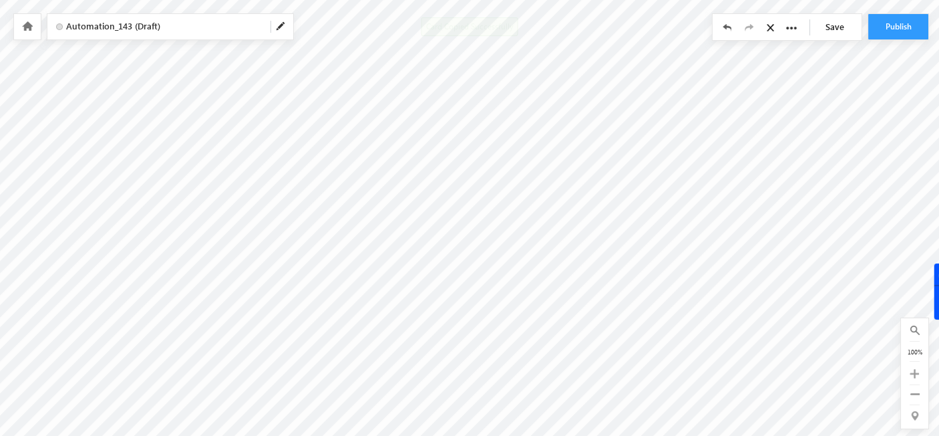
scroll to position [200, 218]
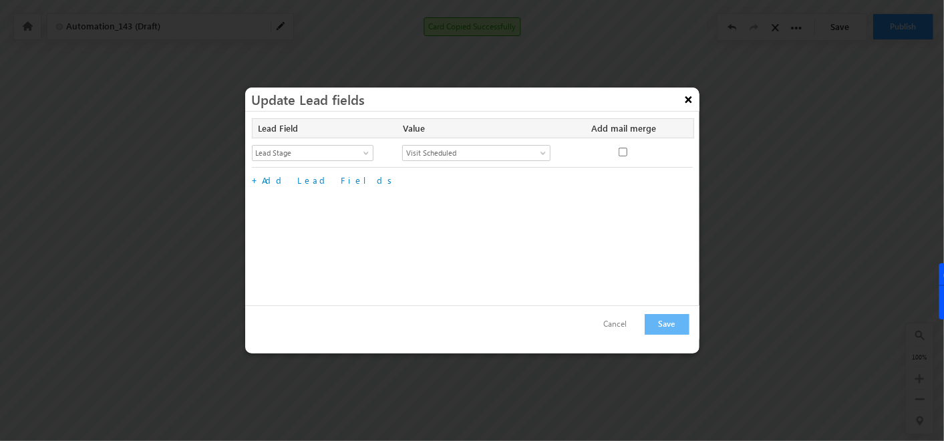
click at [691, 92] on button "×" at bounding box center [688, 99] width 21 height 23
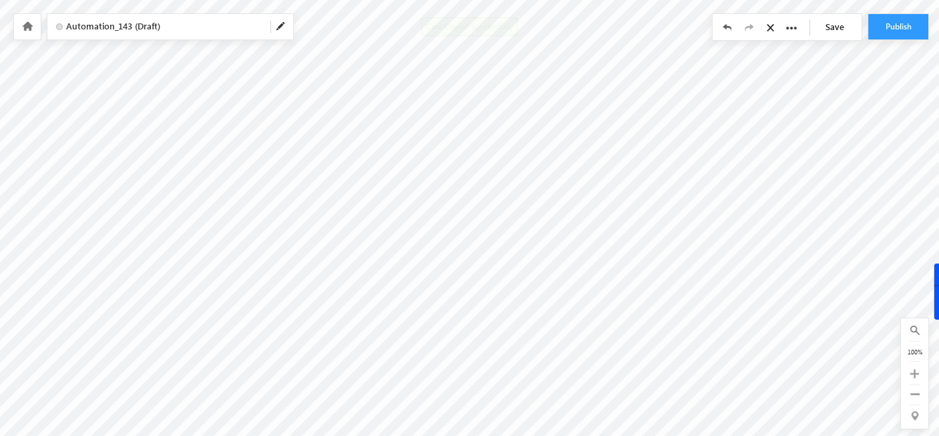
scroll to position [94, 217]
click at [919, 392] on icon at bounding box center [915, 393] width 9 height 9
click at [895, 21] on button "Publish" at bounding box center [899, 26] width 60 height 25
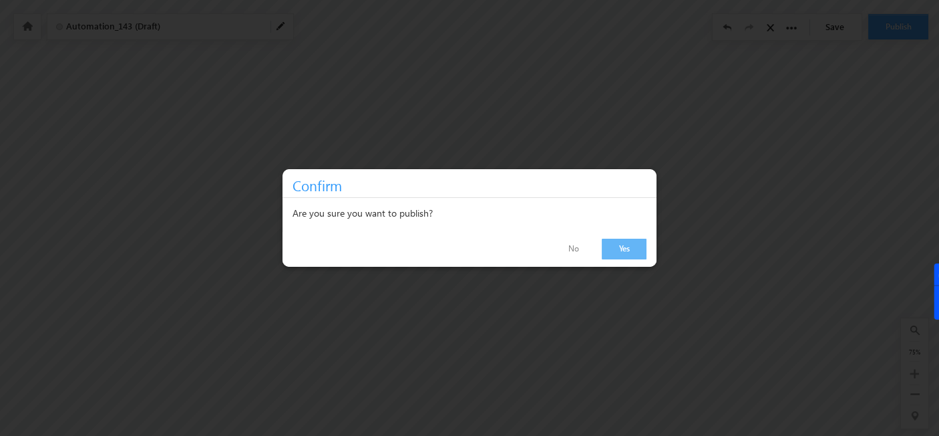
scroll to position [1, 37]
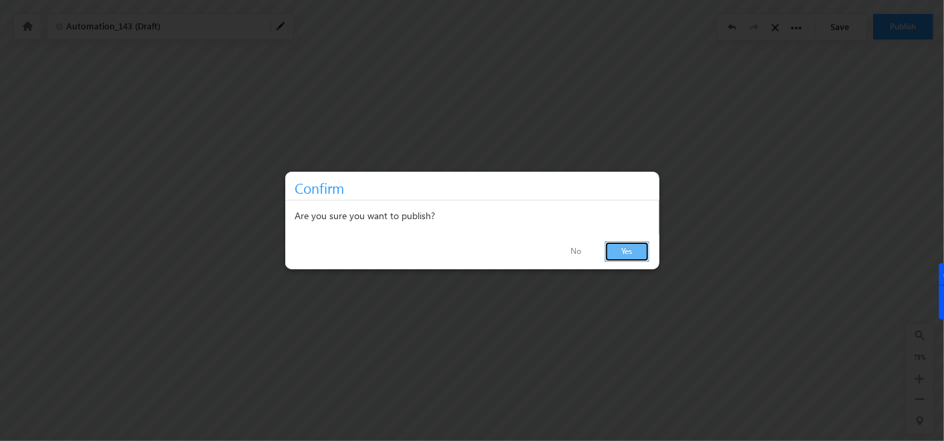
click at [627, 257] on link "Yes" at bounding box center [627, 251] width 45 height 21
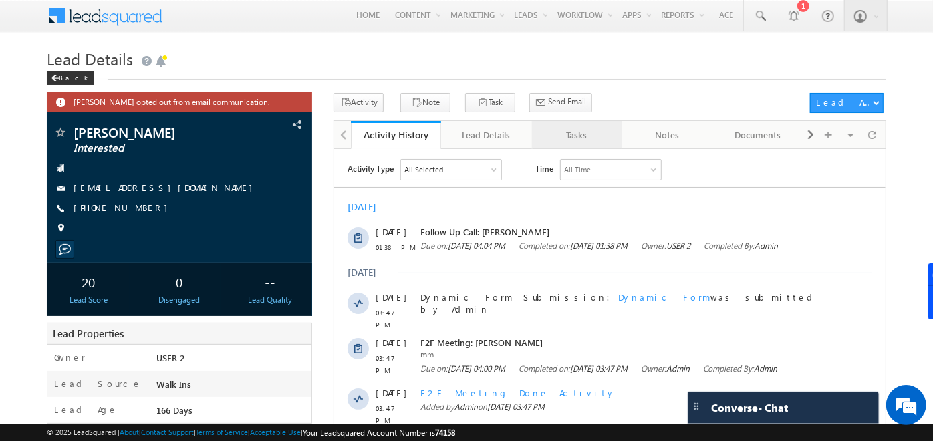
click at [591, 130] on div "Tasks" at bounding box center [576, 135] width 67 height 16
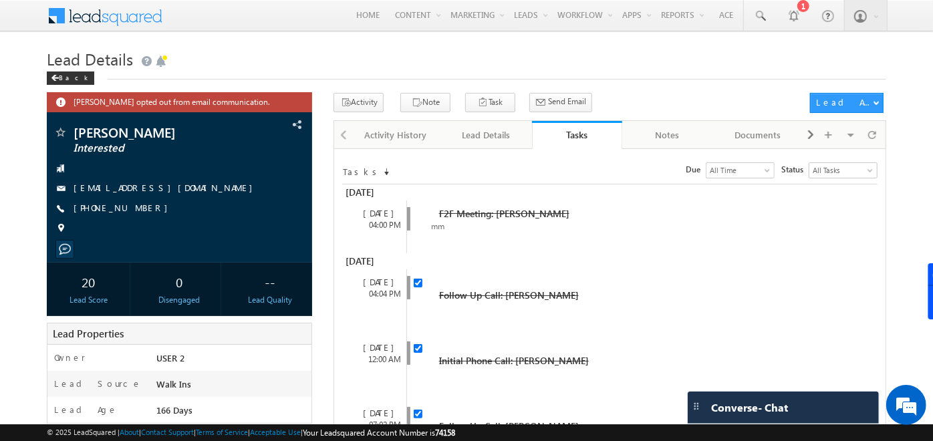
click at [357, 91] on div "Lead Details Back" at bounding box center [466, 69] width 839 height 48
click at [360, 105] on button "Activity" at bounding box center [358, 102] width 50 height 19
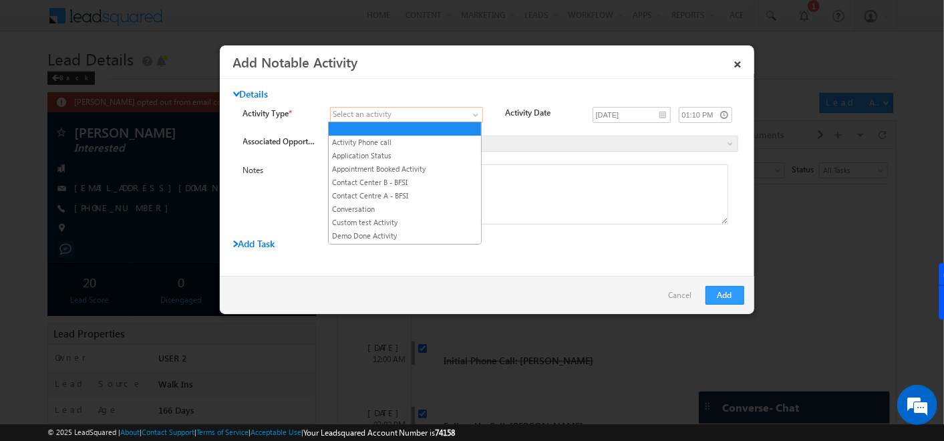
click at [449, 107] on link at bounding box center [406, 115] width 153 height 16
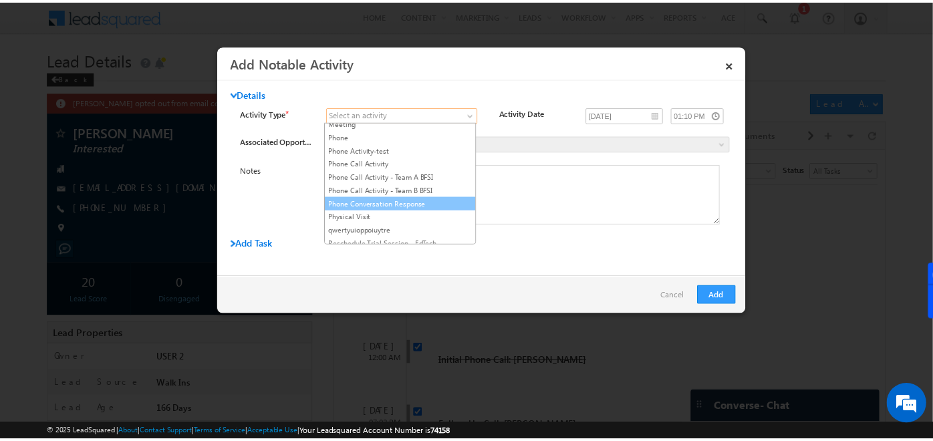
scroll to position [538, 0]
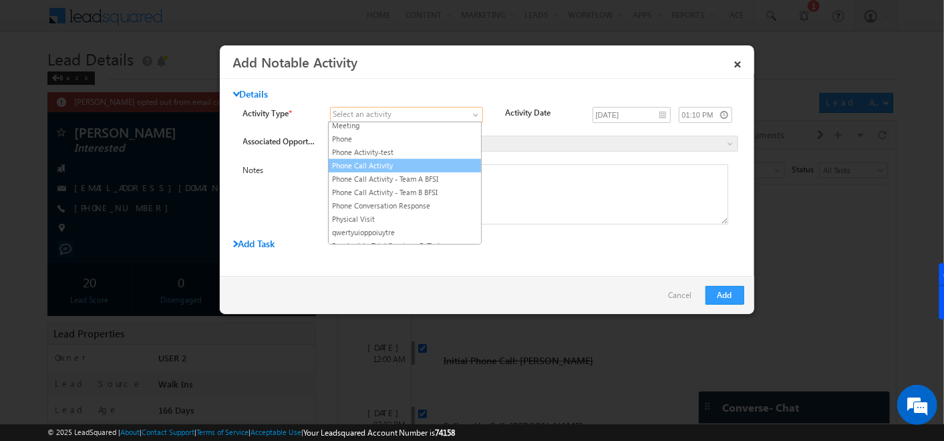
click at [377, 160] on link "Phone Call Activity" at bounding box center [405, 166] width 152 height 12
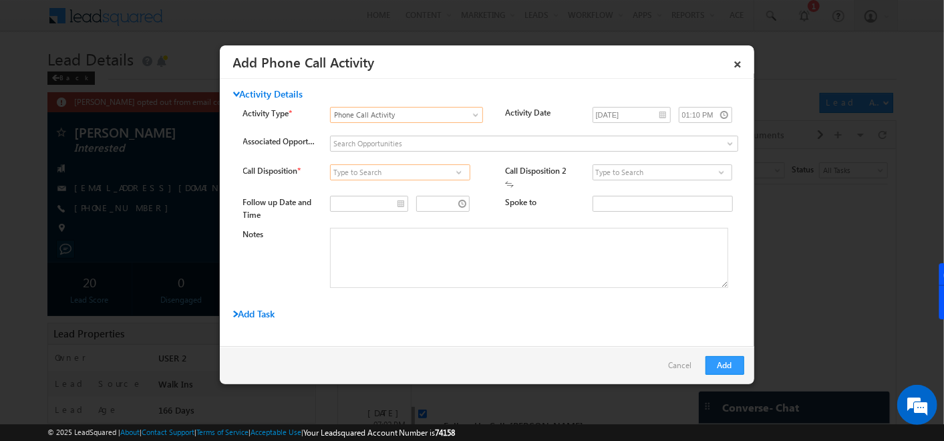
click at [434, 176] on input at bounding box center [400, 172] width 140 height 16
click at [458, 168] on span at bounding box center [458, 172] width 13 height 11
click at [386, 188] on link "Connected" at bounding box center [400, 187] width 140 height 15
type input "Connected"
click at [715, 168] on span at bounding box center [721, 172] width 13 height 11
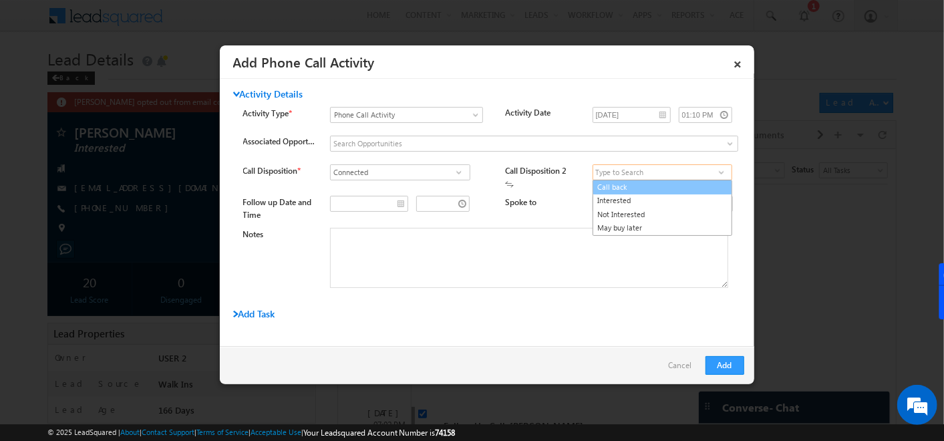
click at [631, 188] on link "Call back" at bounding box center [663, 187] width 140 height 15
type input "Call back"
type input "__/__/__"
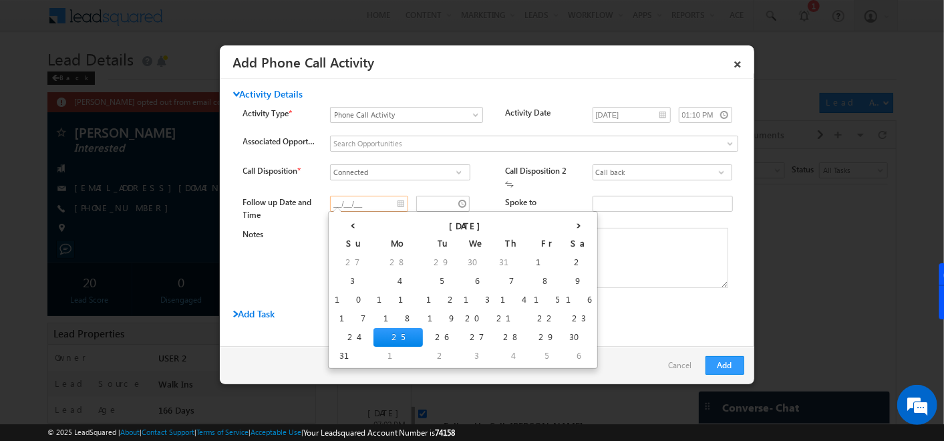
click at [403, 196] on input "__/__/__" at bounding box center [369, 204] width 78 height 16
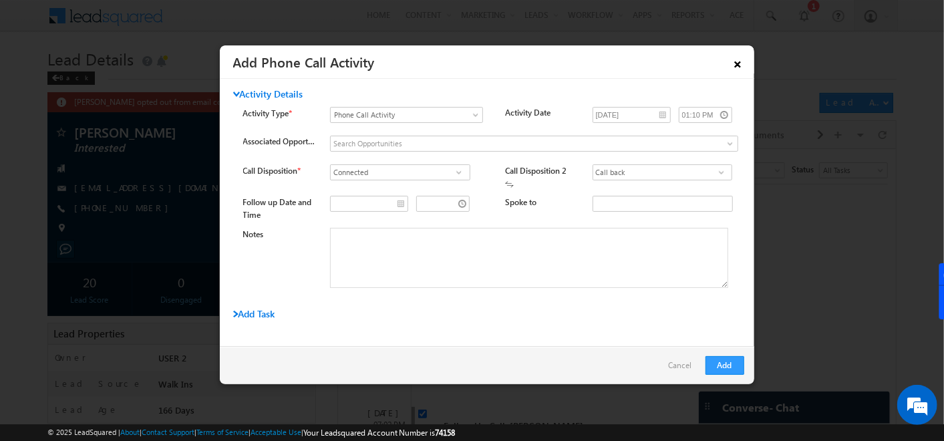
click at [736, 63] on link "×" at bounding box center [738, 61] width 23 height 23
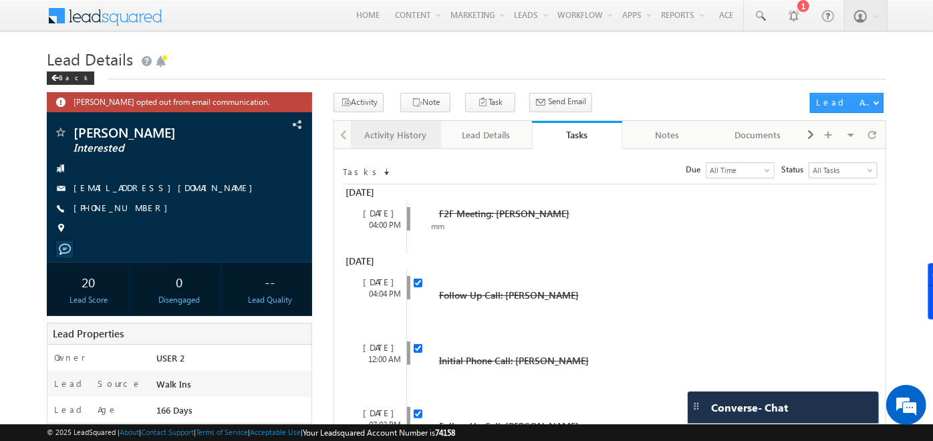
click at [392, 131] on div "Activity History" at bounding box center [394, 135] width 67 height 16
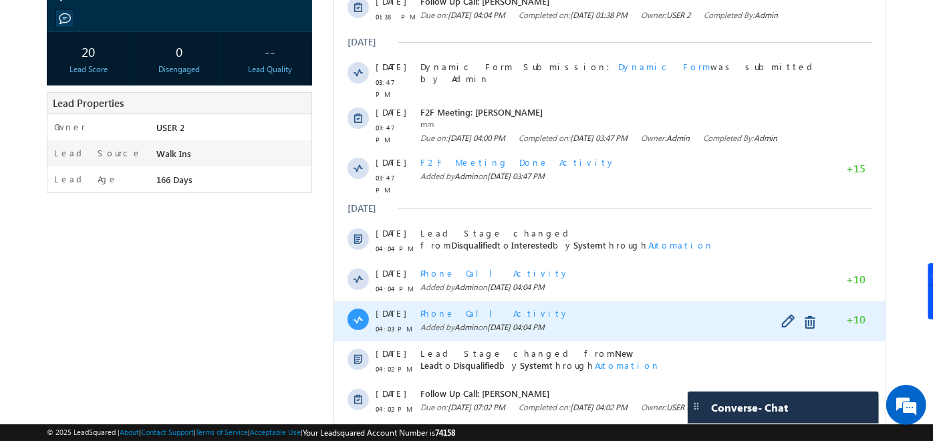
scroll to position [0, 0]
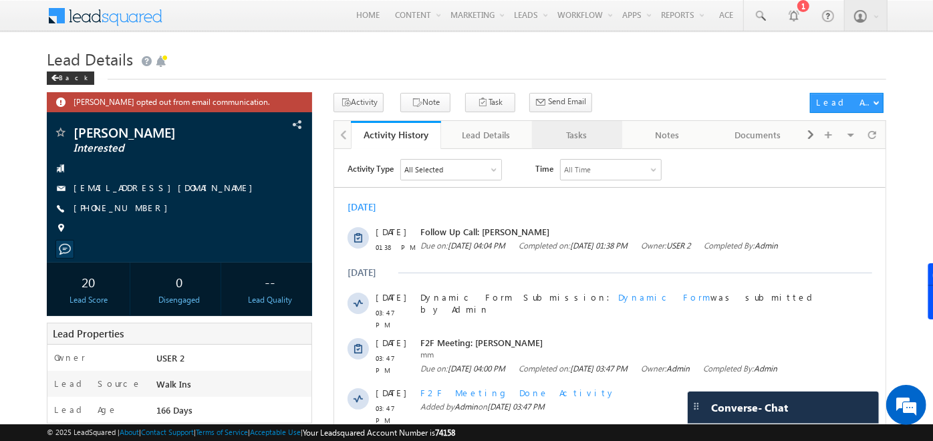
click at [565, 132] on div "Tasks" at bounding box center [576, 135] width 67 height 16
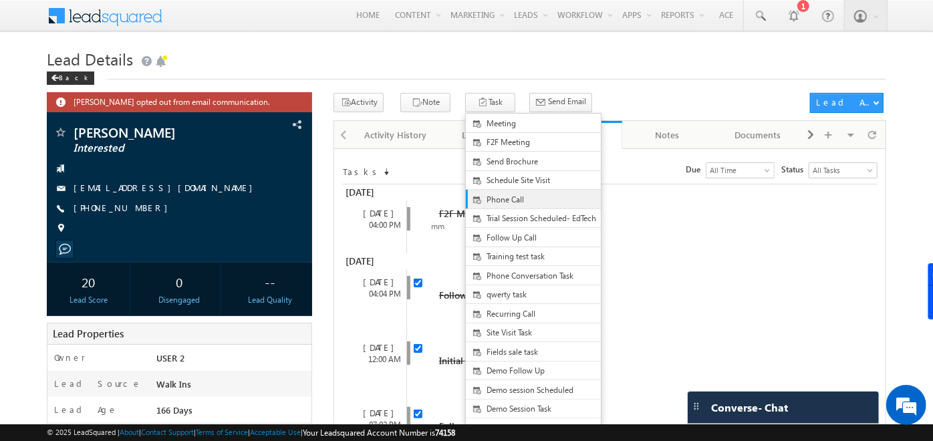
click at [486, 195] on span "Phone Call" at bounding box center [544, 200] width 116 height 12
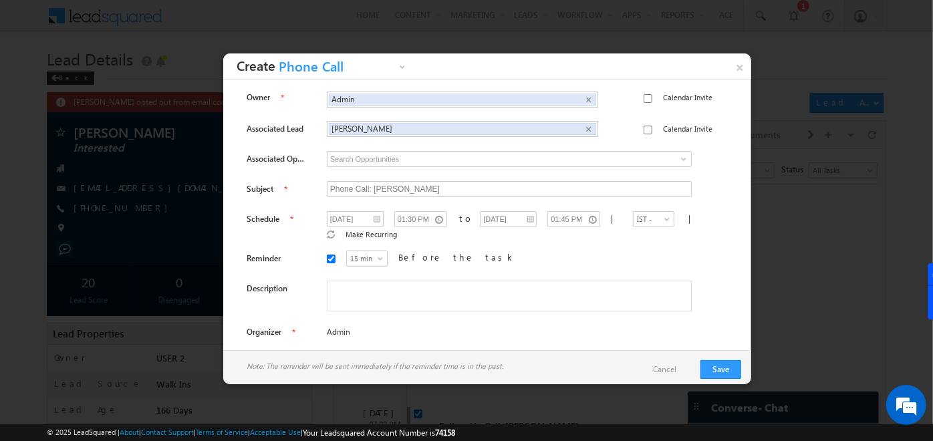
click at [716, 359] on div "Note: The reminder will be sent immediately if the reminder time is in the past…" at bounding box center [487, 369] width 528 height 39
click at [716, 366] on button "Save" at bounding box center [720, 369] width 41 height 19
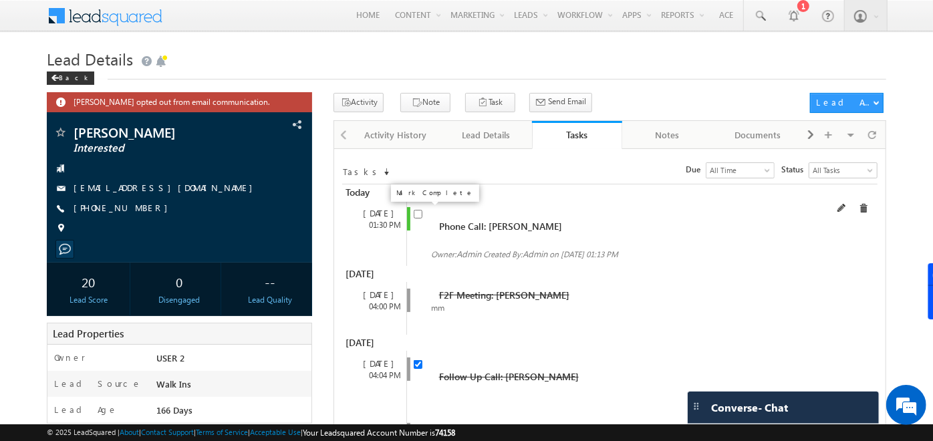
click at [416, 215] on input "checkbox" at bounding box center [418, 214] width 9 height 9
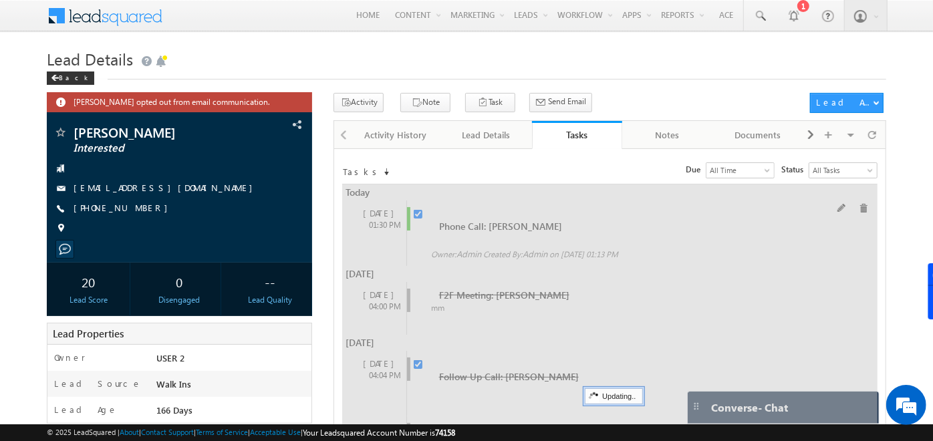
checkbox input "false"
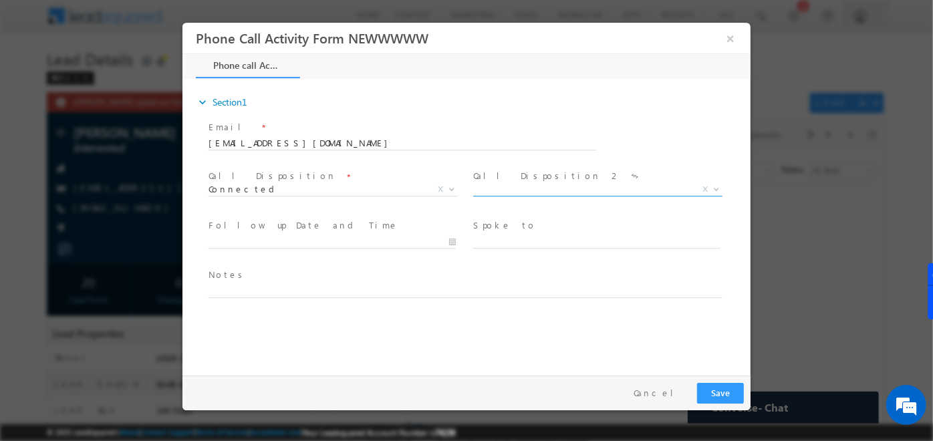
click at [498, 188] on span "X" at bounding box center [596, 189] width 249 height 13
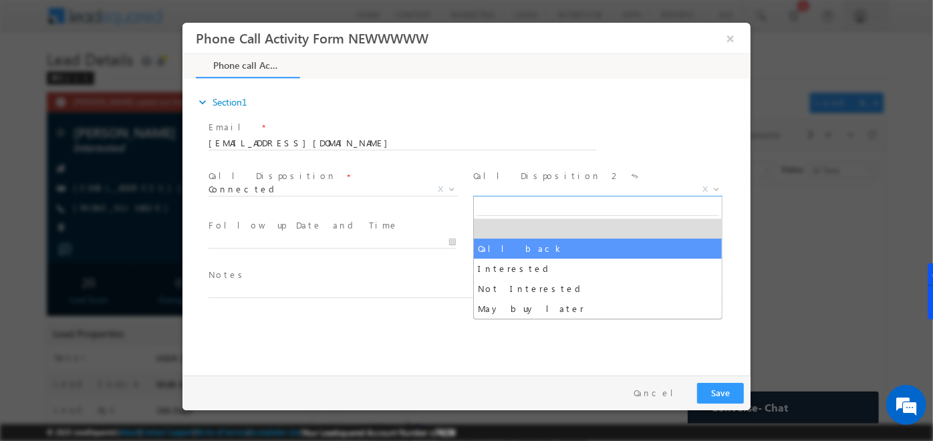
select select "Call back"
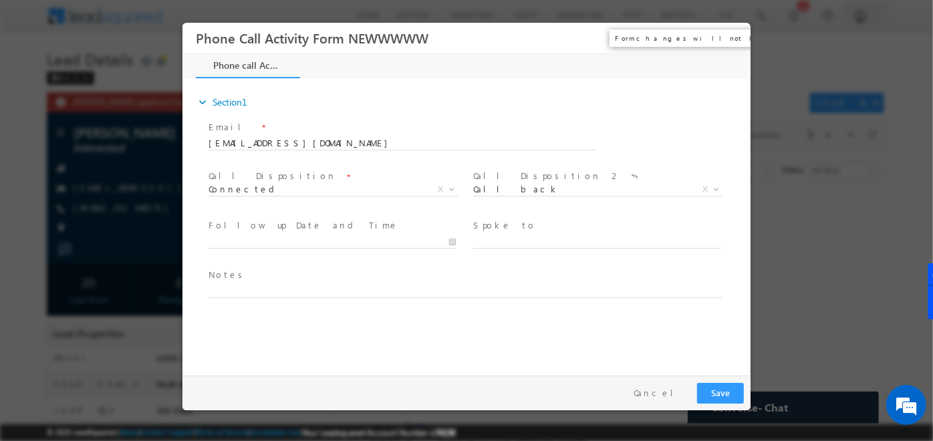
click at [732, 35] on button "×" at bounding box center [729, 38] width 23 height 25
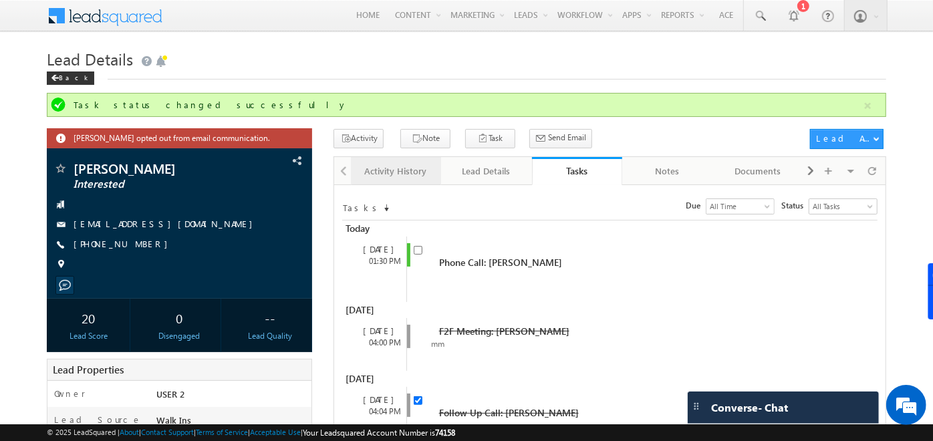
click at [386, 172] on div "Activity History" at bounding box center [394, 171] width 67 height 16
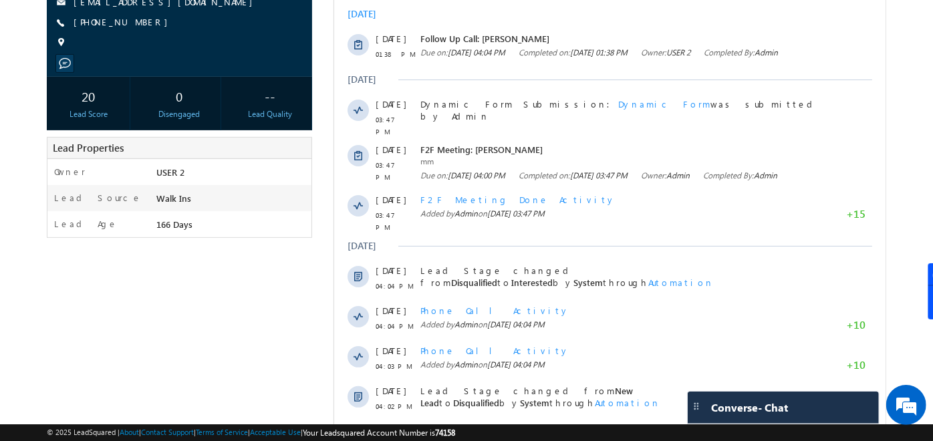
scroll to position [223, 0]
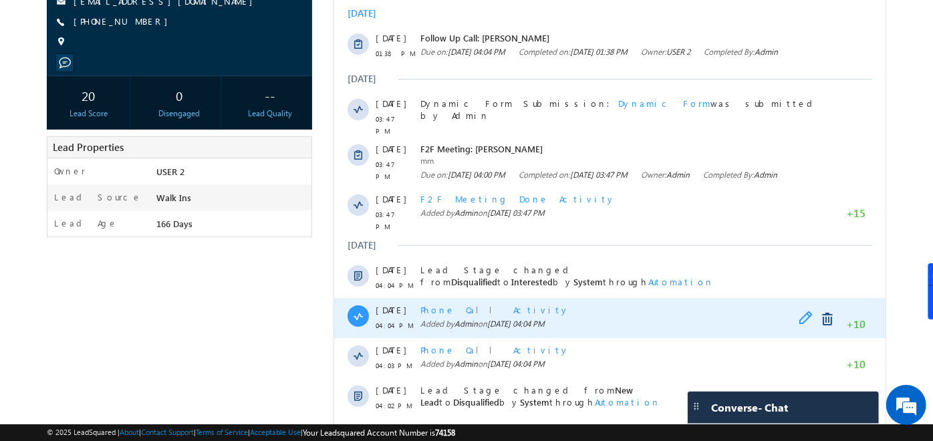
click at [810, 321] on span at bounding box center [808, 319] width 21 height 16
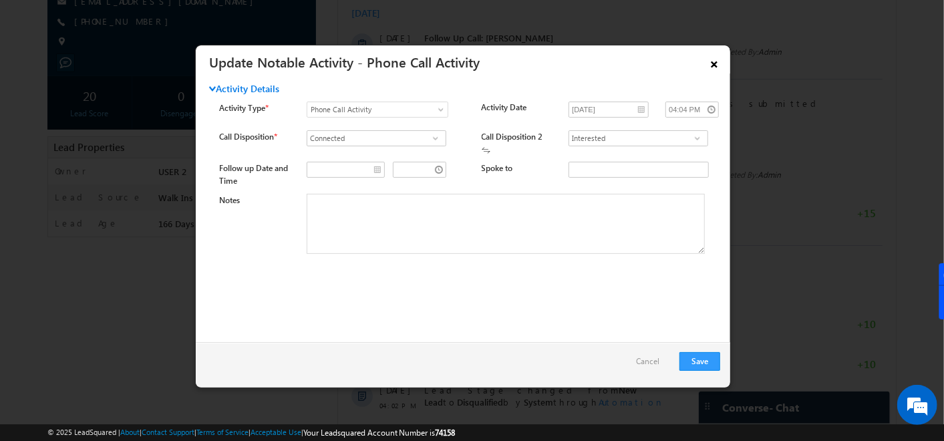
drag, startPoint x: 720, startPoint y: 59, endPoint x: 383, endPoint y: 94, distance: 339.2
click at [720, 59] on link "×" at bounding box center [714, 61] width 23 height 23
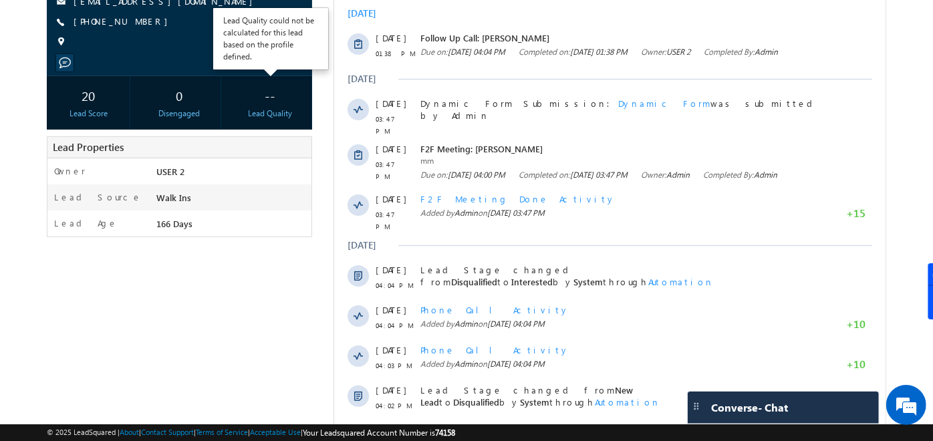
scroll to position [0, 0]
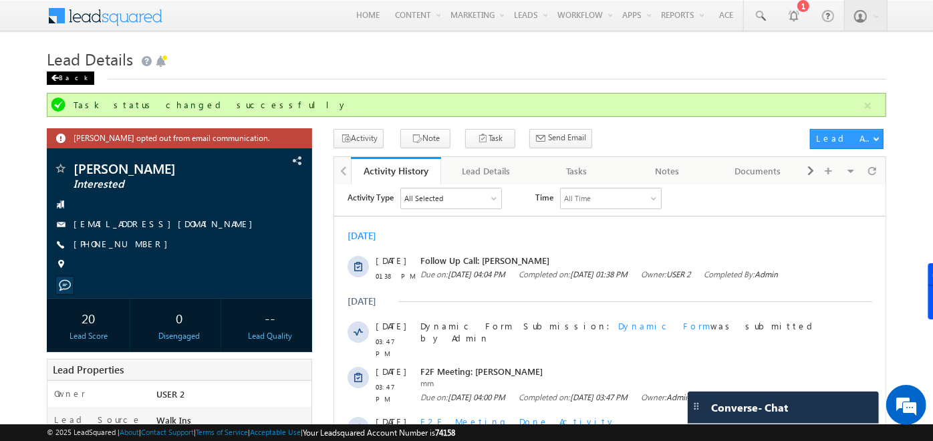
click at [67, 72] on div "Back" at bounding box center [70, 77] width 47 height 13
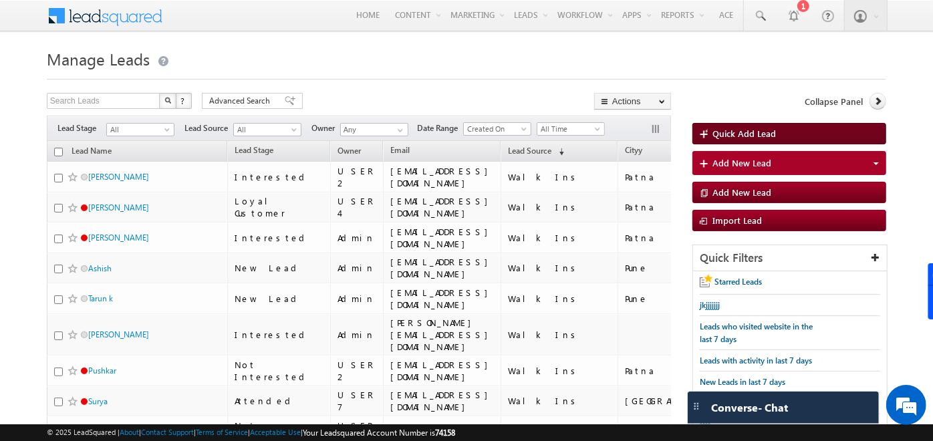
click at [722, 133] on span "Quick Add Lead" at bounding box center [743, 133] width 63 height 11
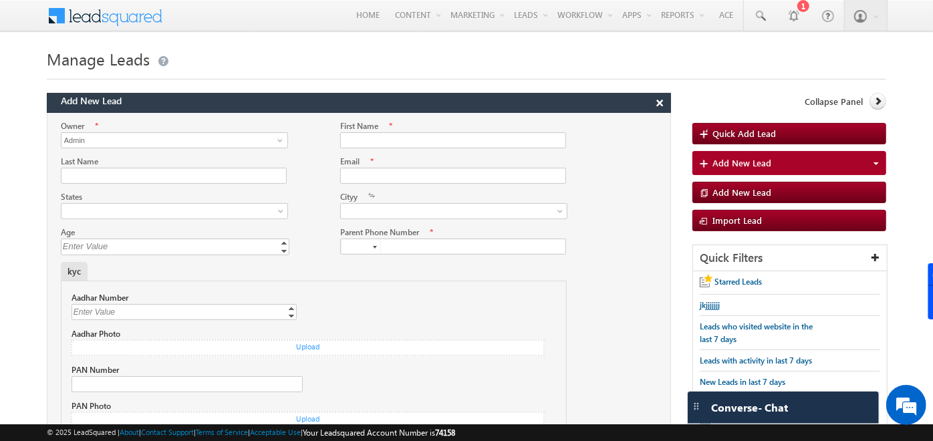
click at [396, 131] on div "First Name *" at bounding box center [453, 126] width 227 height 13
click at [398, 135] on input "First Name" at bounding box center [453, 140] width 226 height 16
type input "Aarkajit"
click at [123, 174] on input "Last Name" at bounding box center [174, 176] width 226 height 16
type input "aakkk@gmail.com"
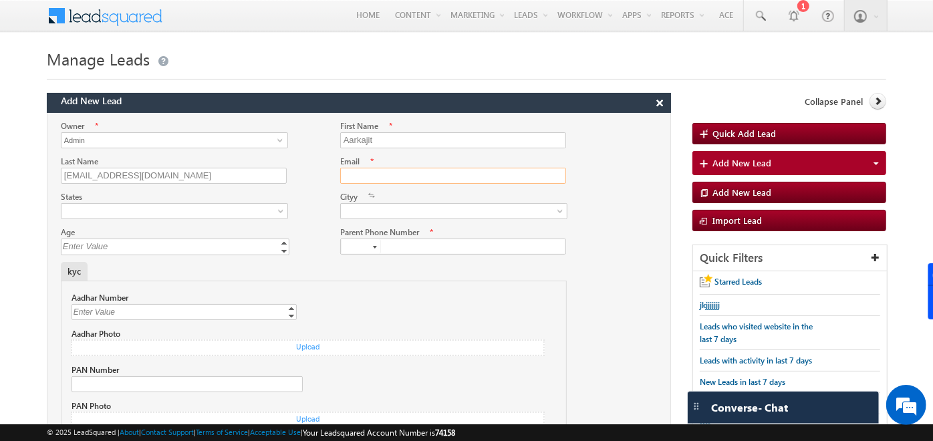
click at [431, 180] on input "Email" at bounding box center [453, 176] width 226 height 16
type input "aaakkkk"
drag, startPoint x: 137, startPoint y: 168, endPoint x: 22, endPoint y: 189, distance: 116.9
drag, startPoint x: 405, startPoint y: 174, endPoint x: 160, endPoint y: 209, distance: 247.1
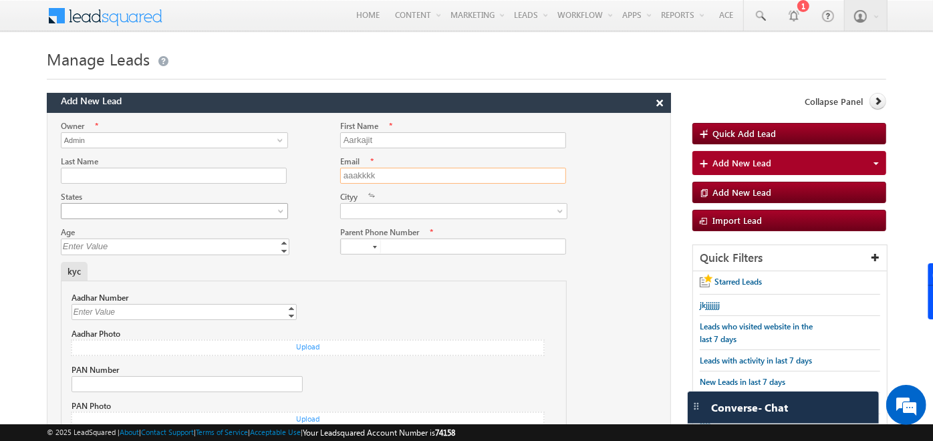
click at [160, 209] on div "Owner * Admin Admin Admin First Name * Aarkajit Last Name Email *" at bounding box center [358, 305] width 623 height 370
paste input "kkk@gmail.com"
type input "aakkk@gmail.com"
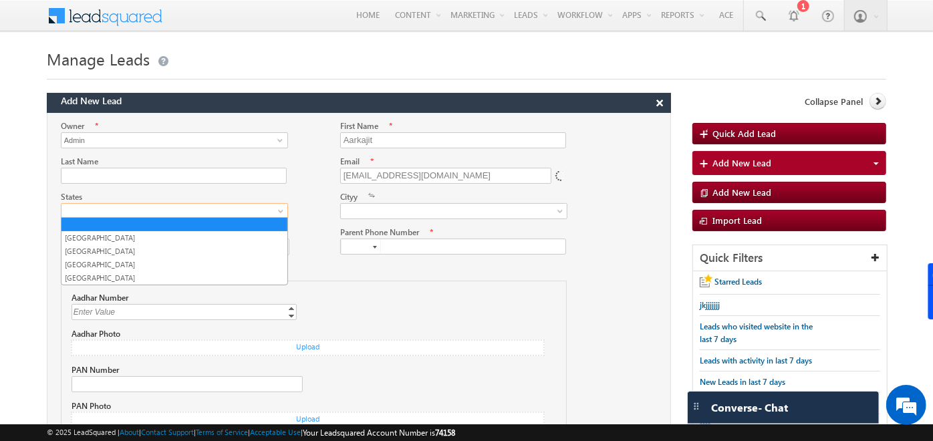
click at [156, 212] on span at bounding box center [170, 211] width 219 height 12
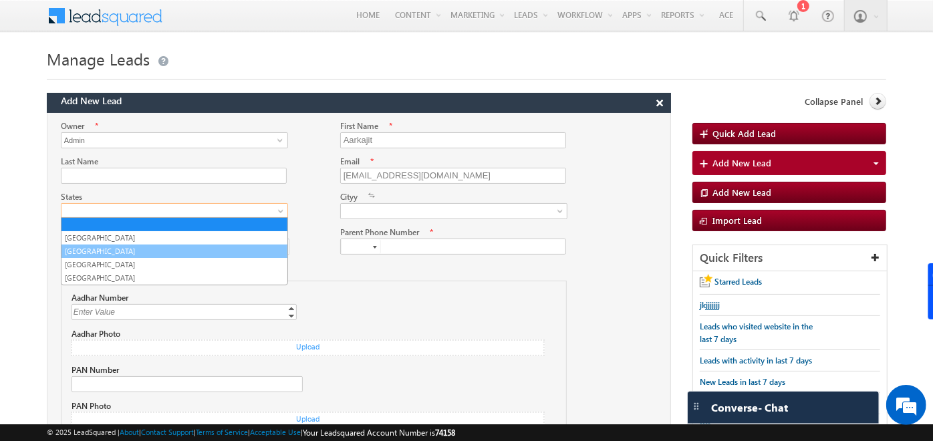
click at [138, 253] on link "Bihar" at bounding box center [174, 251] width 226 height 12
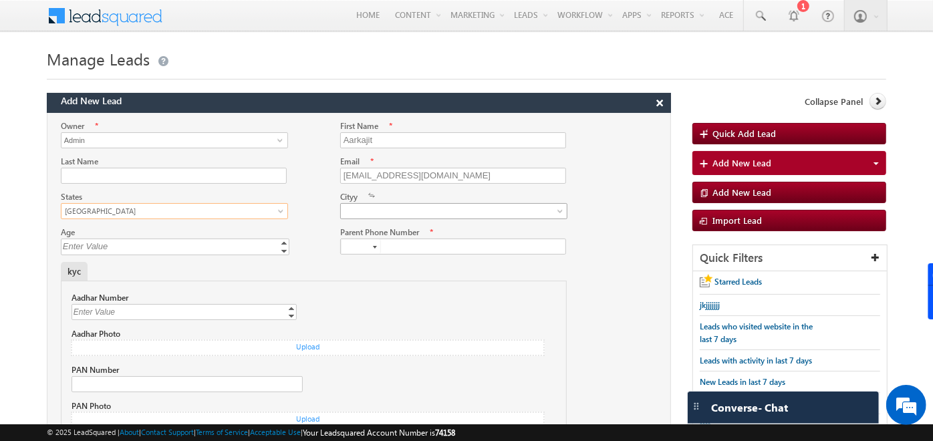
click at [404, 215] on span at bounding box center [450, 211] width 219 height 12
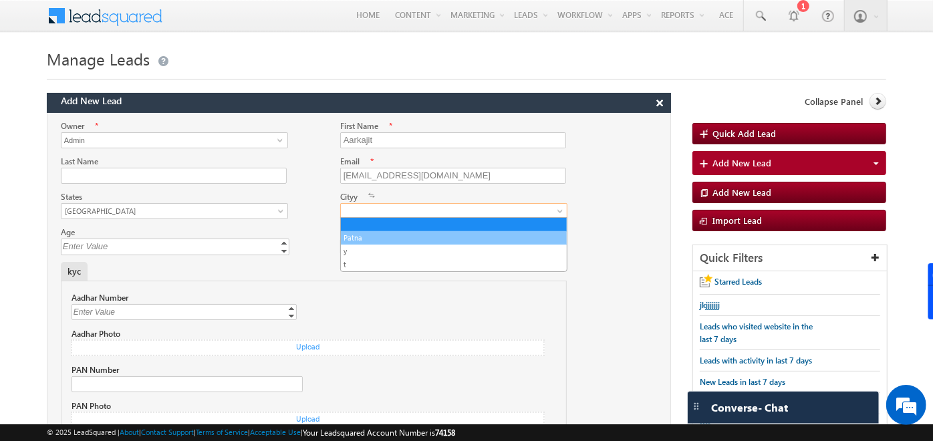
click at [355, 239] on link "Patna" at bounding box center [454, 238] width 226 height 12
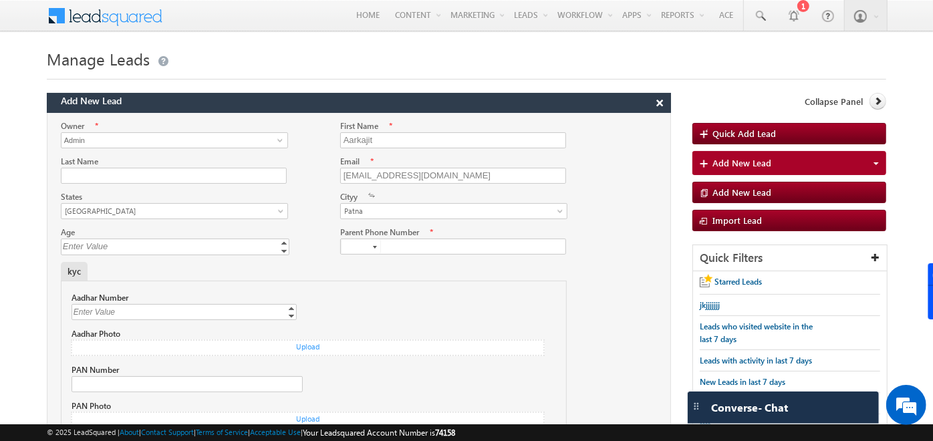
click at [374, 248] on div at bounding box center [375, 247] width 4 height 3
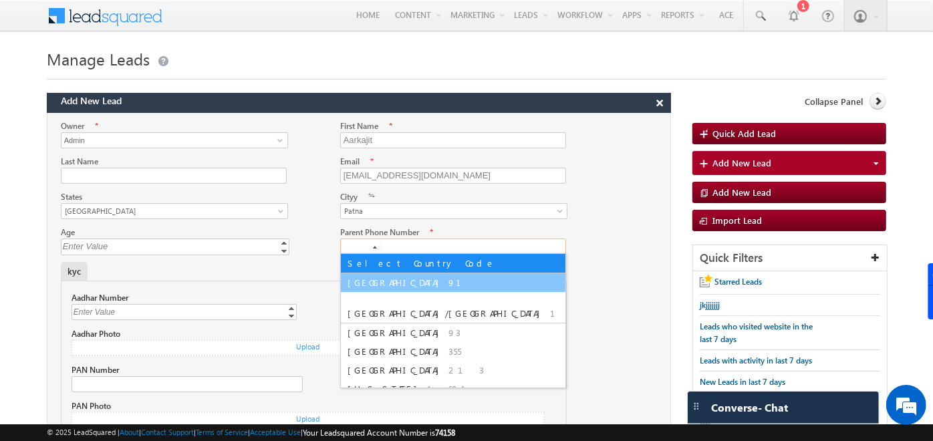
click at [356, 277] on span "India" at bounding box center [396, 282] width 98 height 11
type input "+91"
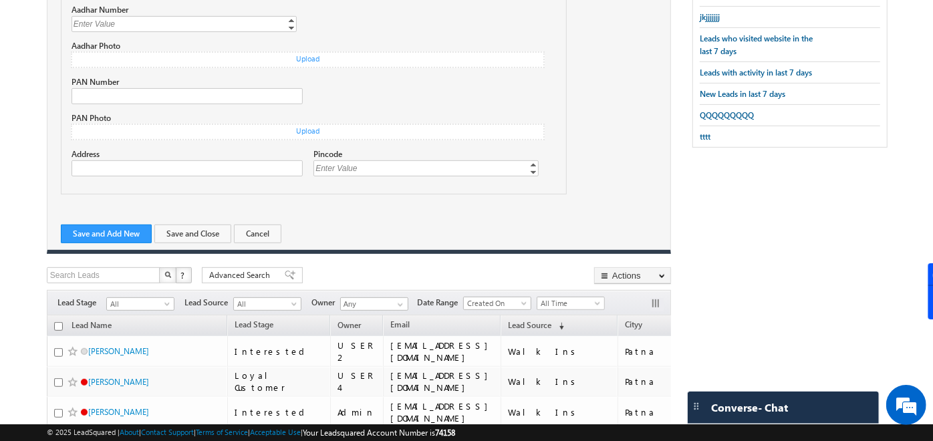
scroll to position [305, 0]
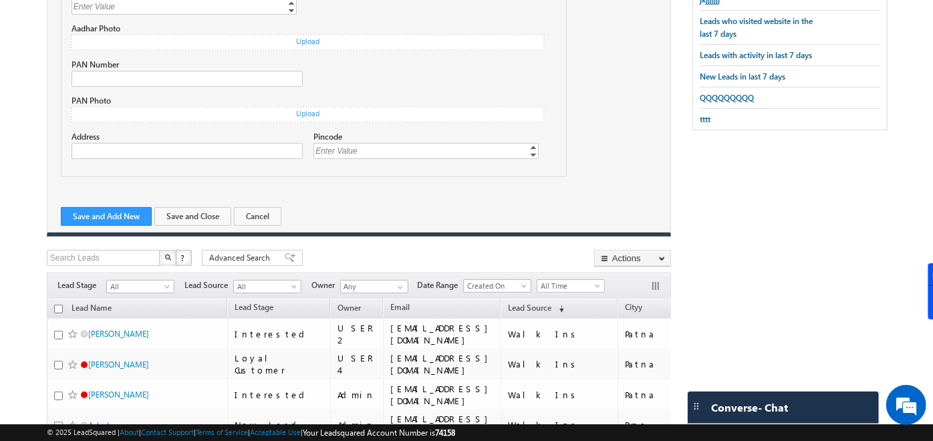
type input "7711112200"
drag, startPoint x: 356, startPoint y: 277, endPoint x: 216, endPoint y: 210, distance: 155.4
click at [216, 210] on button "Save and Close" at bounding box center [192, 216] width 77 height 19
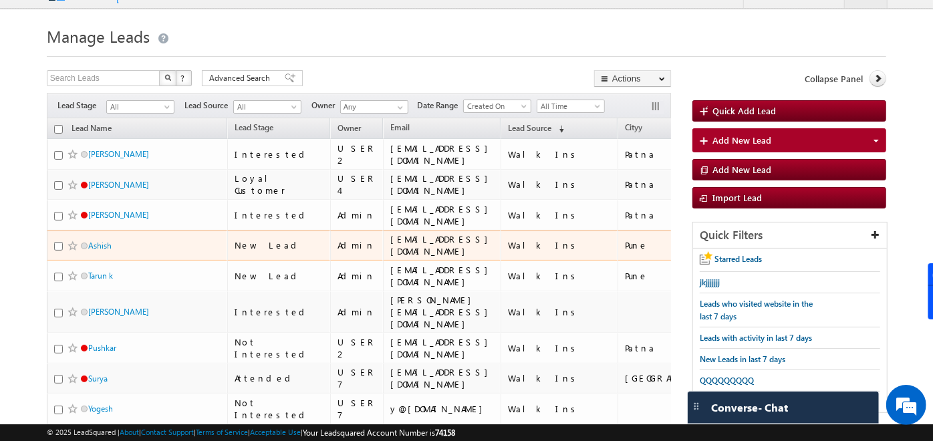
scroll to position [0, 0]
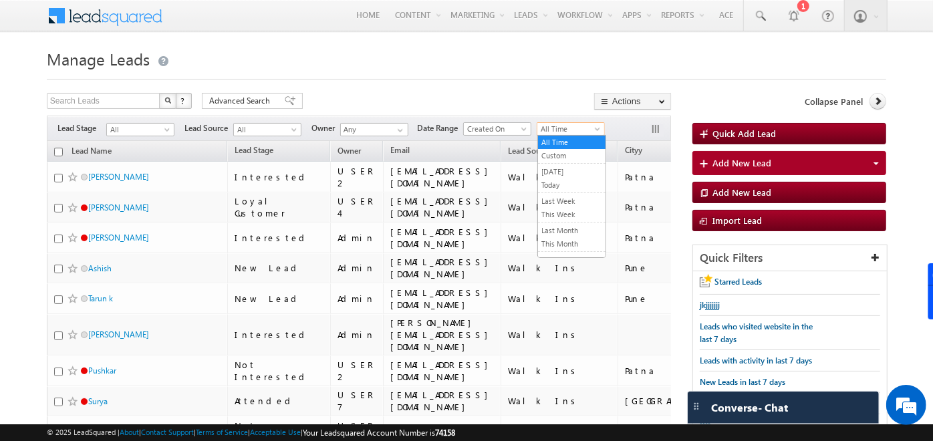
click at [563, 130] on span "All Time" at bounding box center [568, 129] width 63 height 12
click at [559, 180] on link "Today" at bounding box center [571, 185] width 67 height 12
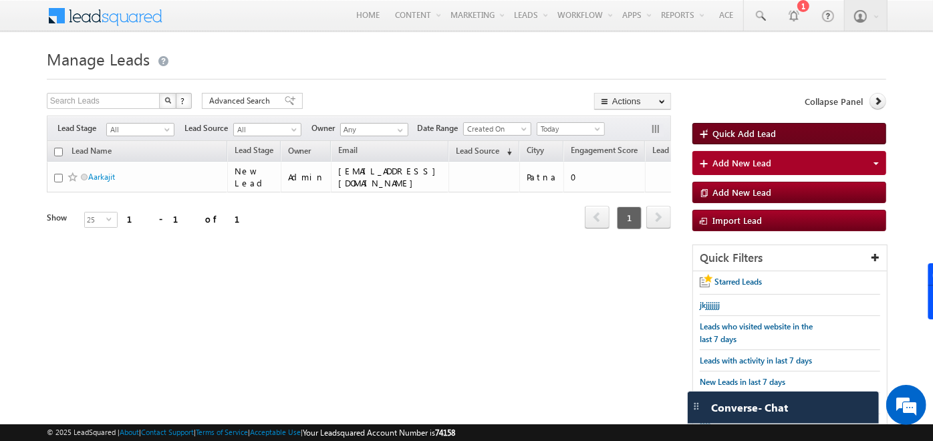
click at [700, 126] on link "Quick Add Lead" at bounding box center [789, 133] width 194 height 21
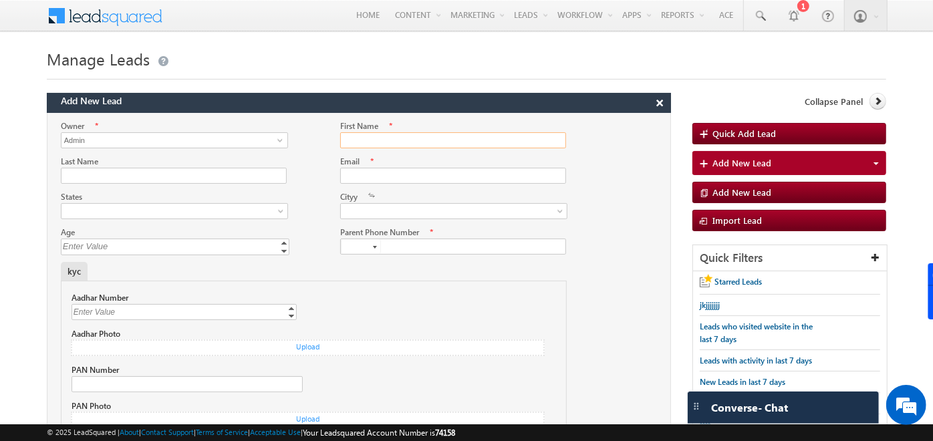
click at [438, 142] on input "First Name" at bounding box center [453, 140] width 226 height 16
type input "Munisai Chowdary"
click at [451, 175] on input "munisai.chowdary@infinitylearn.com" at bounding box center [453, 176] width 226 height 16
click at [381, 174] on input "munisai.chowdary@gmail.com" at bounding box center [453, 176] width 226 height 16
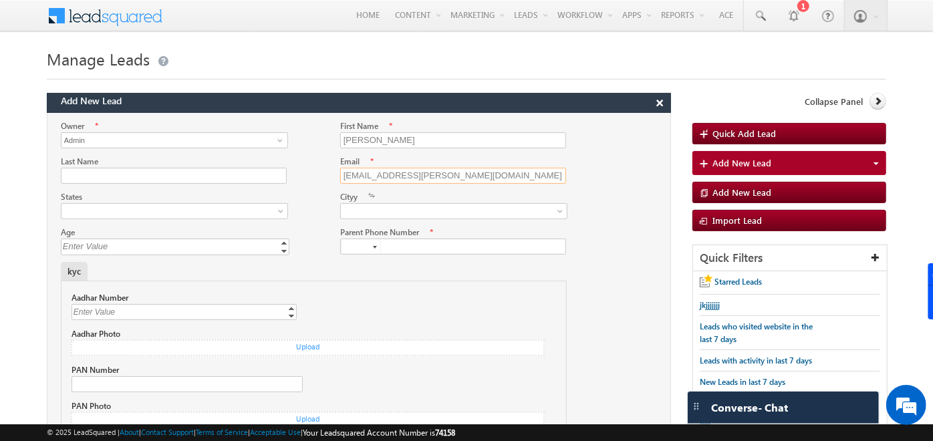
click at [381, 174] on input "munisai.chowdary@gmail.com" at bounding box center [453, 176] width 226 height 16
type input "munisai@gmail.com"
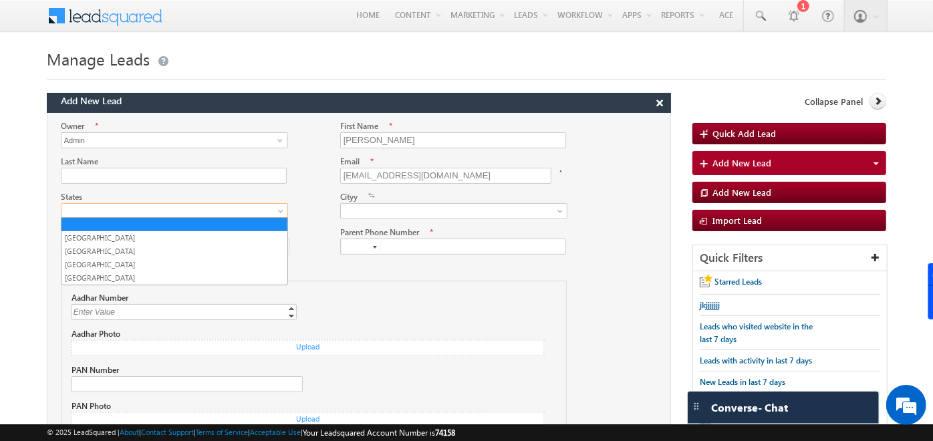
click at [213, 207] on span at bounding box center [170, 211] width 219 height 12
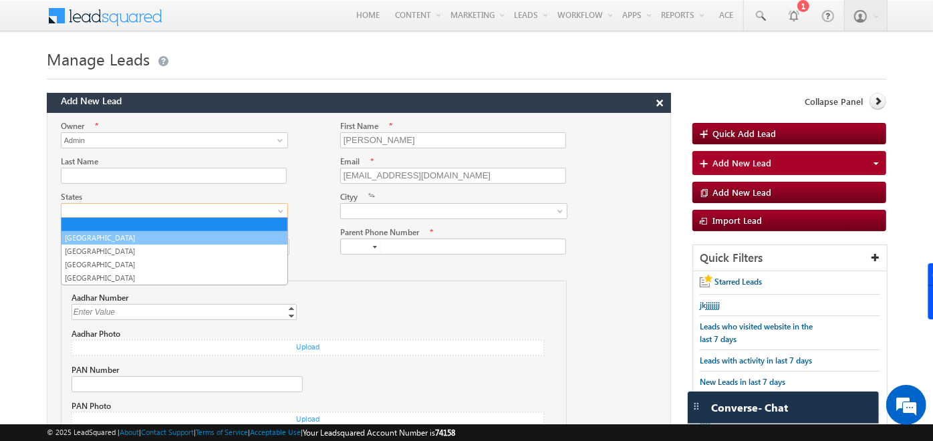
click at [139, 234] on link "Maharashtra" at bounding box center [174, 238] width 226 height 12
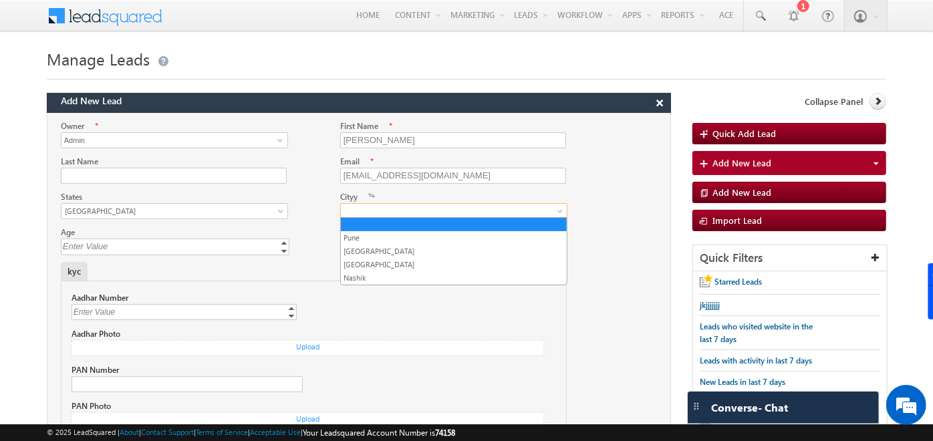
click at [393, 208] on span at bounding box center [450, 211] width 219 height 12
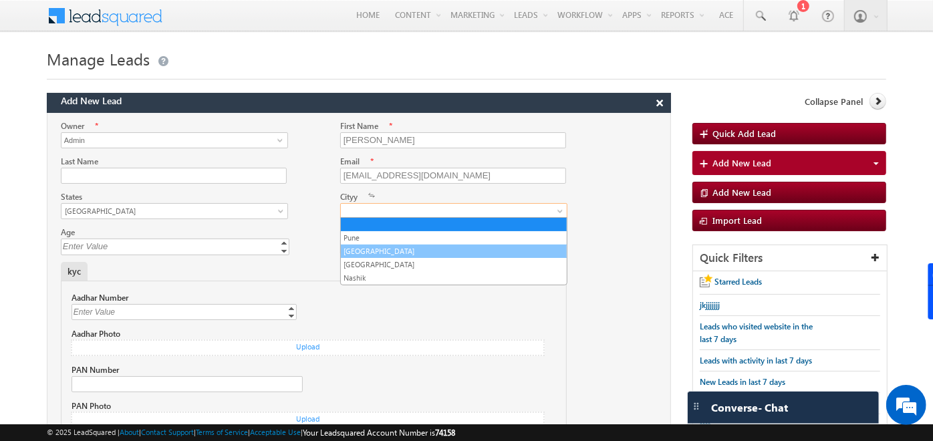
click at [376, 248] on link "Mumbai" at bounding box center [454, 251] width 226 height 12
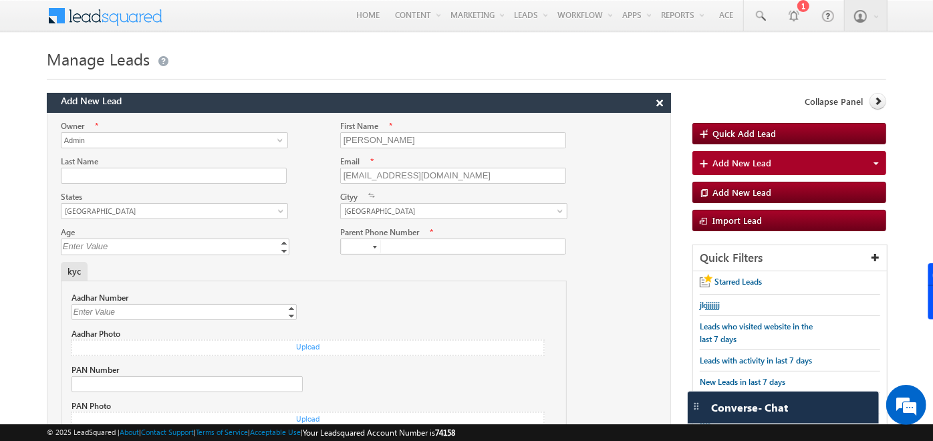
click at [376, 248] on div at bounding box center [375, 247] width 4 height 3
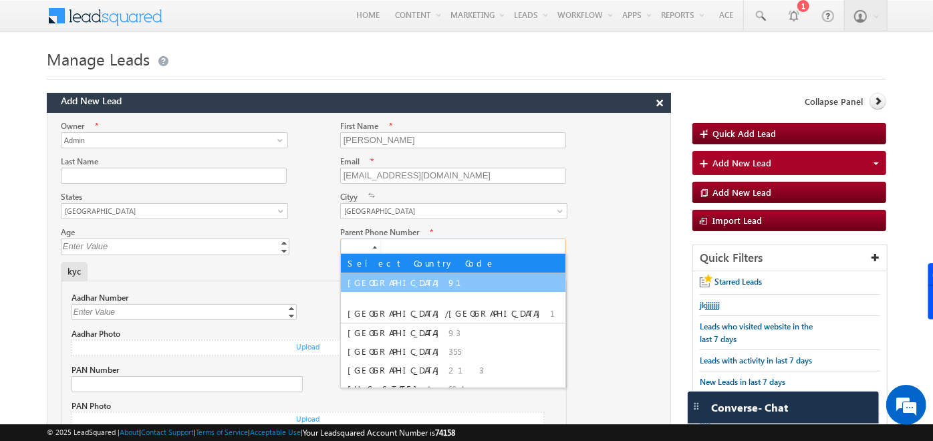
click at [366, 277] on span "India" at bounding box center [396, 282] width 98 height 11
type input "+91"
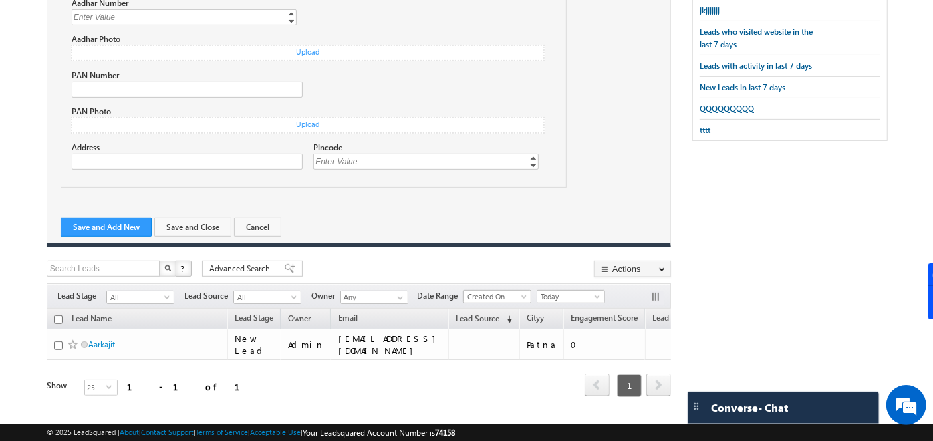
scroll to position [301, 0]
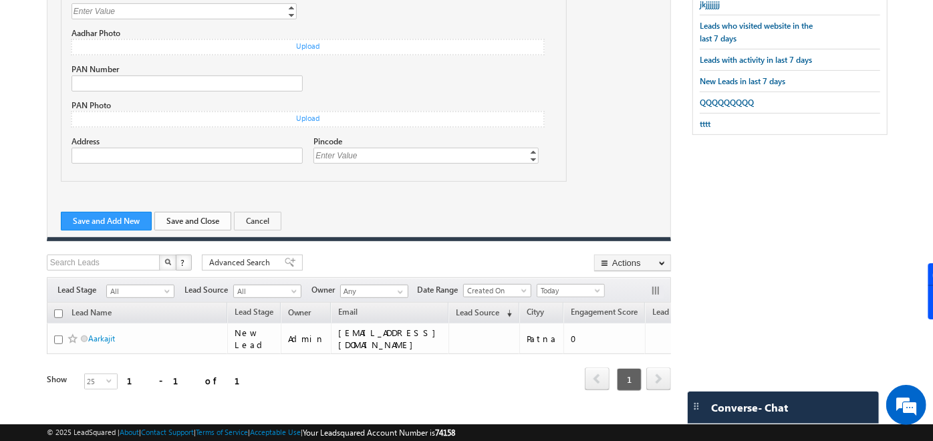
type input "7766114455"
click at [210, 221] on button "Save and Close" at bounding box center [192, 221] width 77 height 19
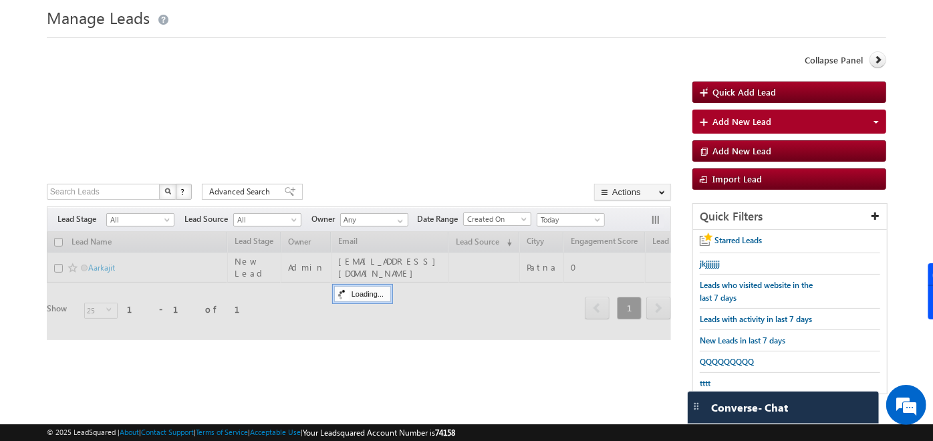
scroll to position [37, 0]
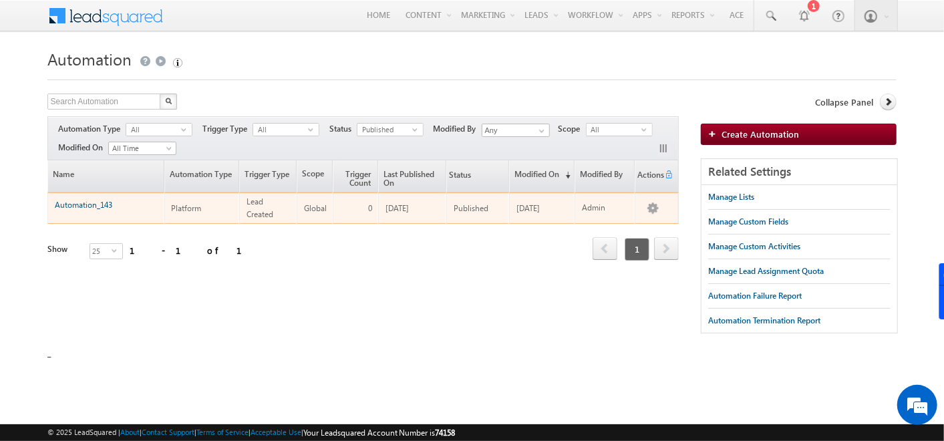
click at [95, 200] on link "Automation_143" at bounding box center [83, 205] width 57 height 10
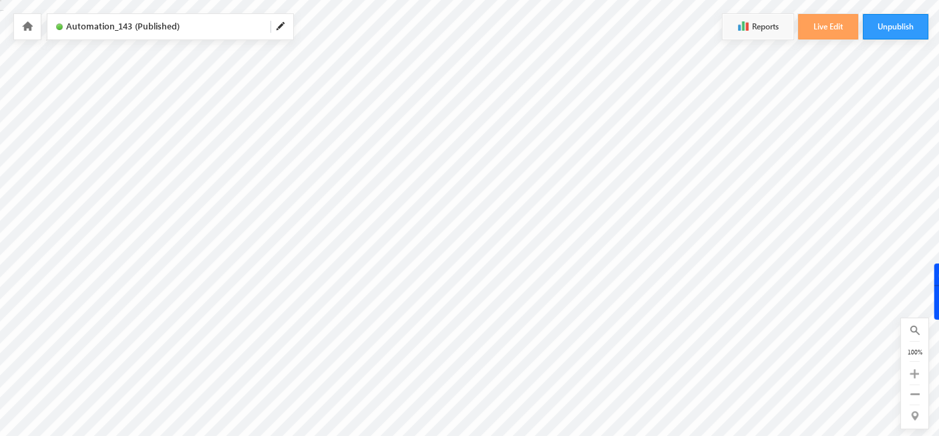
click at [30, 25] on icon at bounding box center [27, 25] width 11 height 9
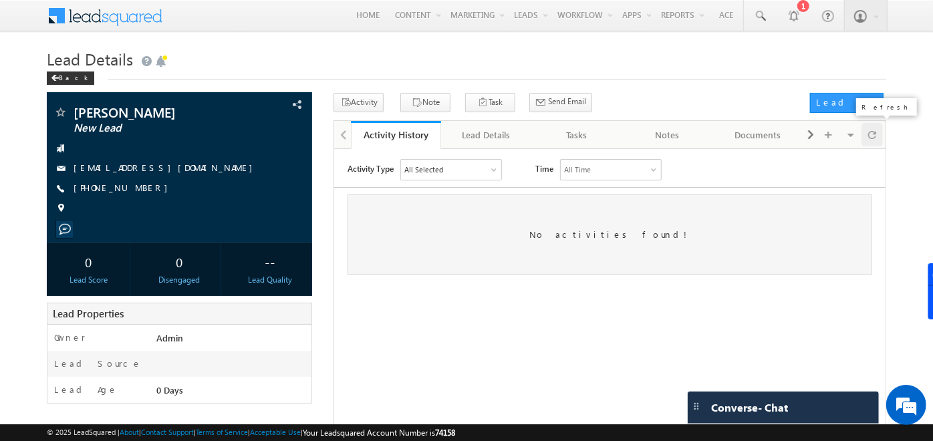
click at [866, 134] on div at bounding box center [871, 134] width 21 height 23
click at [871, 137] on span at bounding box center [872, 134] width 8 height 23
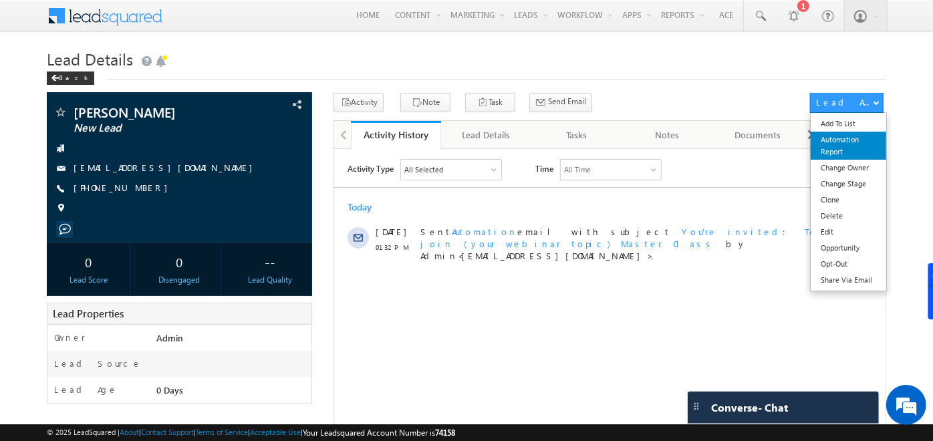
click at [861, 138] on link "Automation Report" at bounding box center [849, 146] width 76 height 28
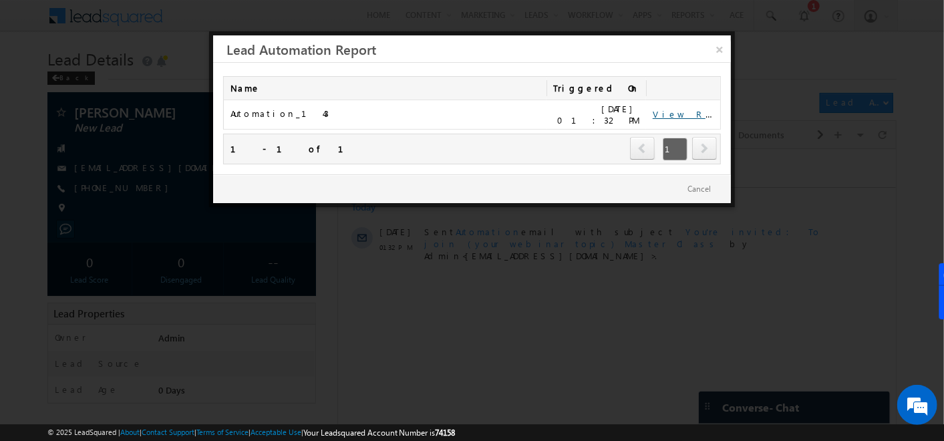
click at [676, 114] on link "View Report" at bounding box center [694, 113] width 83 height 11
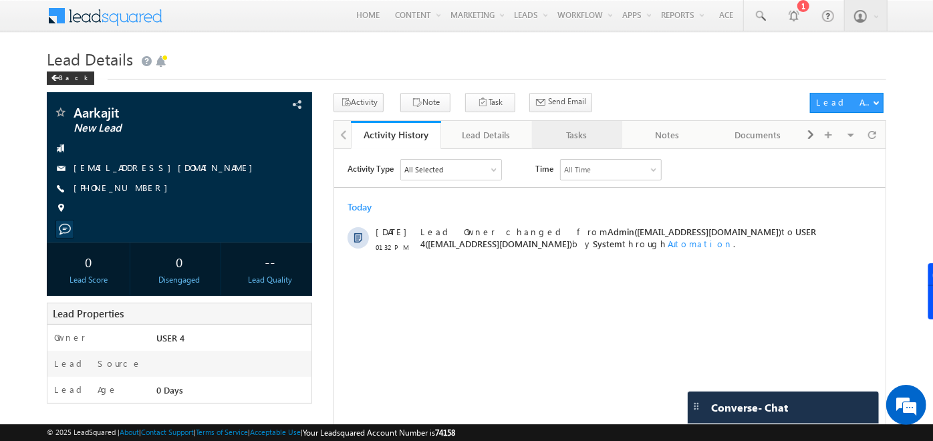
click at [582, 134] on div "Tasks" at bounding box center [576, 135] width 67 height 16
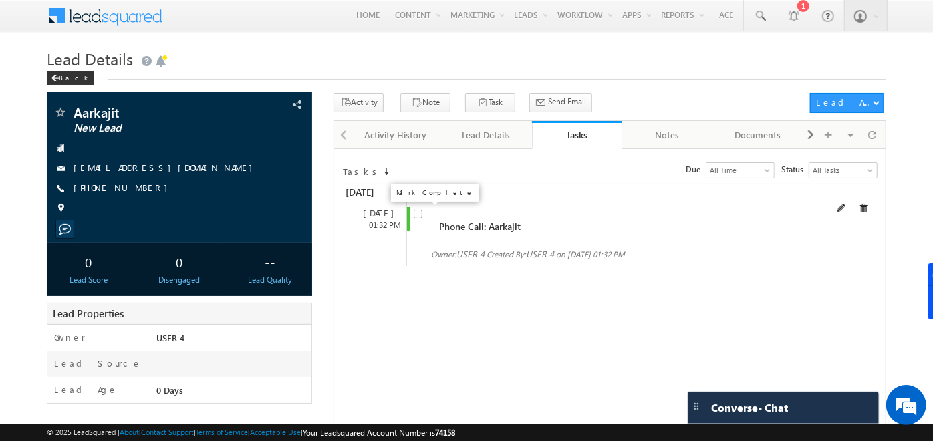
click at [417, 215] on input "checkbox" at bounding box center [418, 214] width 9 height 9
checkbox input "false"
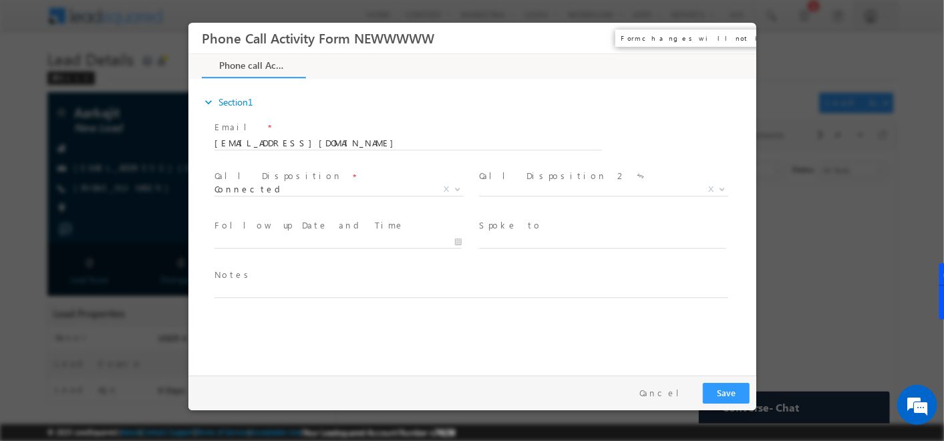
click at [730, 38] on button "×" at bounding box center [735, 38] width 23 height 25
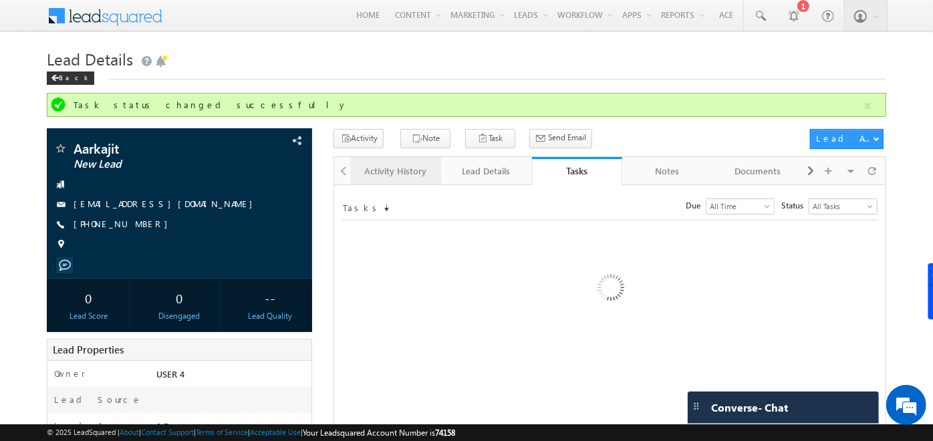
click at [374, 169] on div "Activity History" at bounding box center [394, 171] width 67 height 16
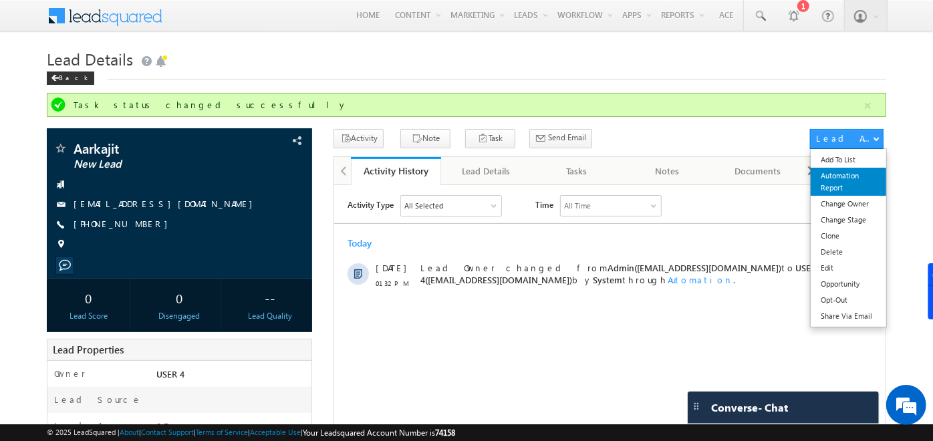
click at [837, 182] on link "Automation Report" at bounding box center [849, 182] width 76 height 28
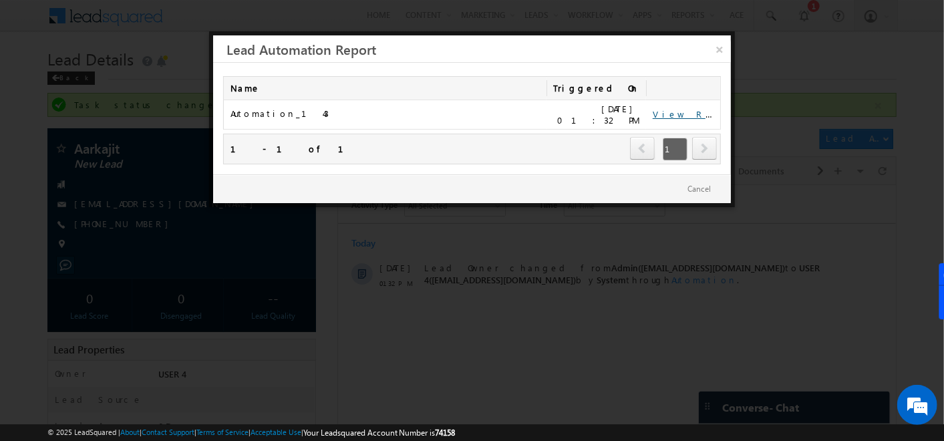
click at [668, 110] on link "View Report" at bounding box center [694, 113] width 83 height 11
click at [728, 49] on link "×" at bounding box center [719, 46] width 23 height 23
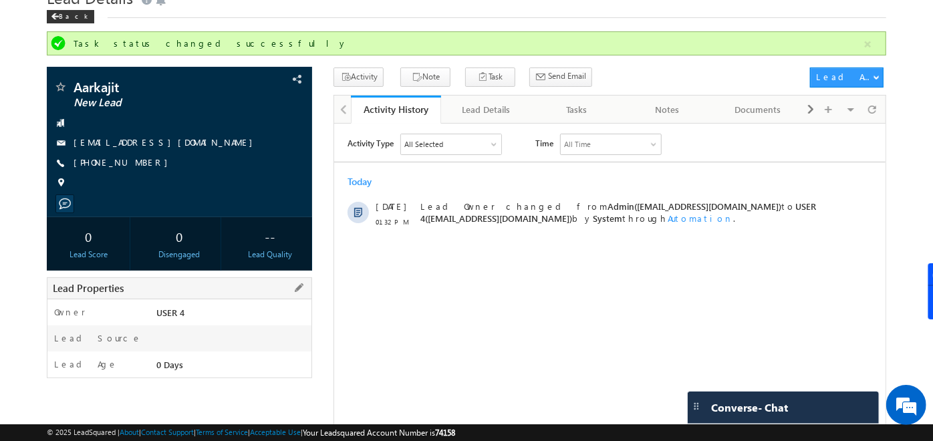
scroll to position [62, 0]
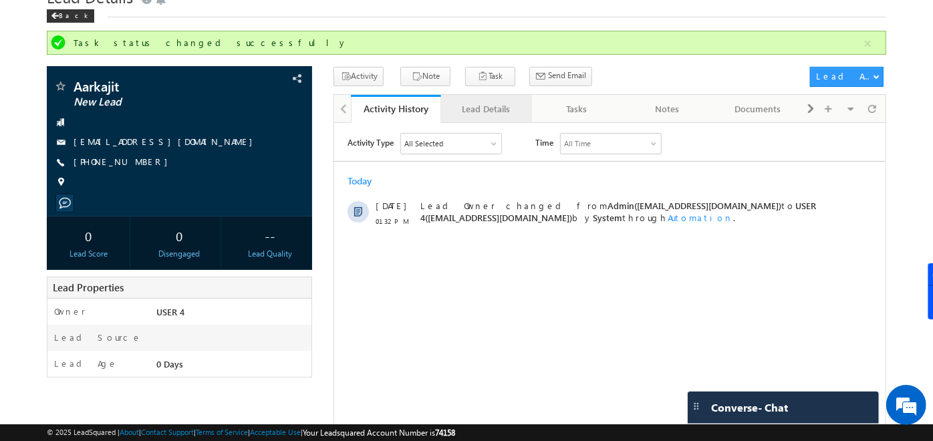
click at [504, 101] on div "Lead Details" at bounding box center [485, 109] width 67 height 16
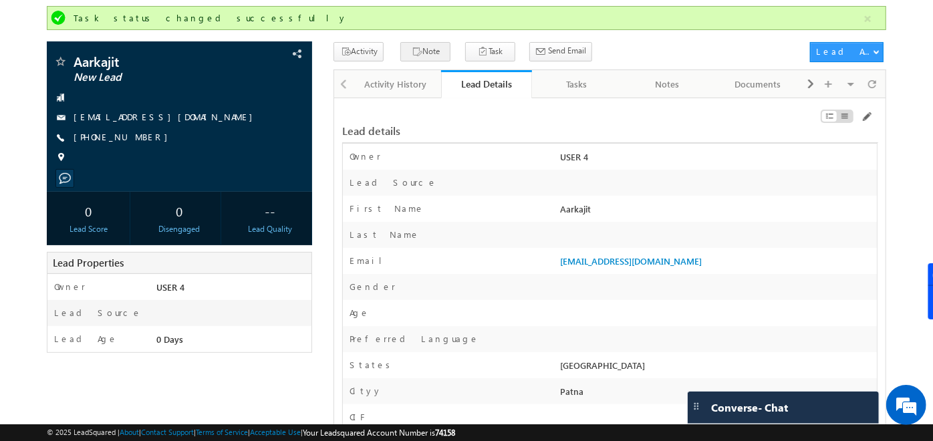
scroll to position [86, 0]
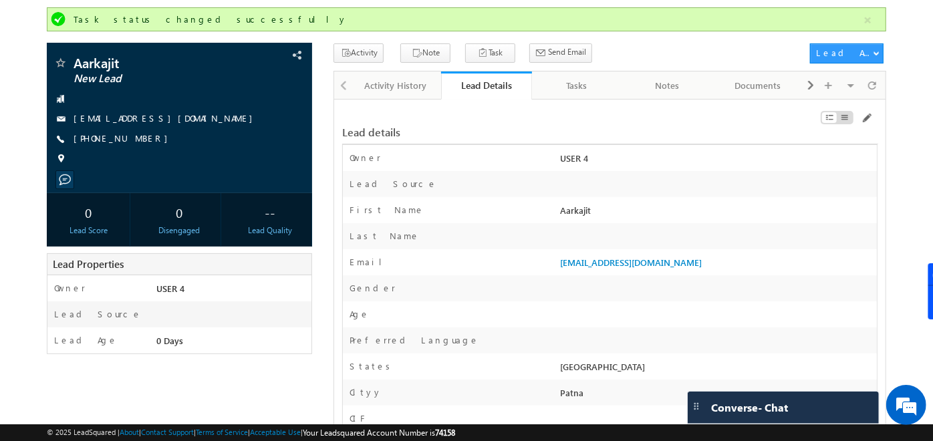
click at [343, 86] on div at bounding box center [342, 84] width 17 height 26
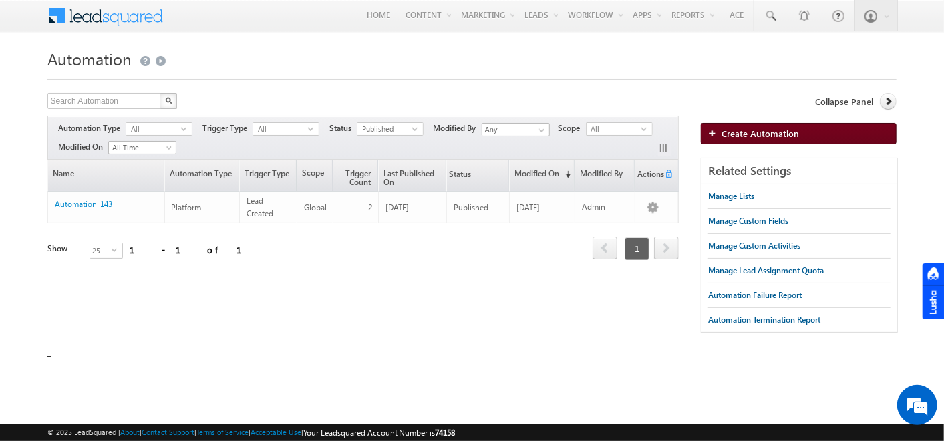
click at [790, 130] on span "Create Automation" at bounding box center [761, 133] width 78 height 11
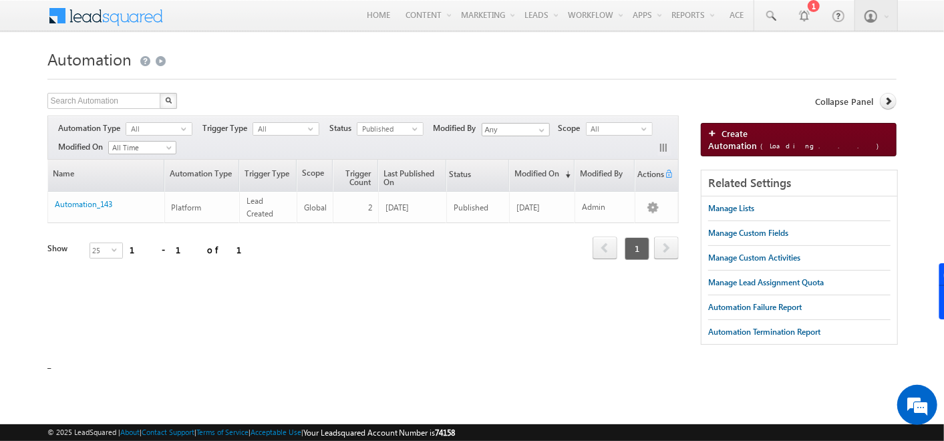
click at [760, 128] on span "Create Automation (Loading...)" at bounding box center [796, 139] width 176 height 23
